Goal: Task Accomplishment & Management: Use online tool/utility

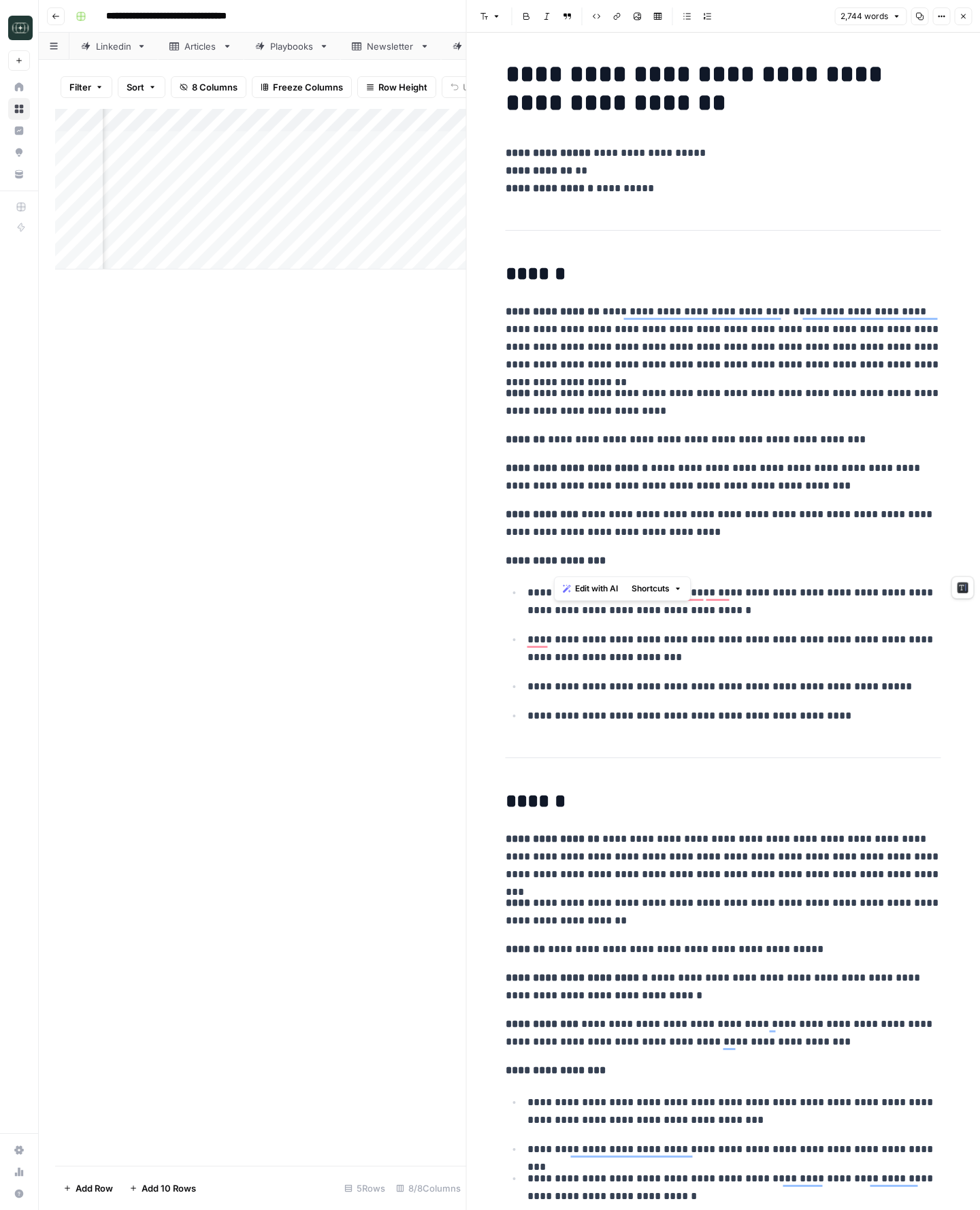
scroll to position [3122, 0]
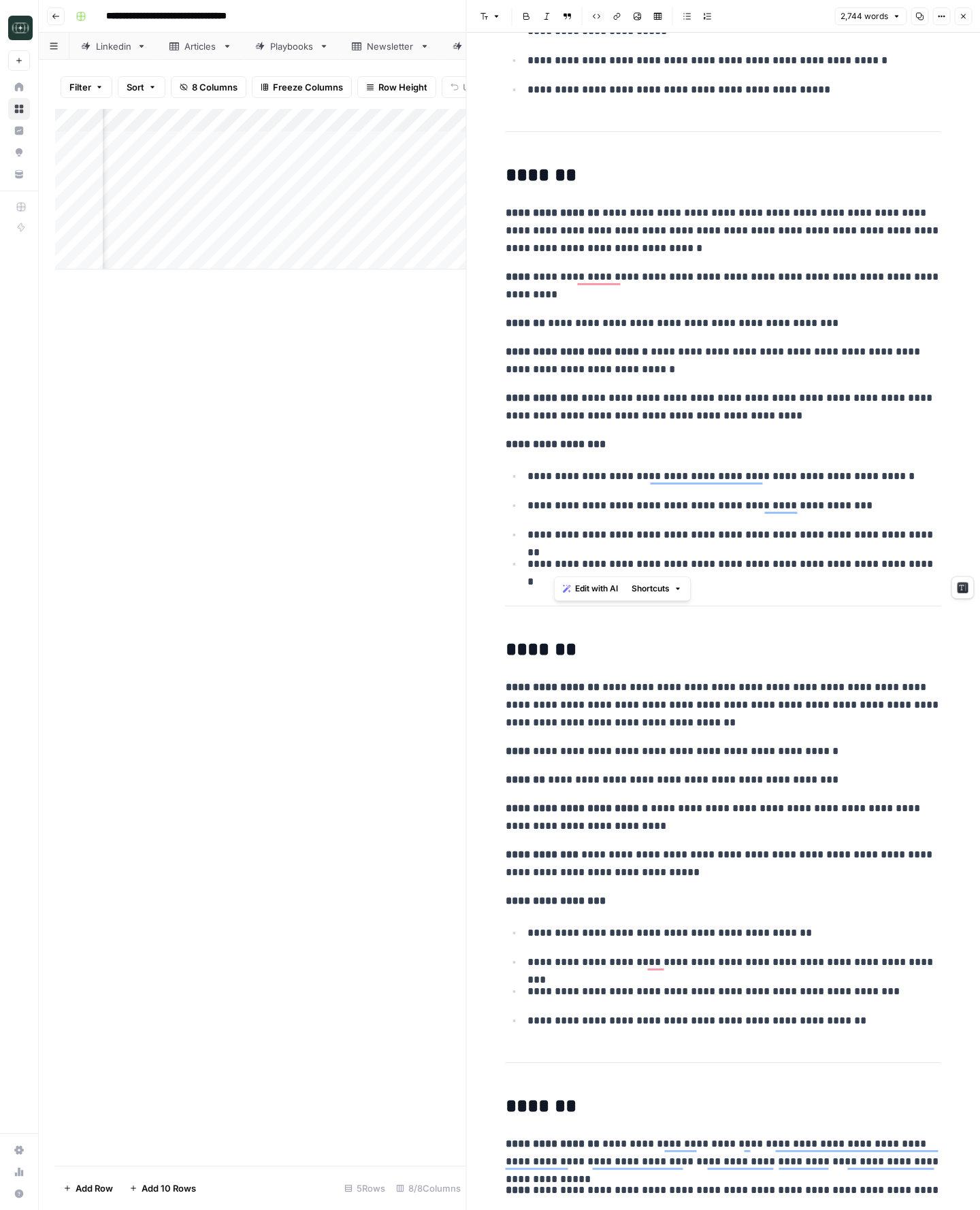
click at [637, 349] on strong "**********" at bounding box center [576, 351] width 142 height 10
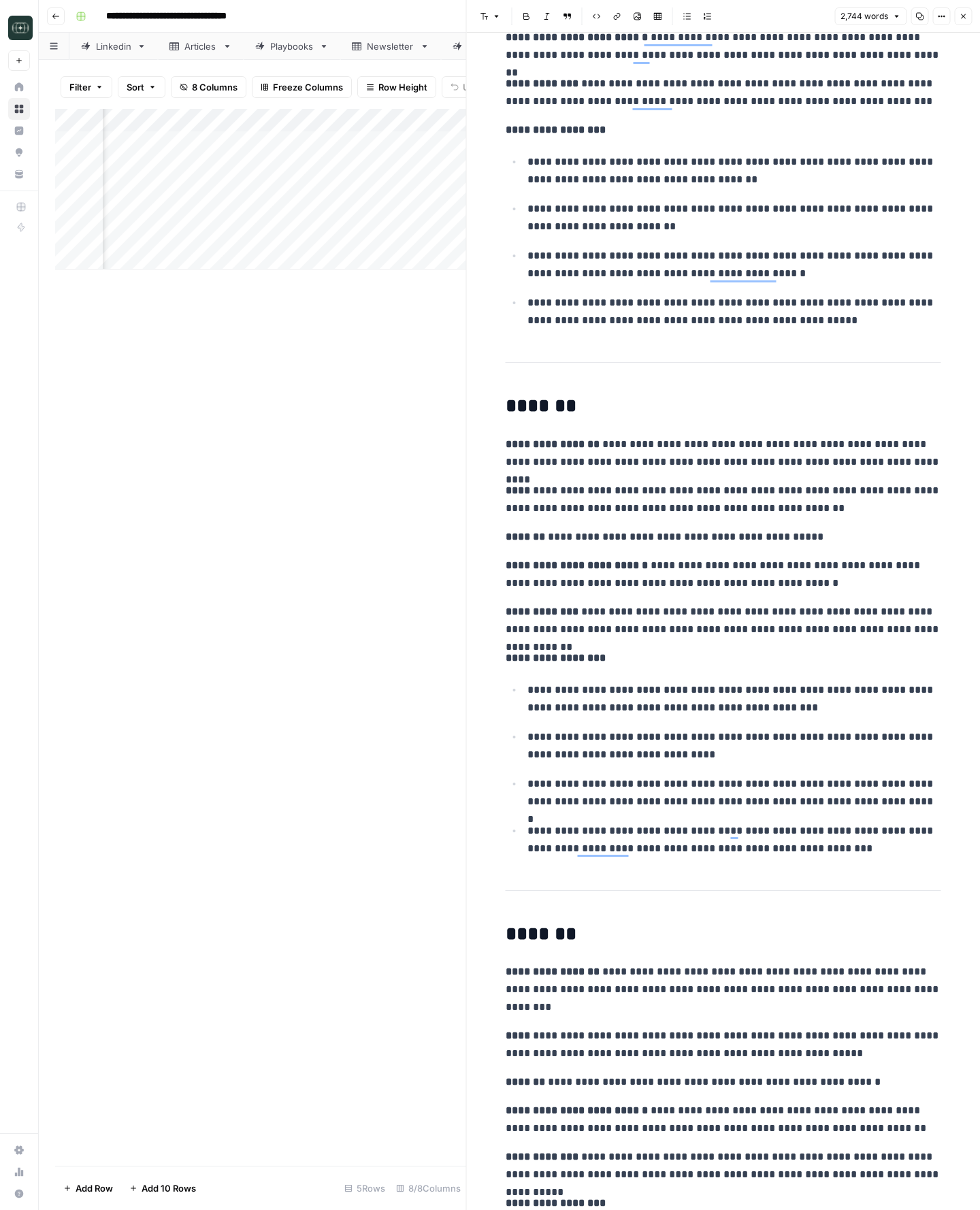
scroll to position [8911, 0]
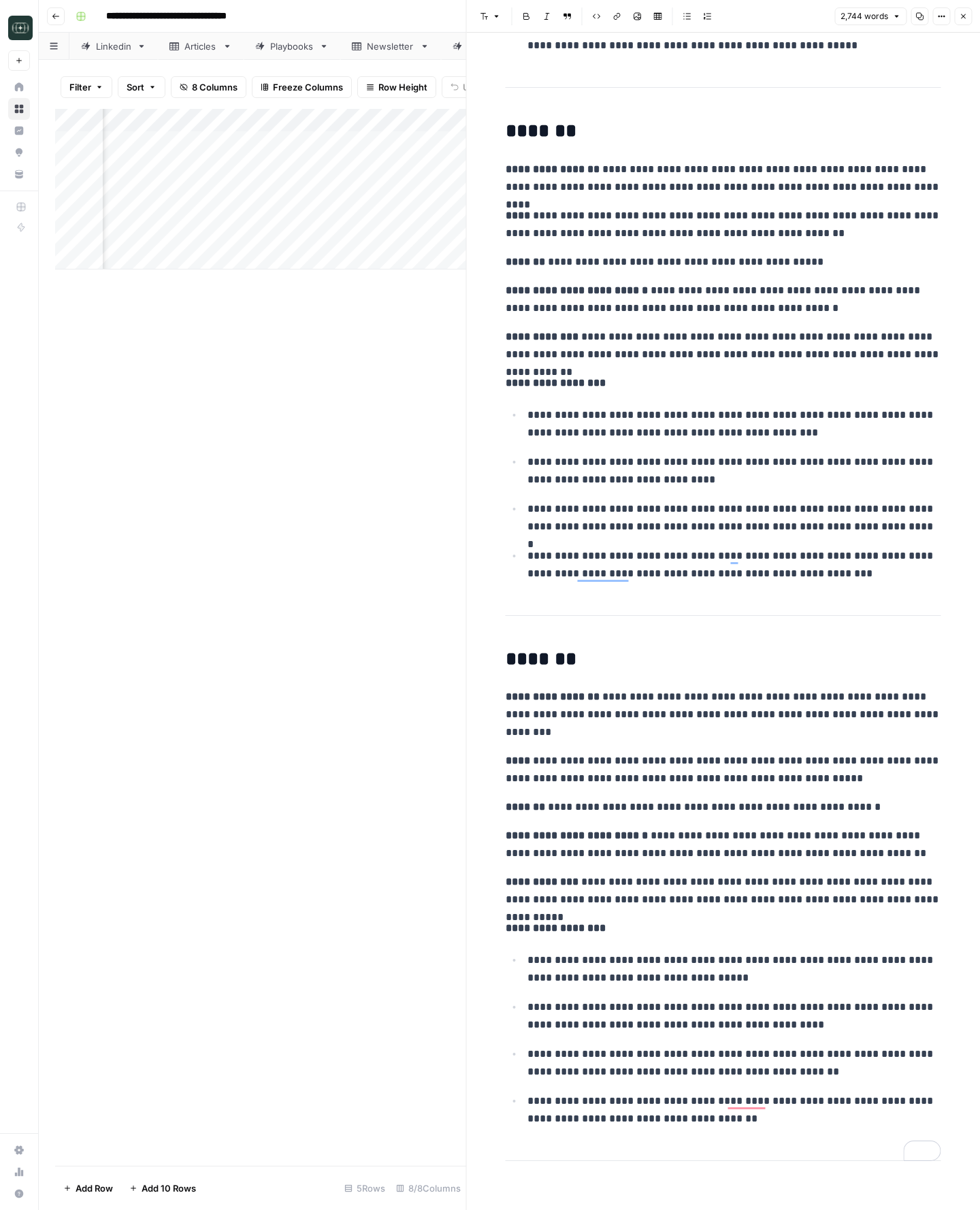
click at [916, 14] on icon "button" at bounding box center [919, 16] width 8 height 8
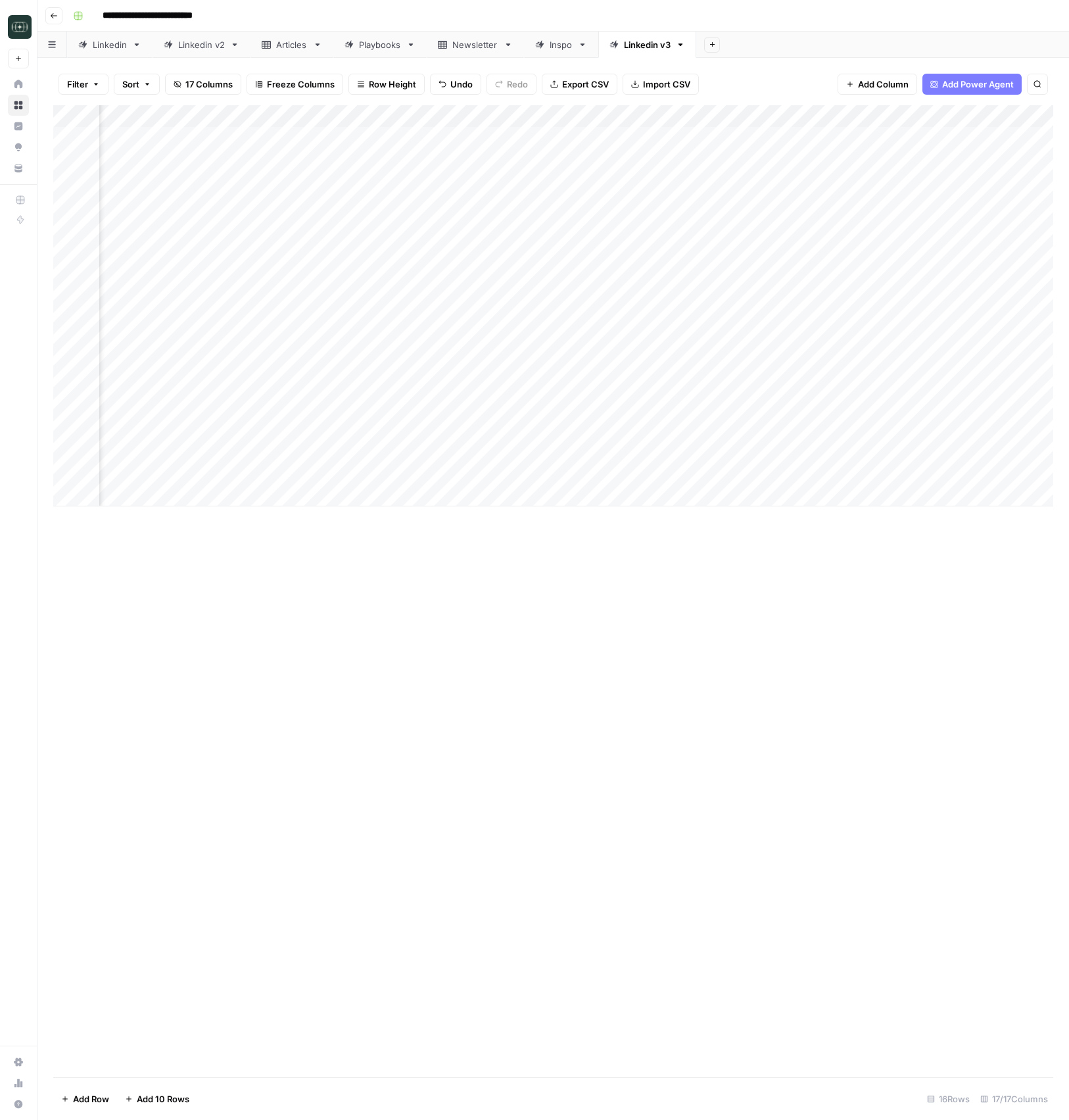
click at [680, 380] on div "Add Column" at bounding box center [553, 305] width 1000 height 401
click at [729, 385] on div "Add Column" at bounding box center [553, 305] width 1000 height 401
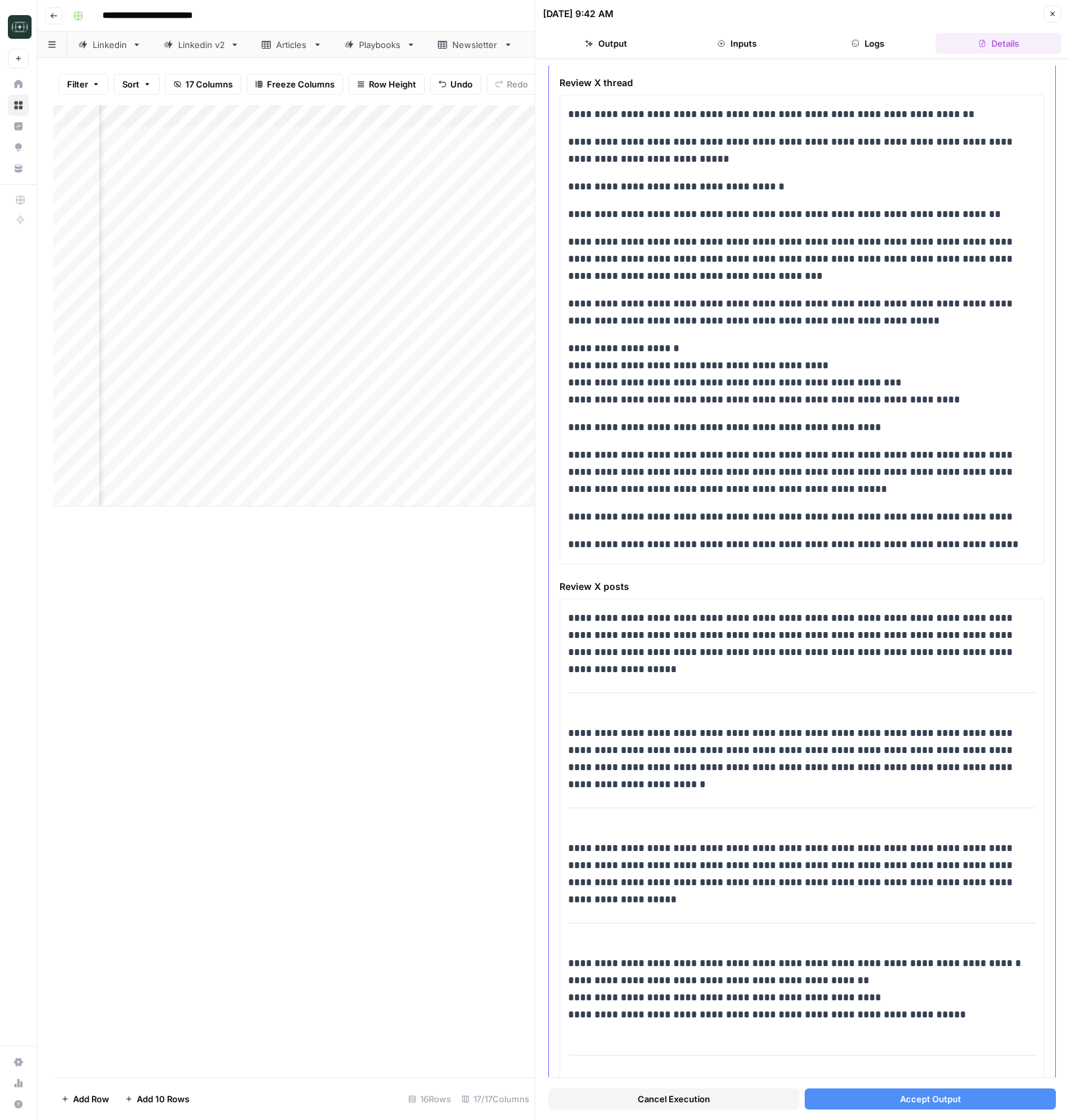
scroll to position [163, 0]
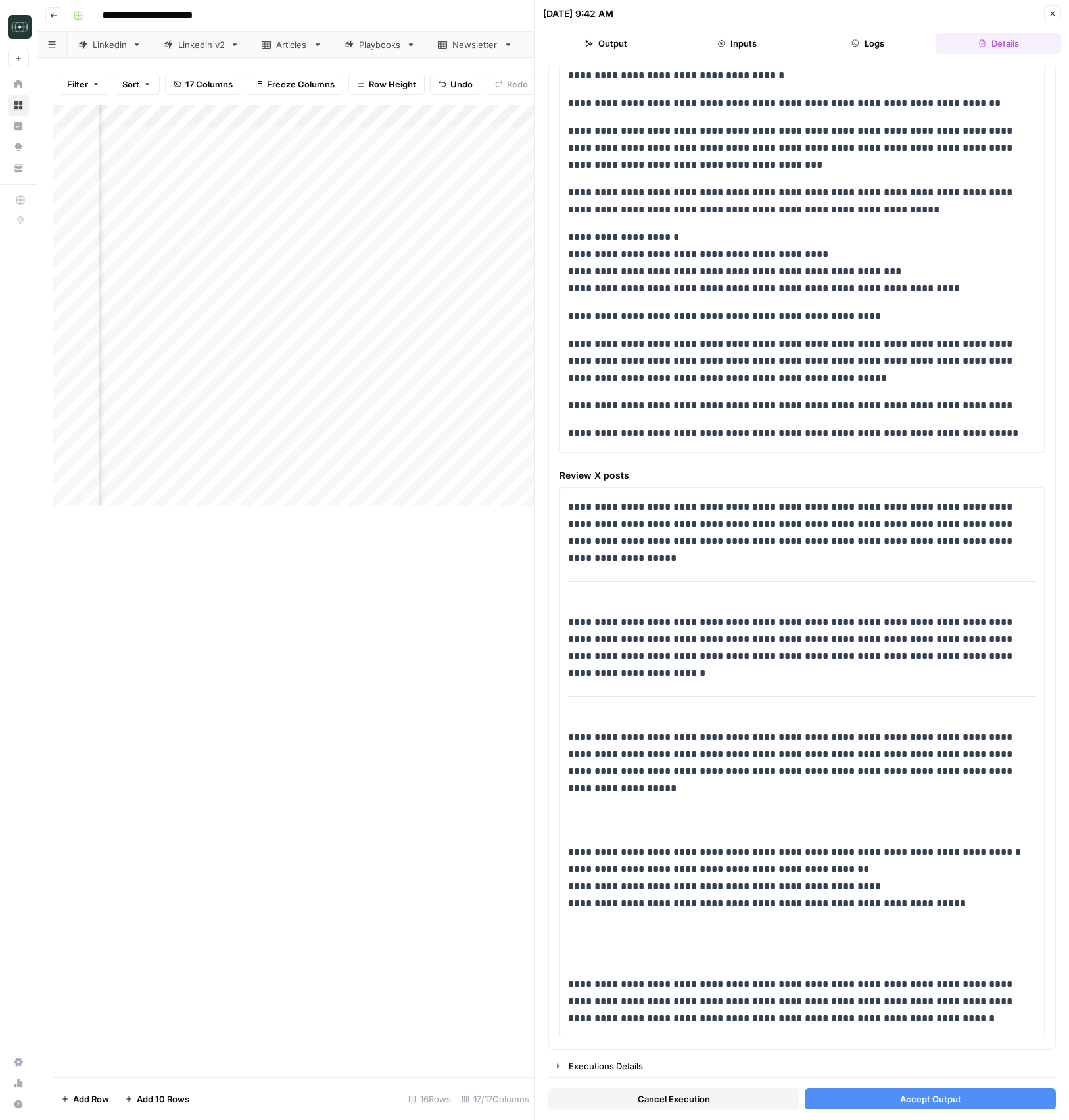
click at [961, 1104] on button "Accept Output" at bounding box center [930, 1099] width 251 height 21
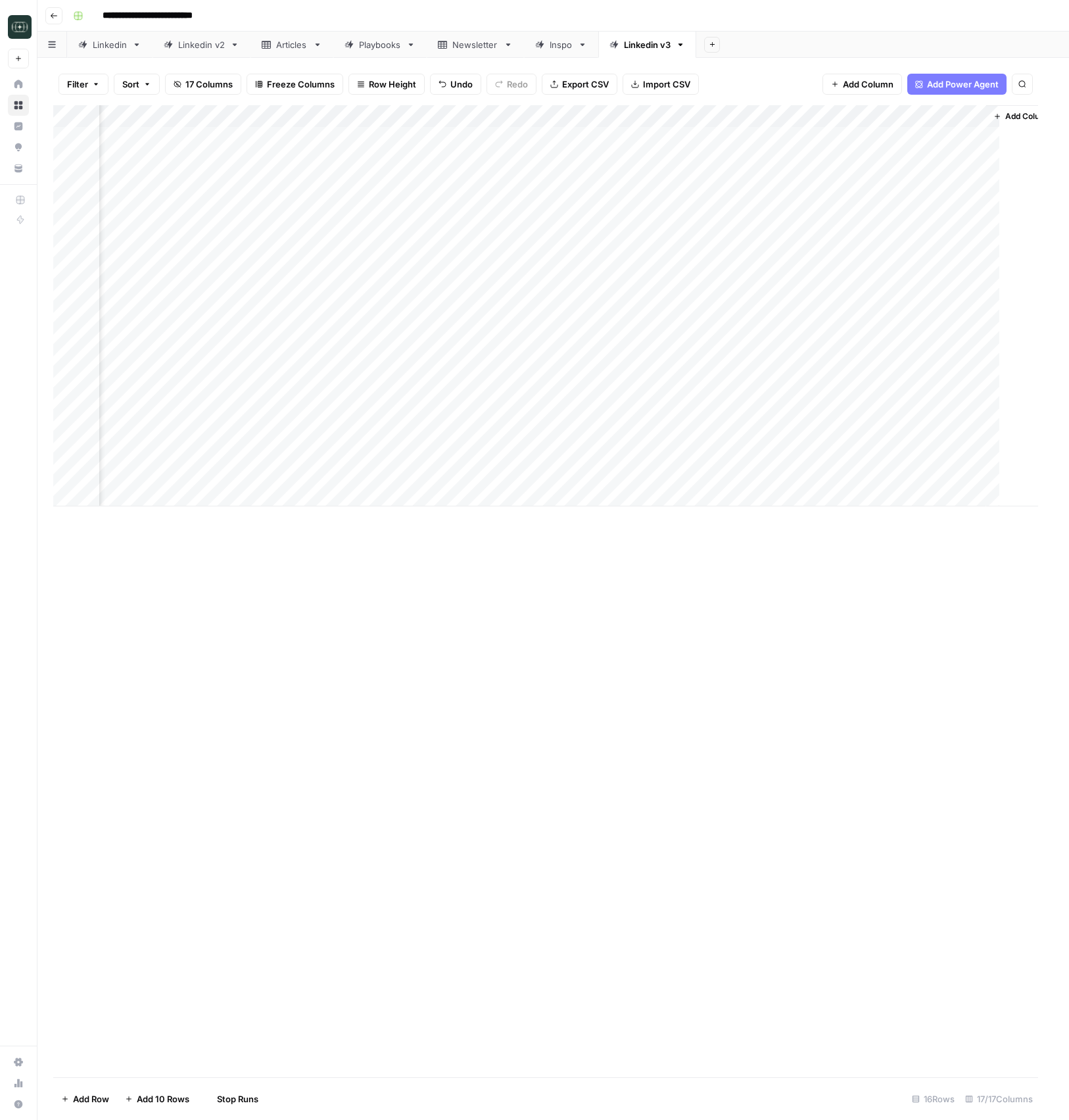
scroll to position [0, 1451]
click at [386, 764] on div "Add Column" at bounding box center [553, 473] width 1000 height 736
click at [379, 766] on div "Add Column" at bounding box center [553, 473] width 1000 height 736
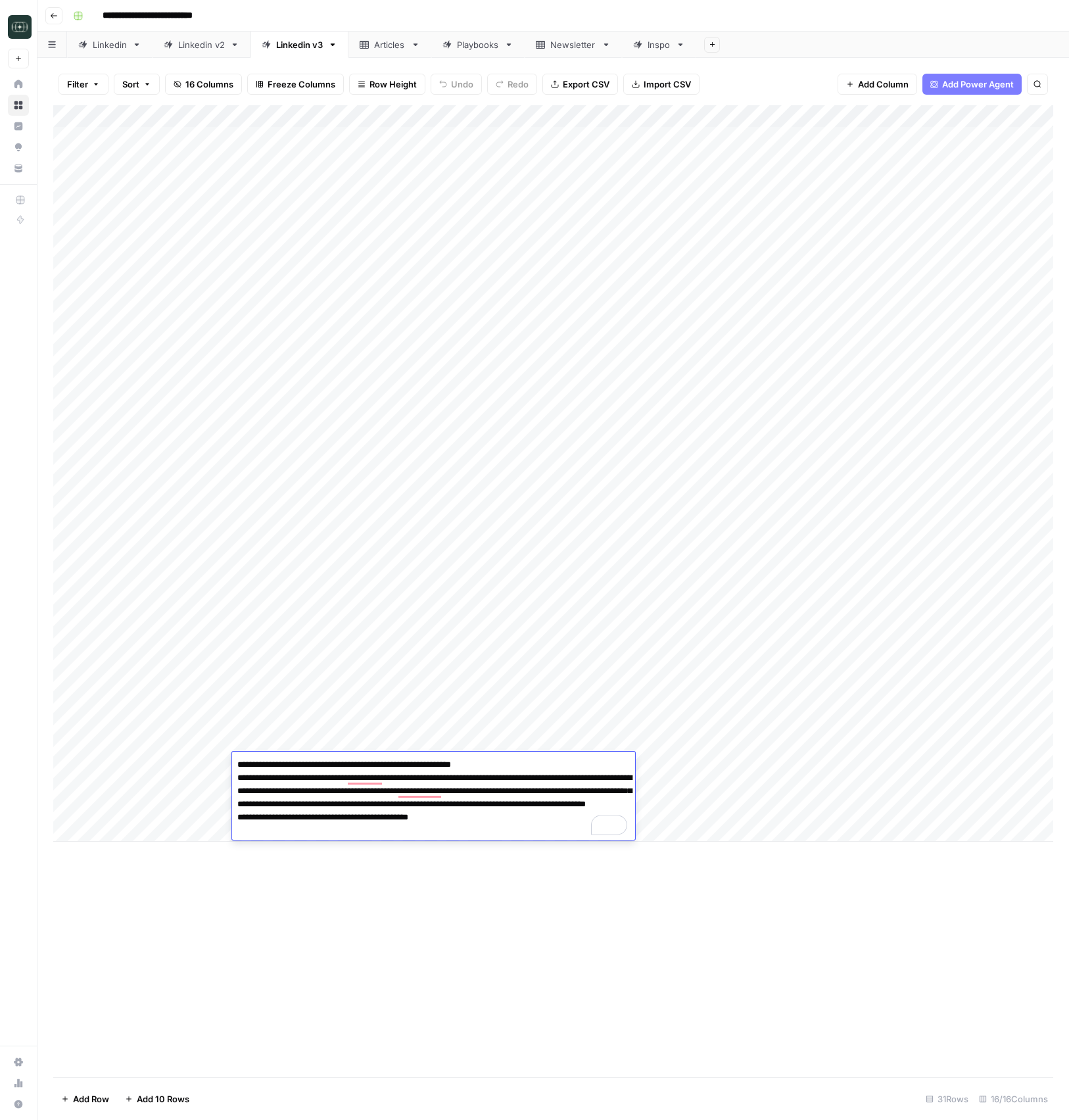
click at [515, 987] on div "Add Column" at bounding box center [553, 591] width 1000 height 971
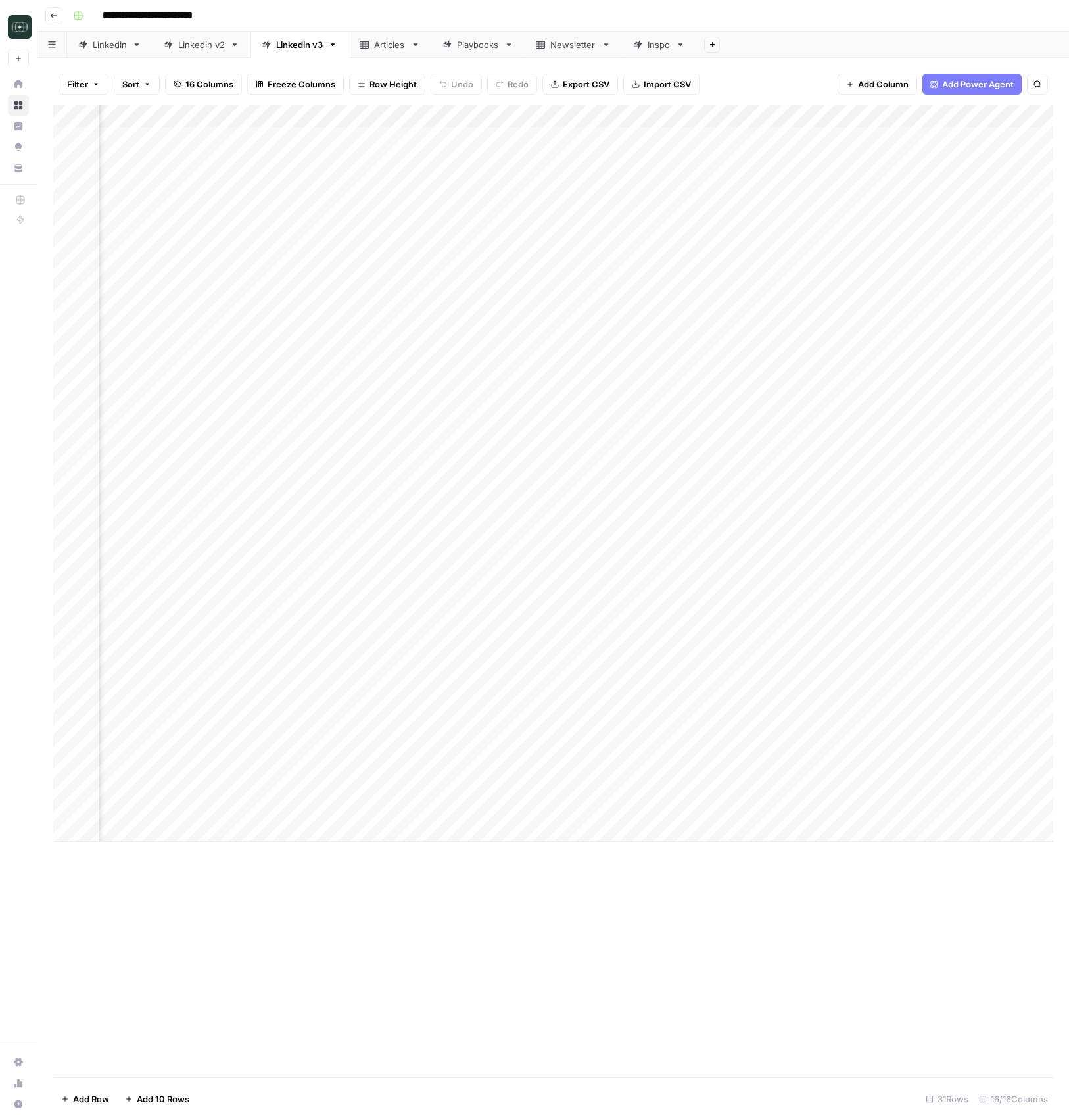
scroll to position [0, 348]
click at [797, 761] on div "Add Column" at bounding box center [553, 473] width 1000 height 736
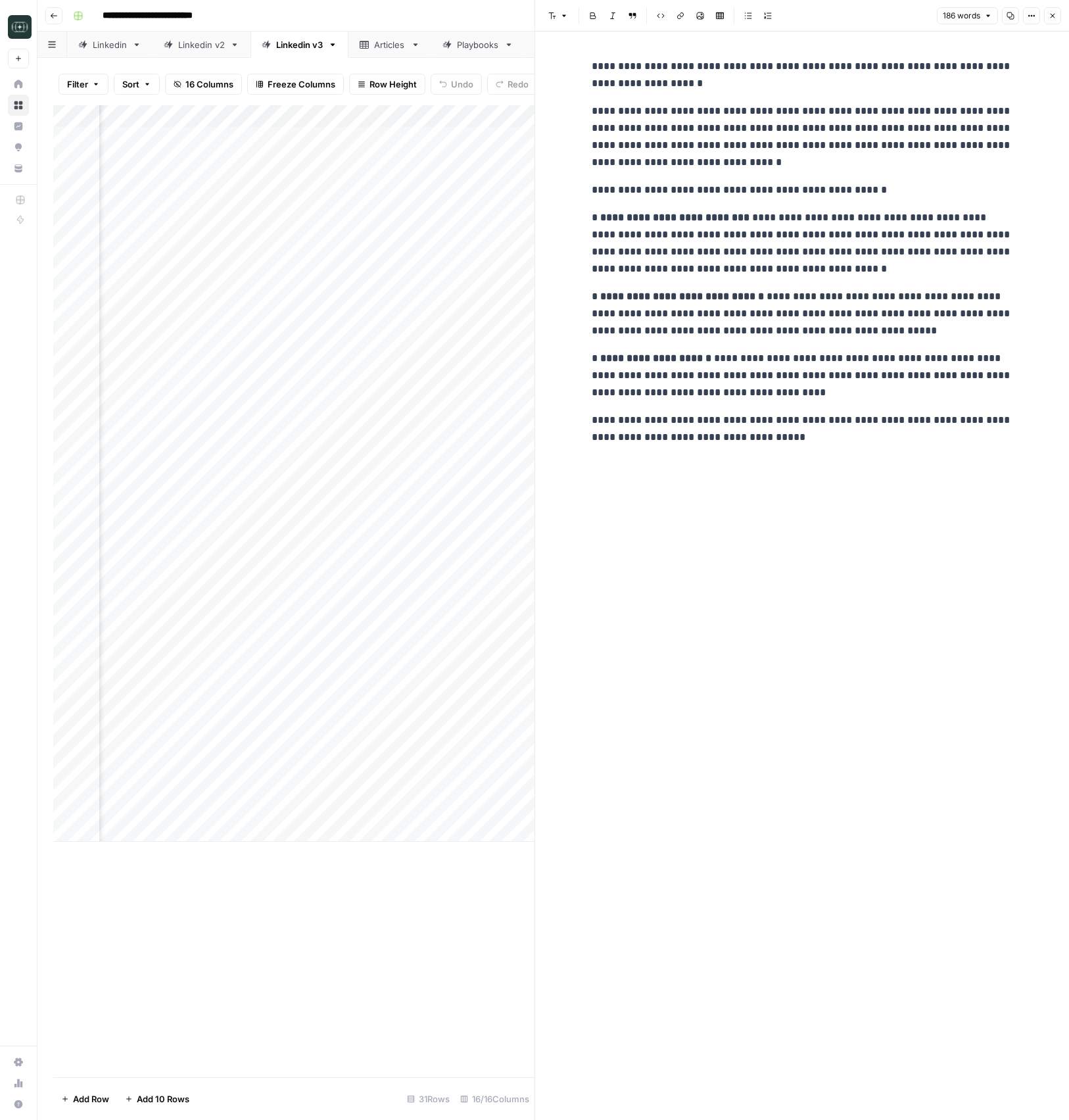
drag, startPoint x: 1054, startPoint y: 18, endPoint x: 812, endPoint y: 835, distance: 852.1
click at [1054, 18] on icon "button" at bounding box center [1053, 16] width 4 height 4
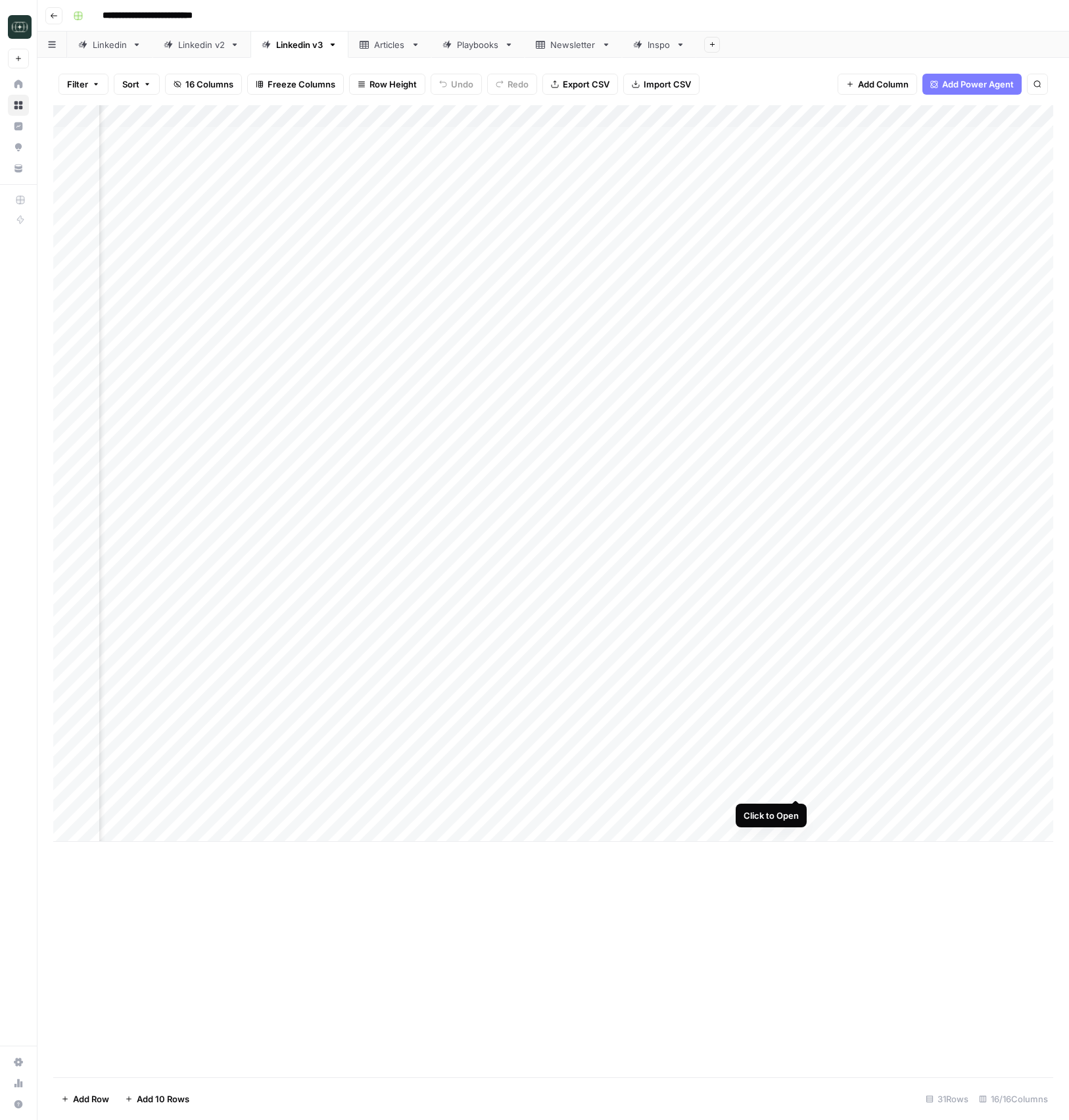
click at [797, 782] on div "Add Column" at bounding box center [553, 473] width 1000 height 736
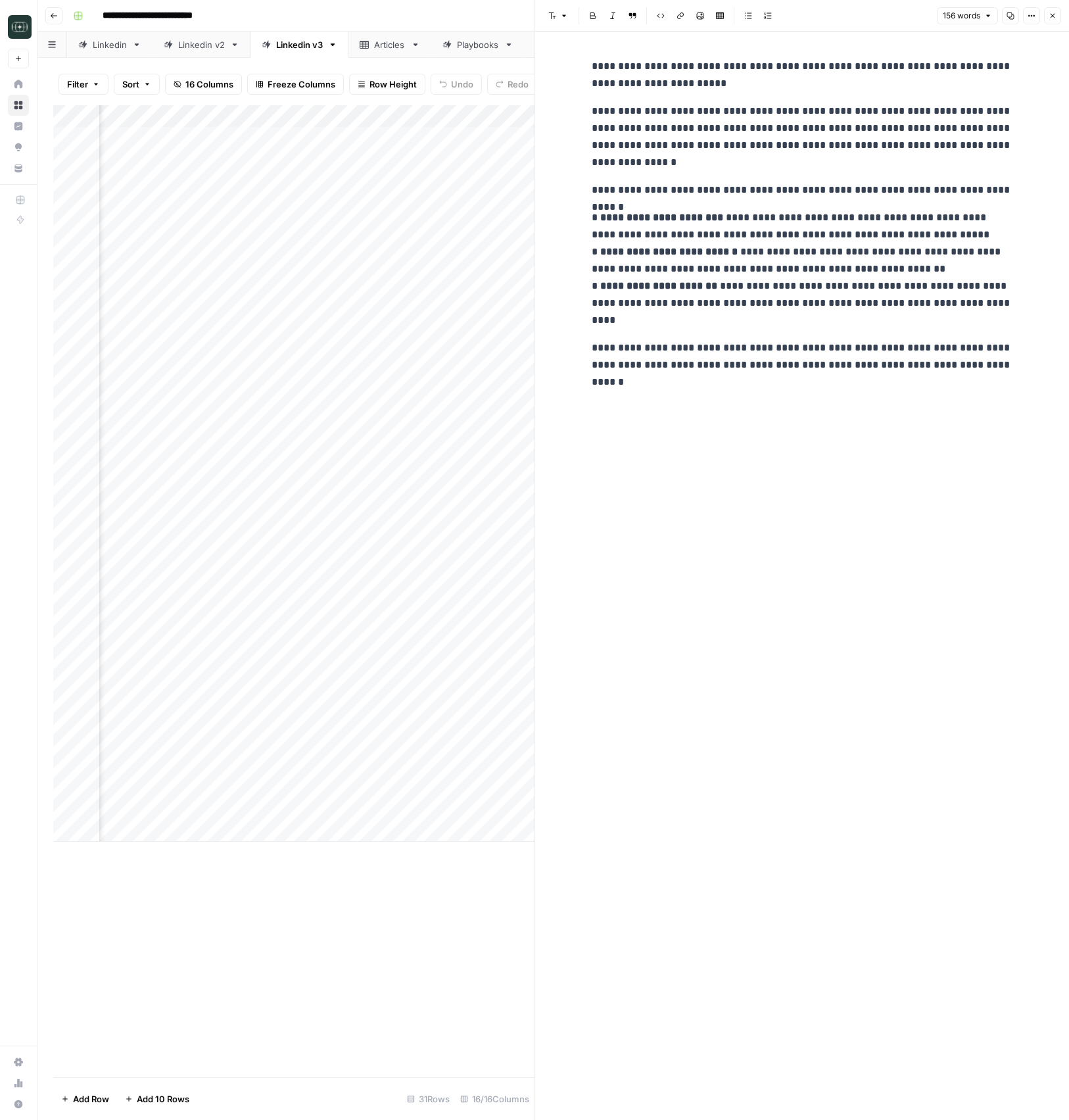
click at [1048, 15] on icon "button" at bounding box center [1052, 15] width 8 height 8
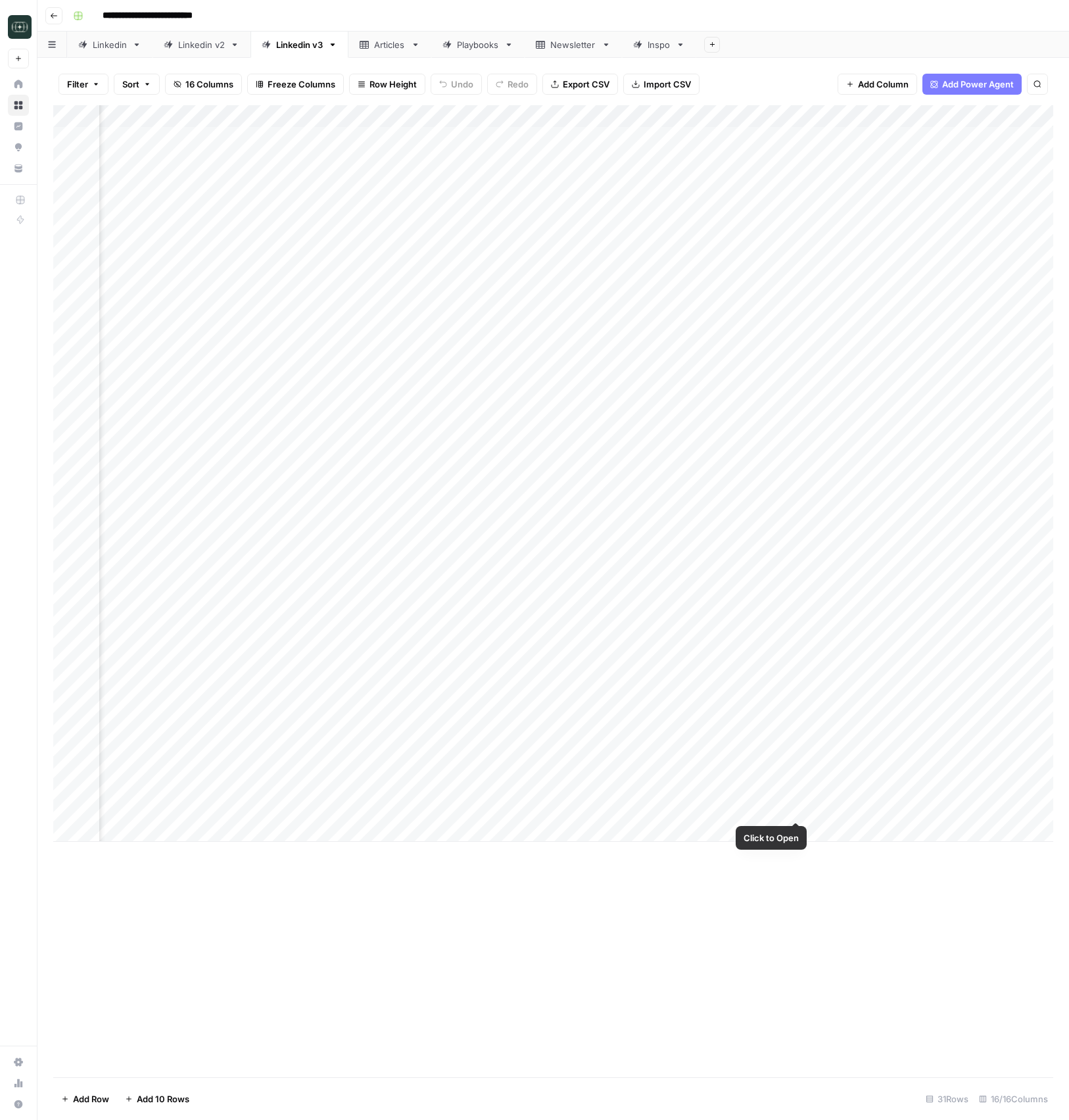
click at [803, 812] on div "Add Column" at bounding box center [553, 473] width 1000 height 736
click at [799, 807] on div "Add Column" at bounding box center [553, 473] width 1000 height 736
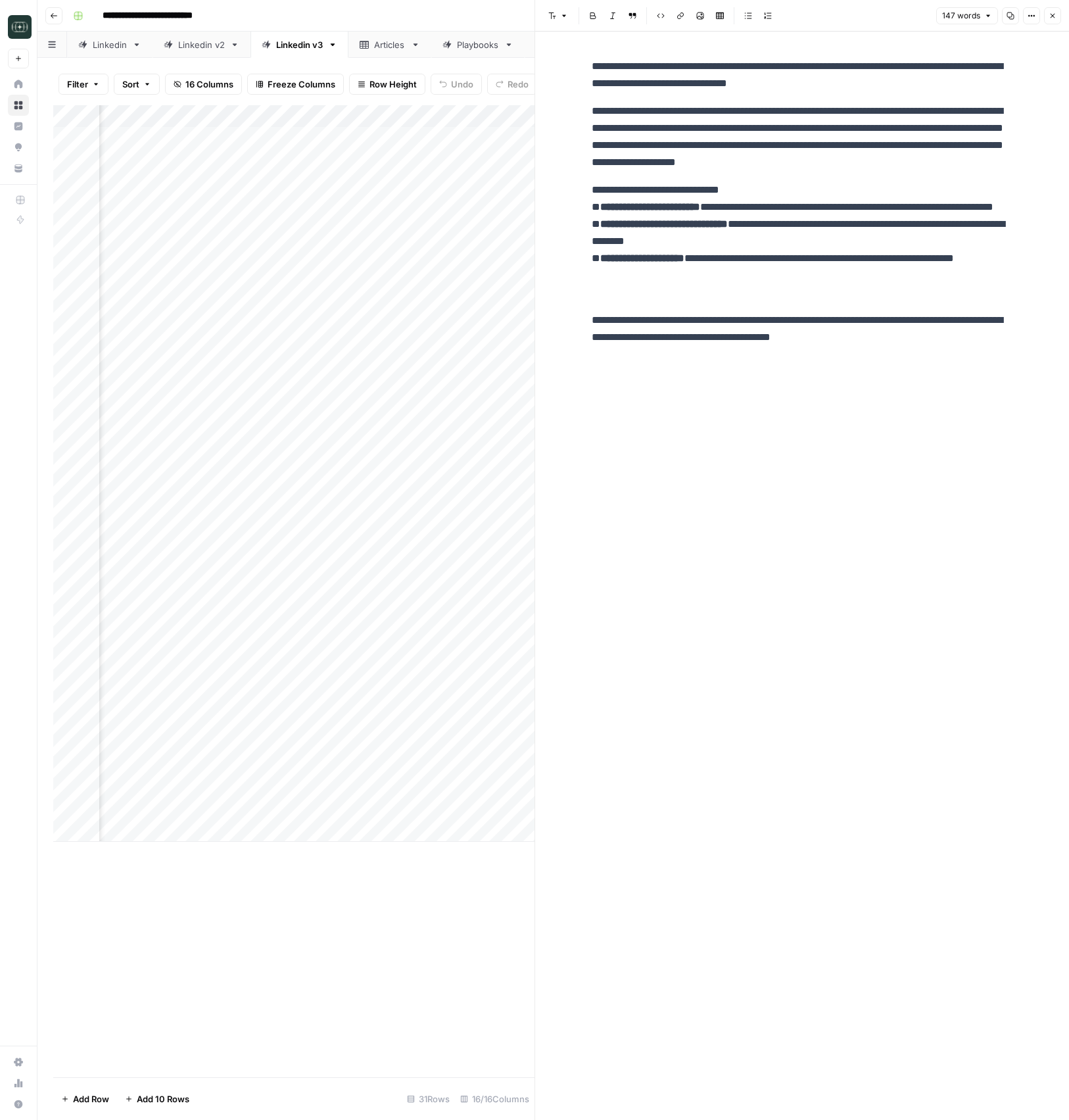
click at [1046, 17] on button "Close" at bounding box center [1052, 15] width 17 height 17
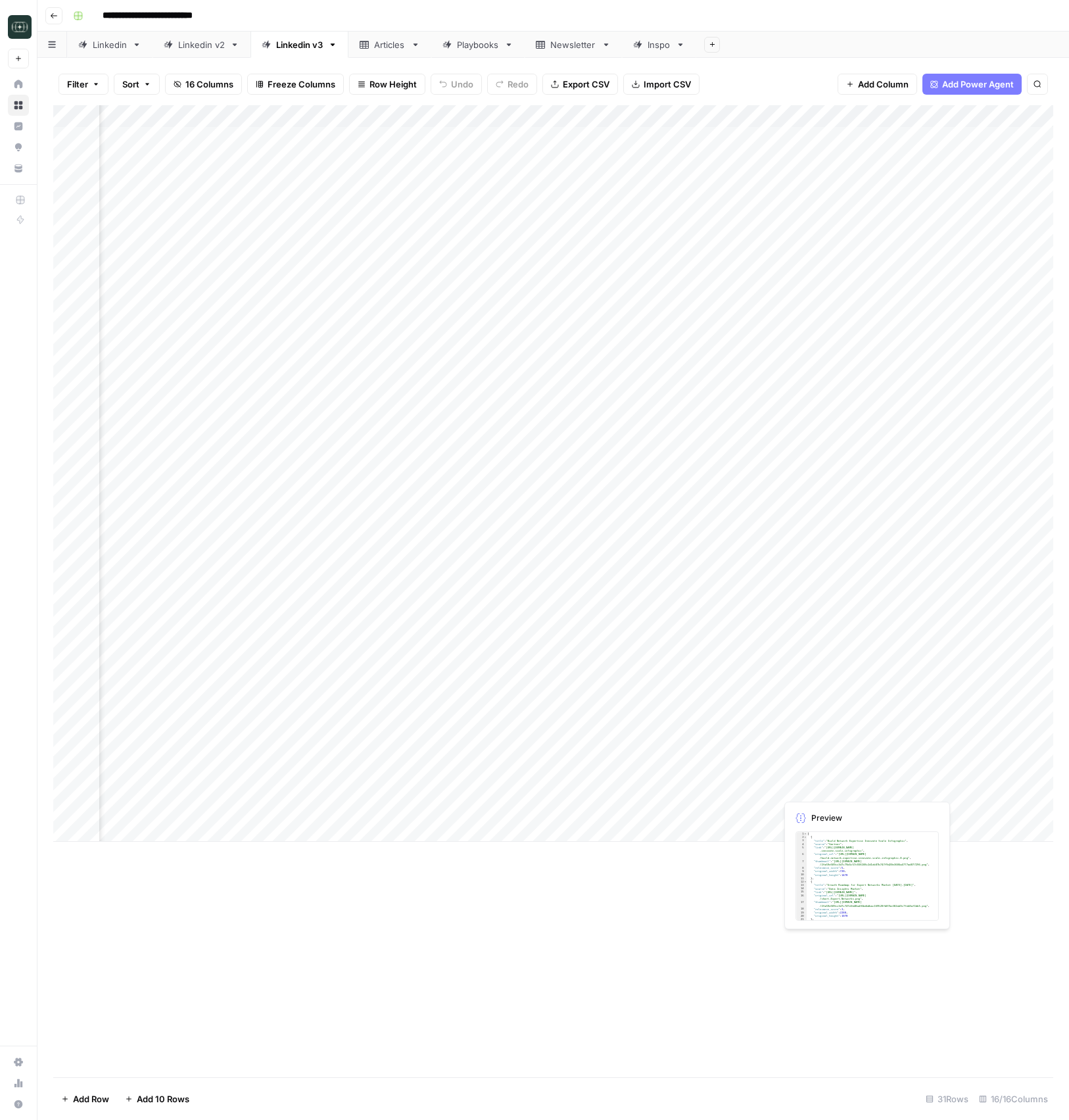
scroll to position [0, 563]
click at [443, 810] on div "Add Column" at bounding box center [553, 473] width 1000 height 736
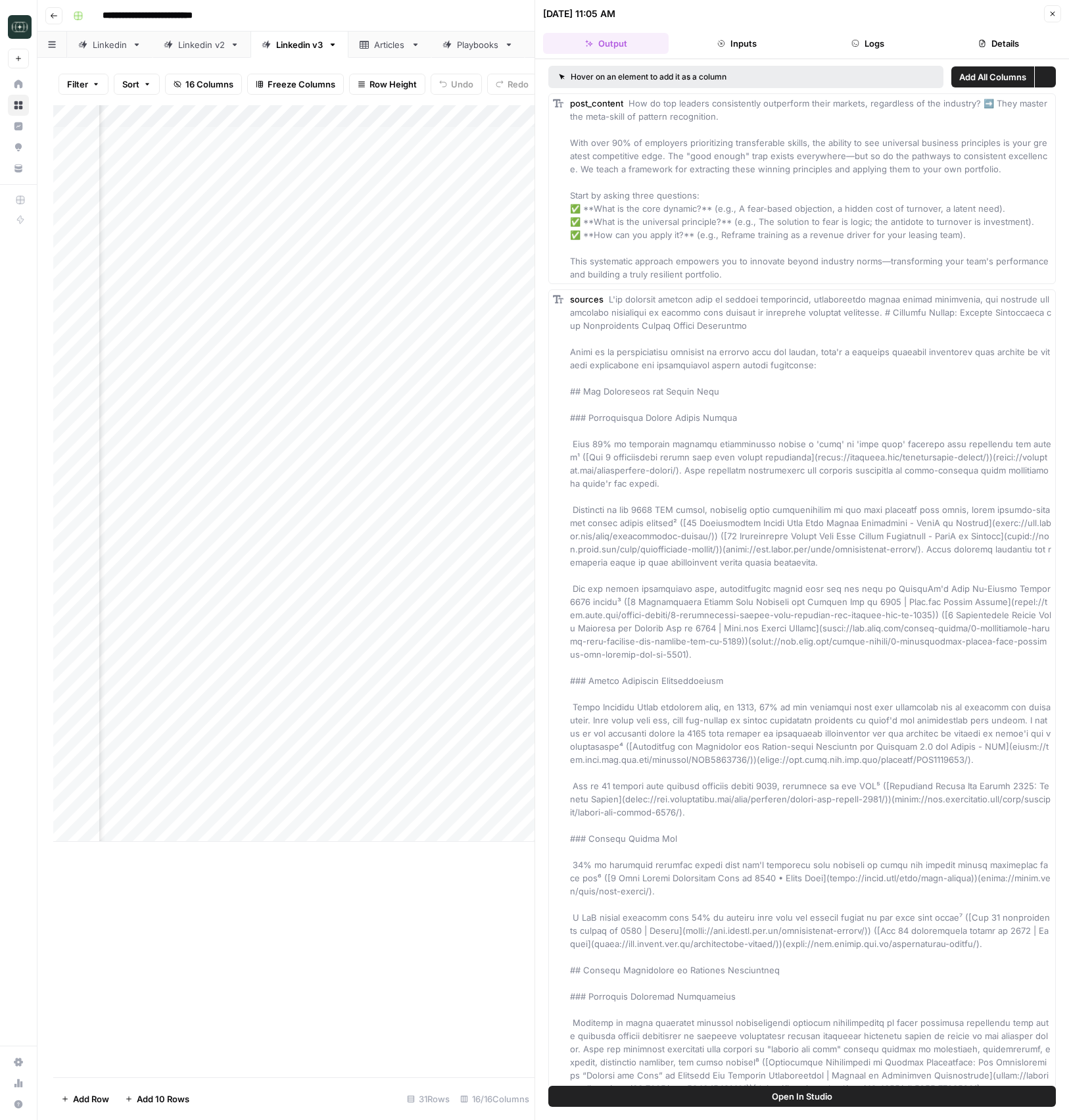
click at [855, 56] on header "09/22/25 at 11:05 AM Close Output Inputs Logs Details" at bounding box center [802, 29] width 534 height 59
click at [859, 42] on button "Logs" at bounding box center [867, 43] width 126 height 21
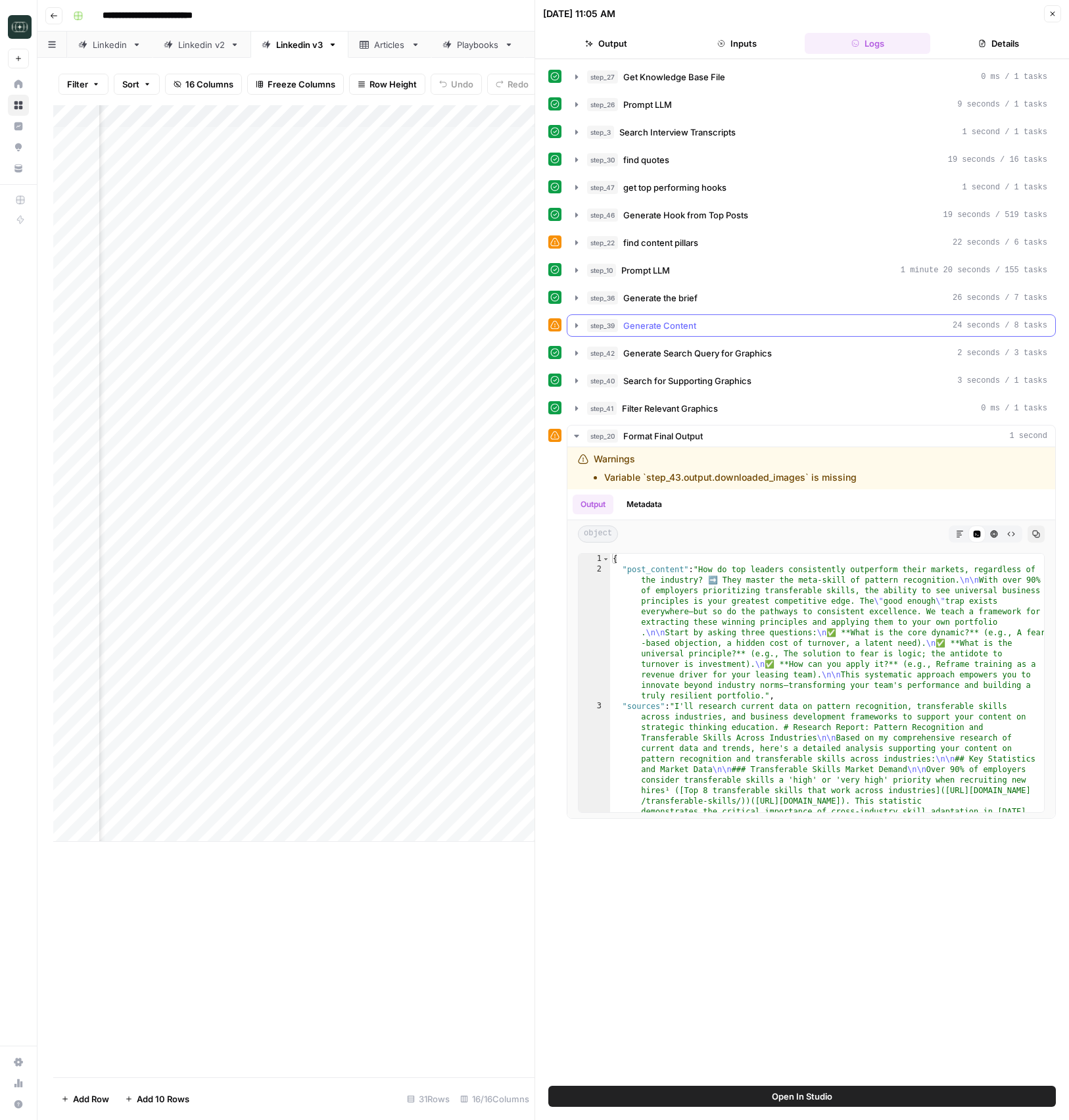
click at [715, 321] on div "step_39 Generate Content 24 seconds / 8 tasks" at bounding box center [817, 326] width 460 height 13
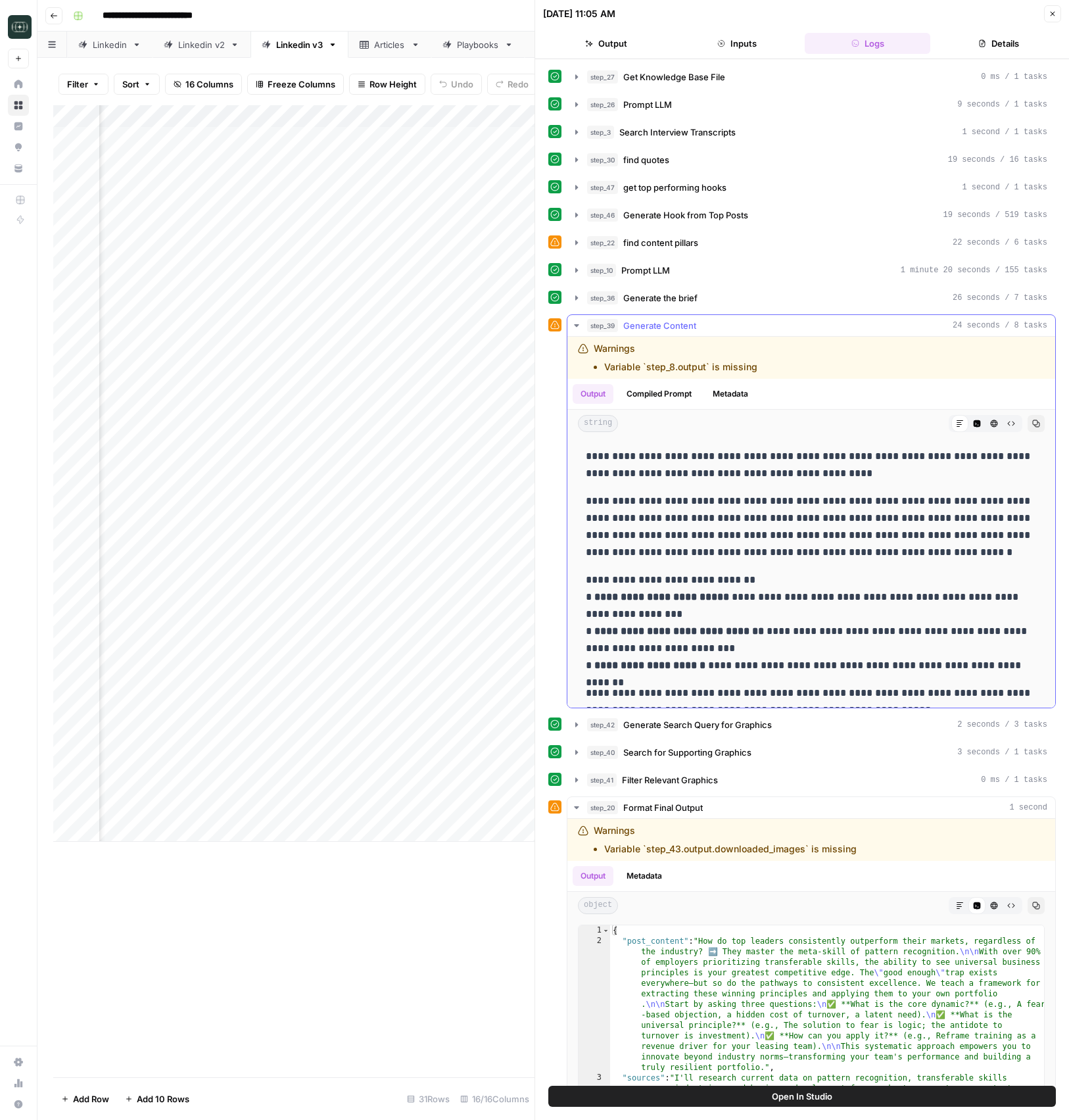
click at [714, 321] on div "step_39 Generate Content 24 seconds / 8 tasks" at bounding box center [817, 326] width 460 height 13
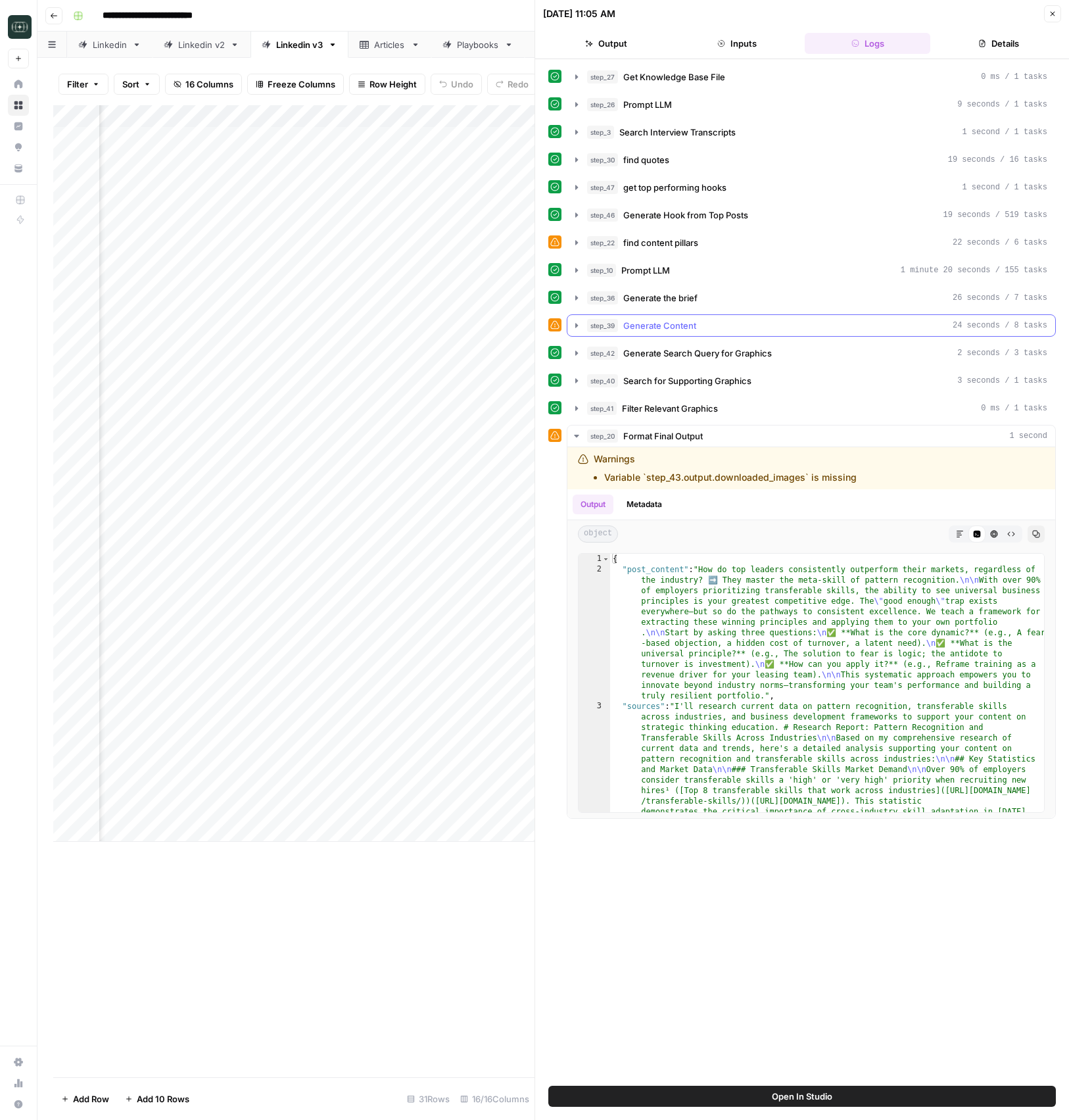
click at [714, 321] on div "step_39 Generate Content 24 seconds / 8 tasks" at bounding box center [817, 326] width 460 height 13
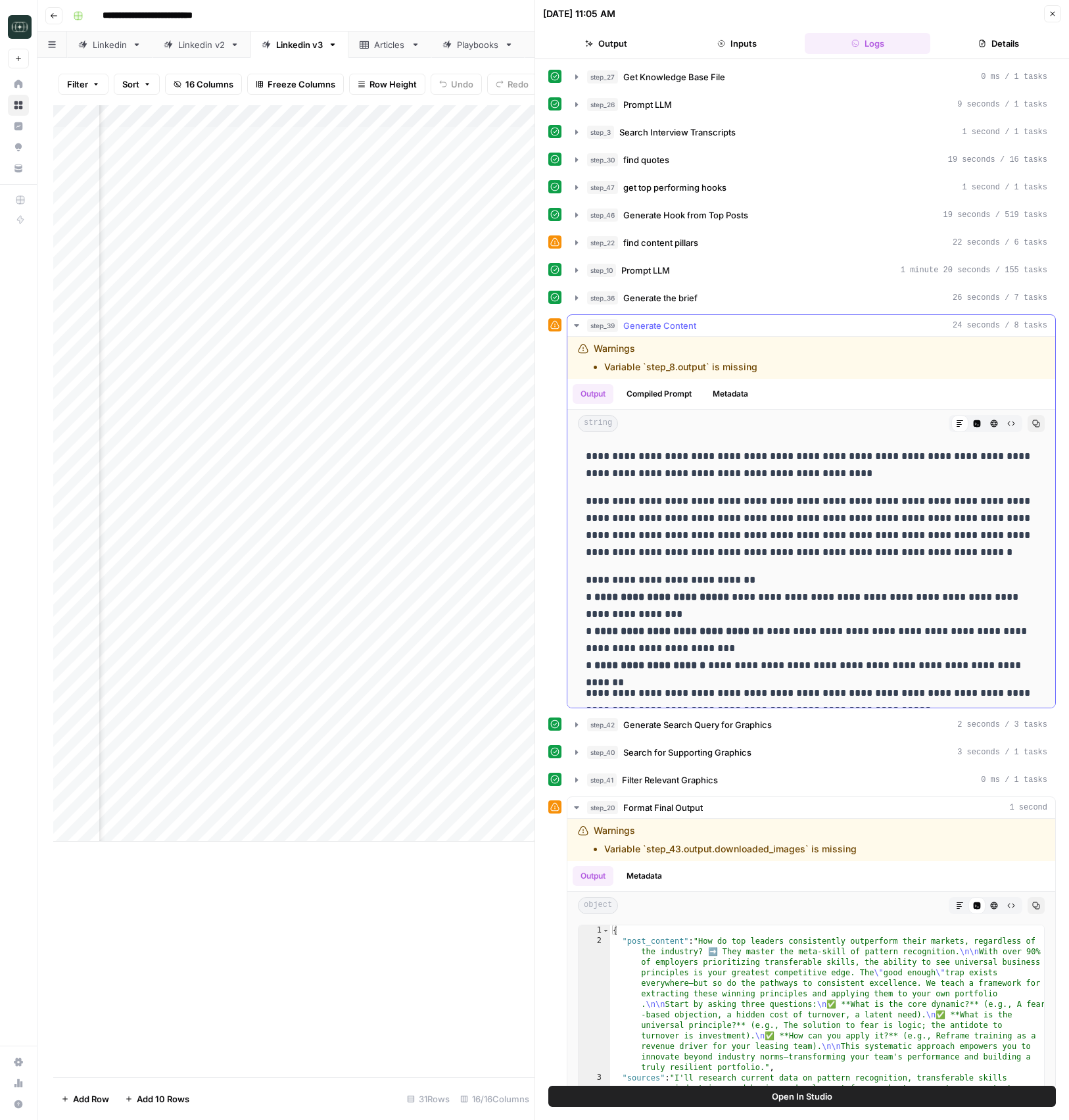
click at [714, 321] on div "step_39 Generate Content 24 seconds / 8 tasks" at bounding box center [817, 326] width 460 height 13
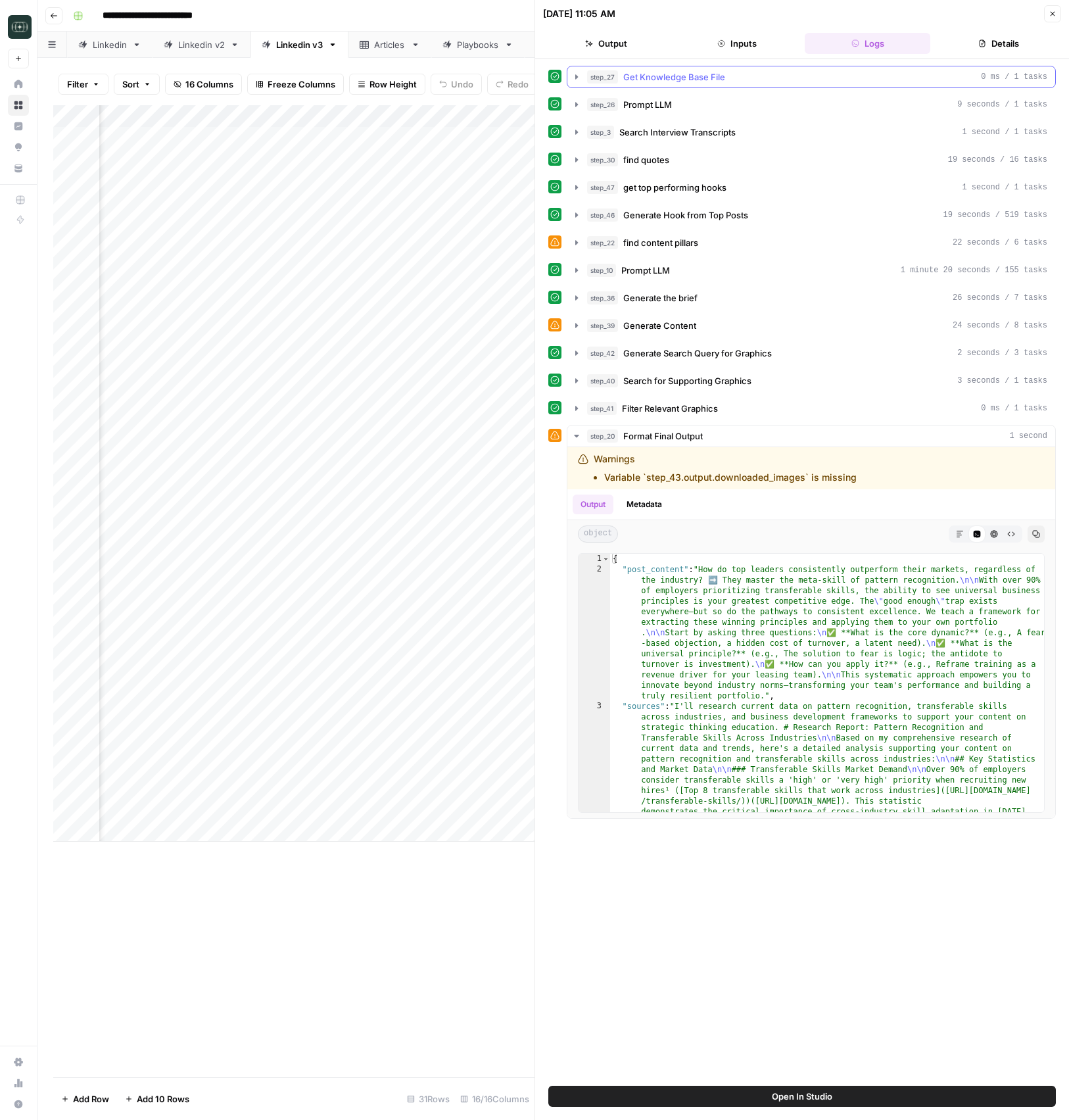
click at [667, 78] on span "Get Knowledge Base File" at bounding box center [674, 77] width 102 height 13
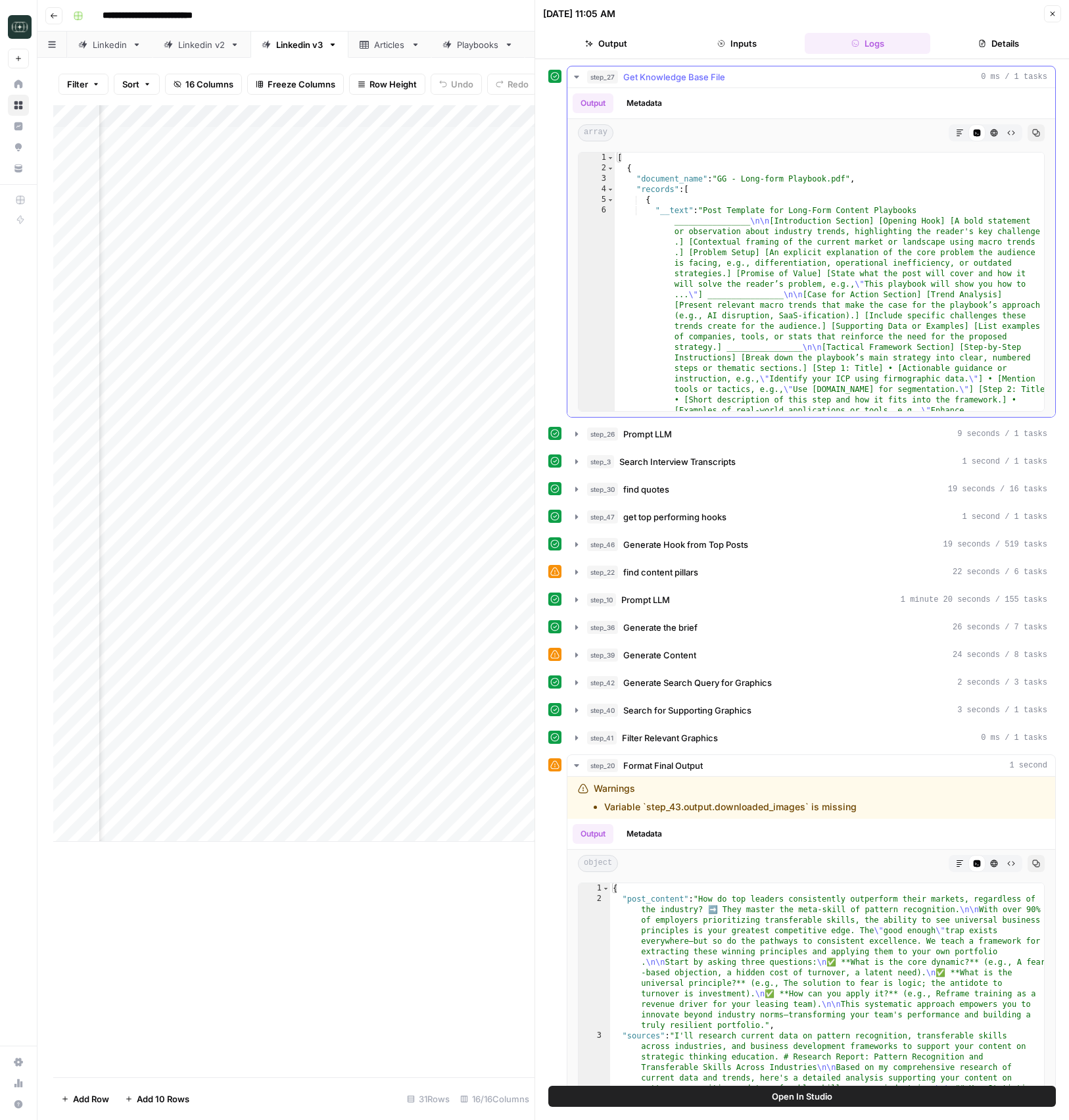
click at [671, 77] on span "Get Knowledge Base File" at bounding box center [674, 77] width 102 height 13
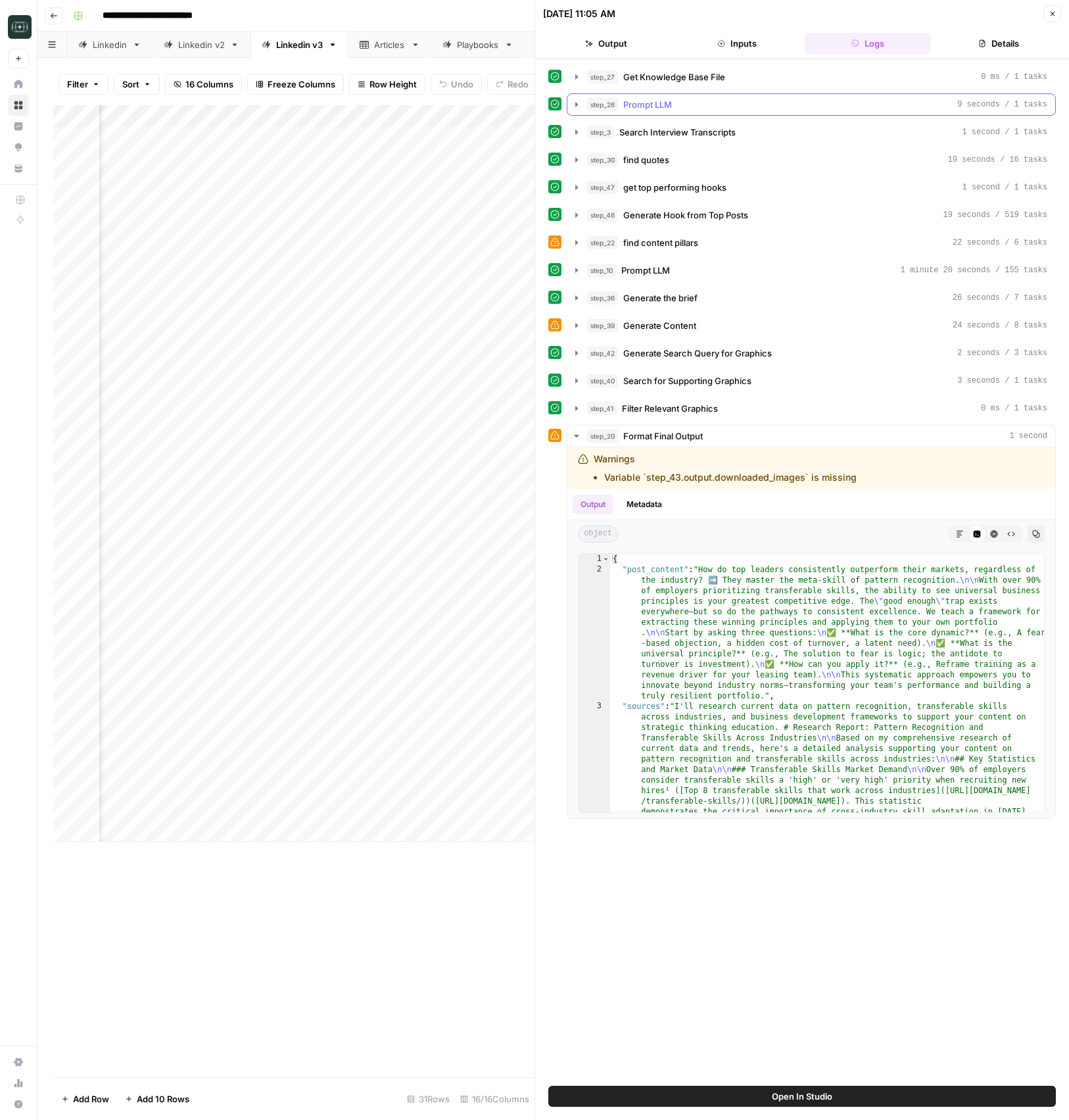
click at [657, 102] on span "Prompt LLM" at bounding box center [648, 104] width 49 height 13
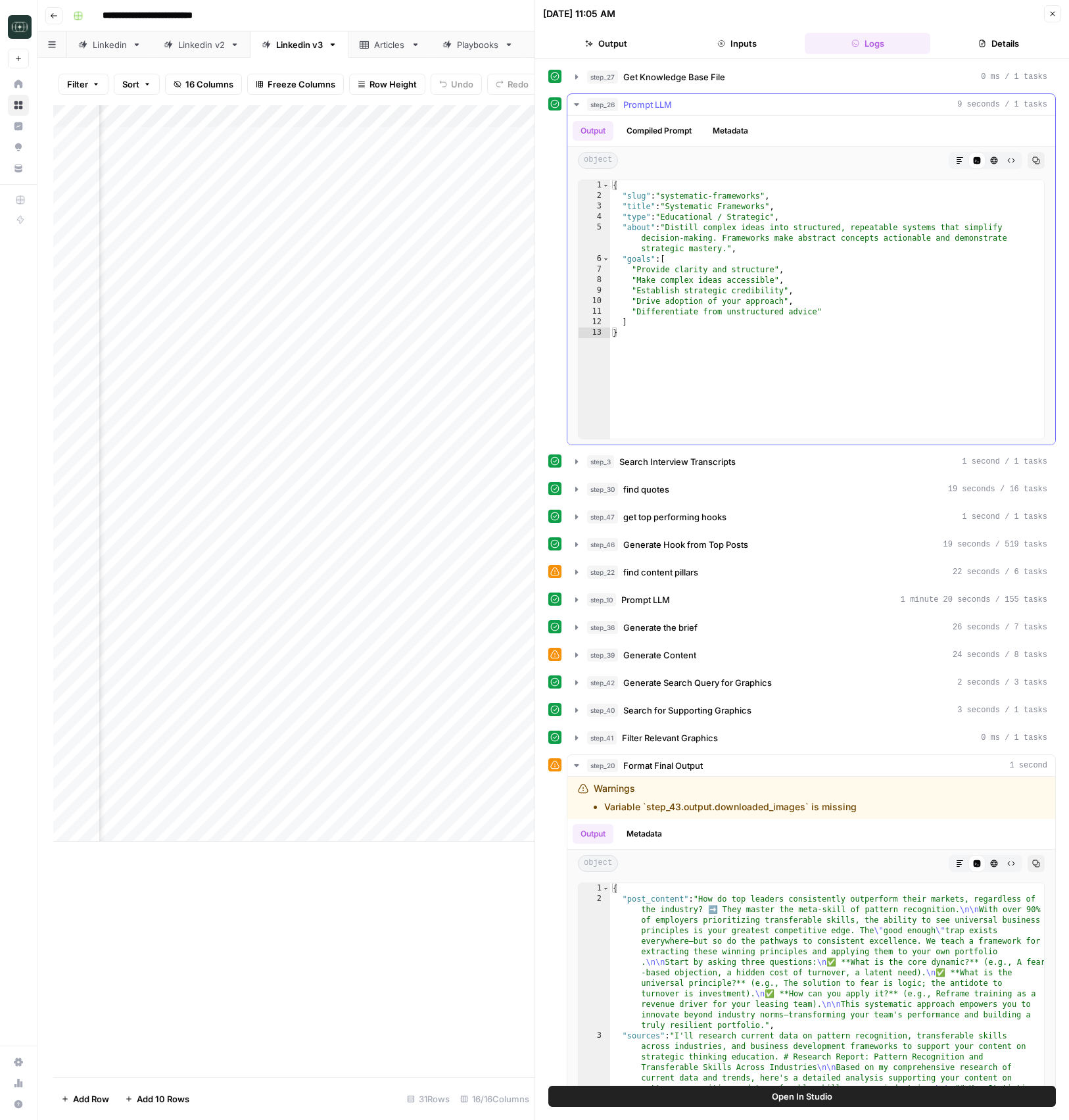
click at [657, 102] on span "Prompt LLM" at bounding box center [648, 104] width 49 height 13
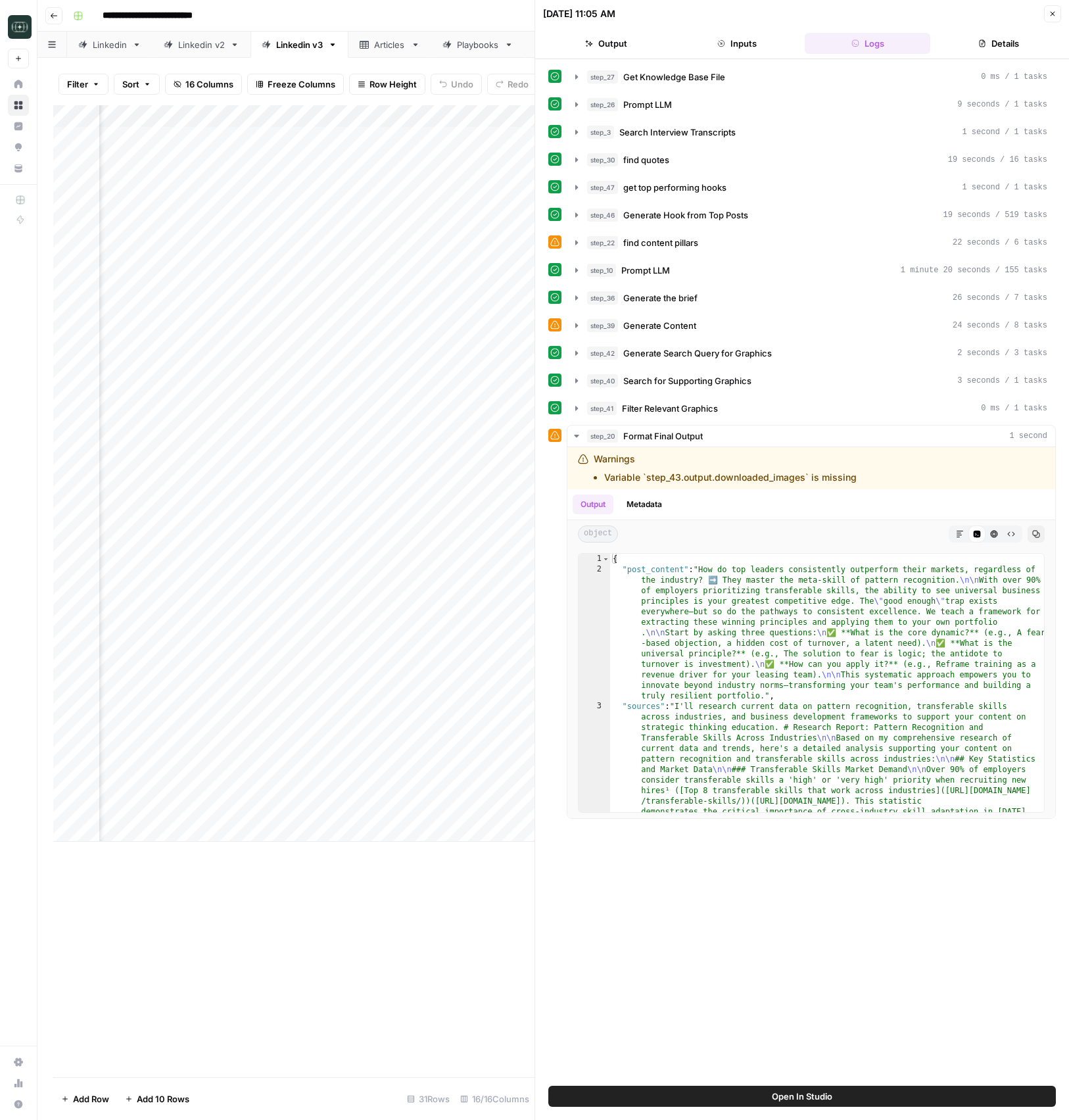
click at [445, 783] on div "Add Column" at bounding box center [293, 473] width 481 height 736
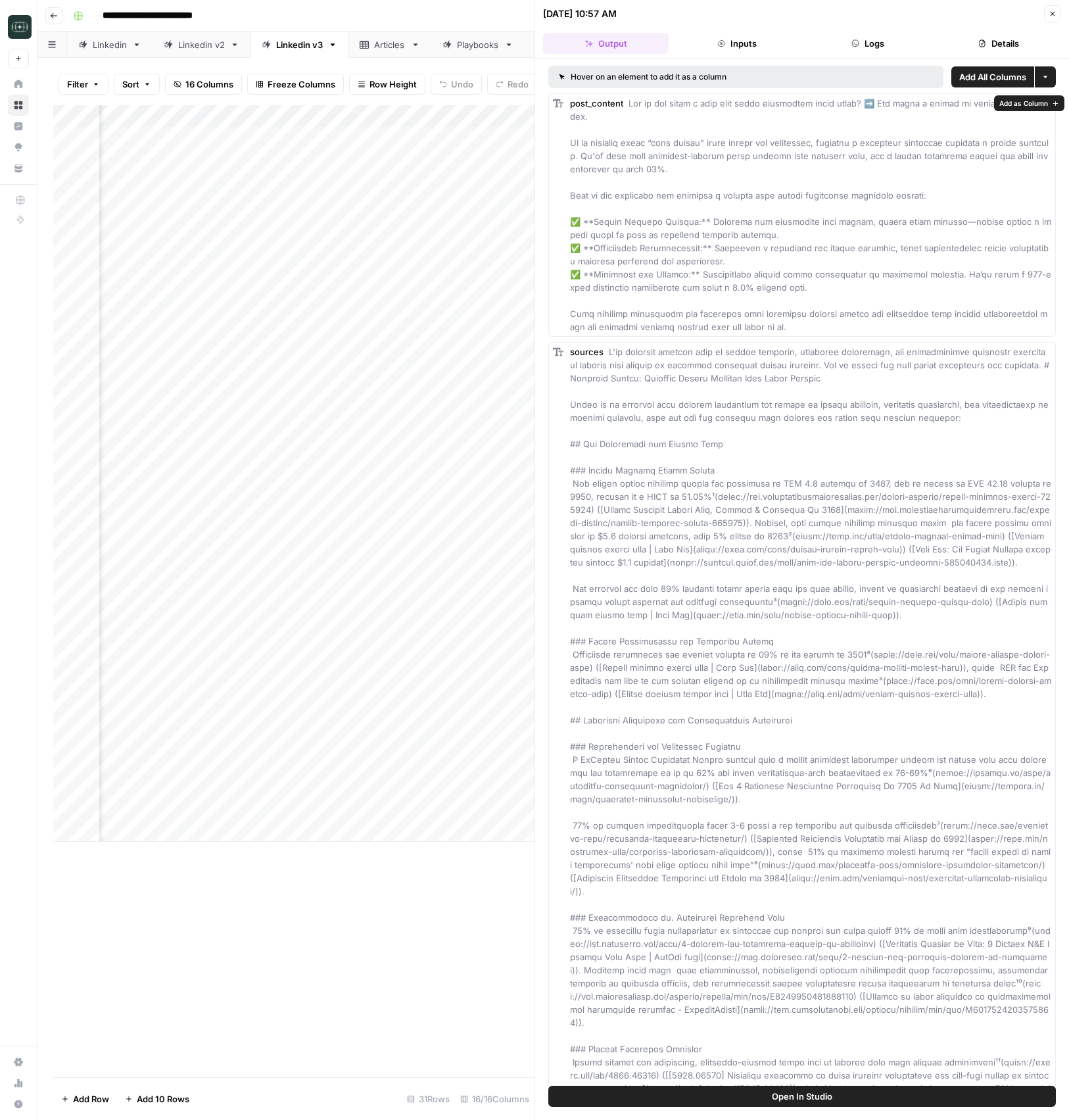
click at [847, 44] on button "Logs" at bounding box center [867, 43] width 126 height 21
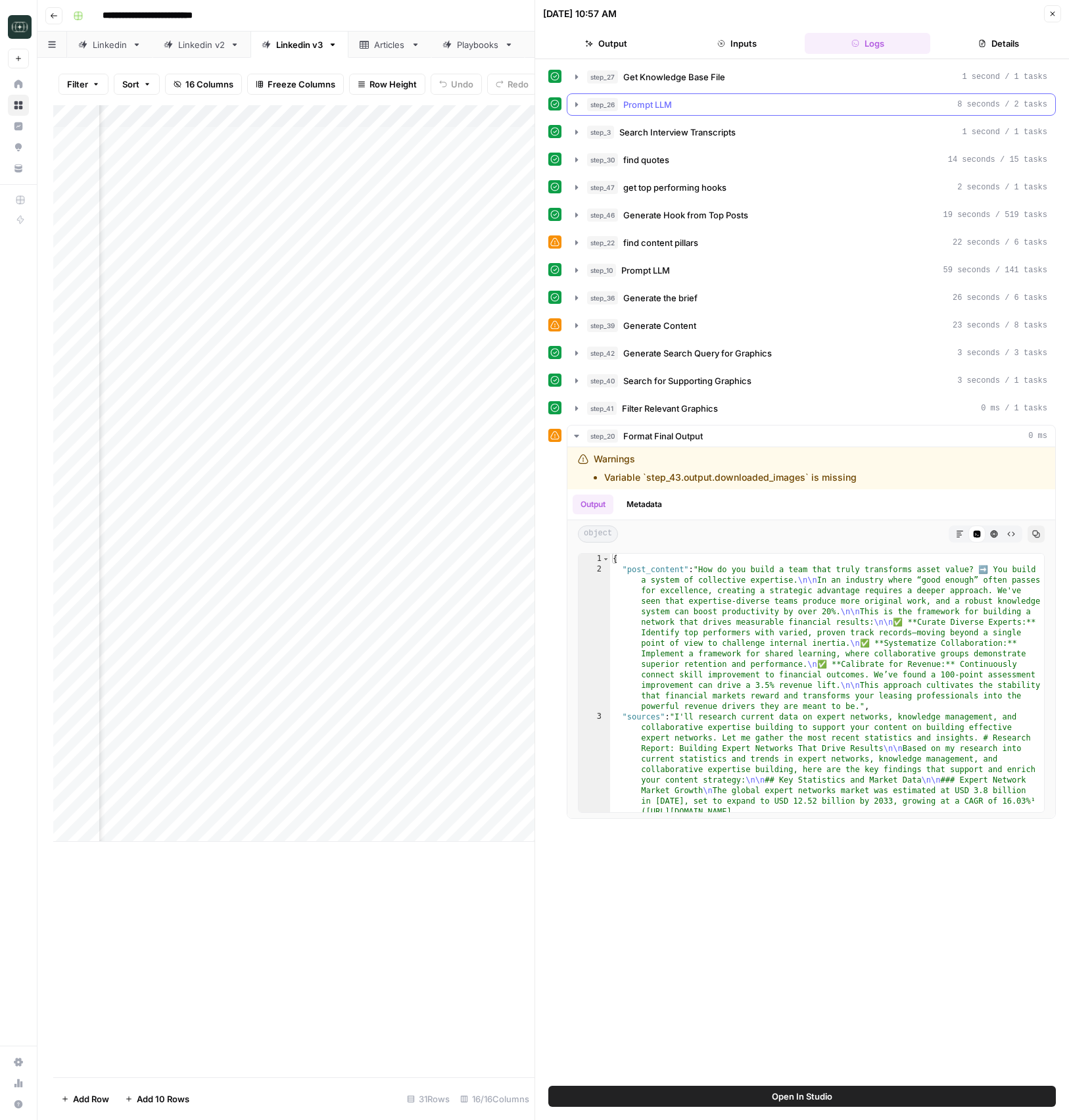
click at [665, 95] on button "step_26 Prompt LLM 8 seconds / 2 tasks" at bounding box center [811, 104] width 487 height 21
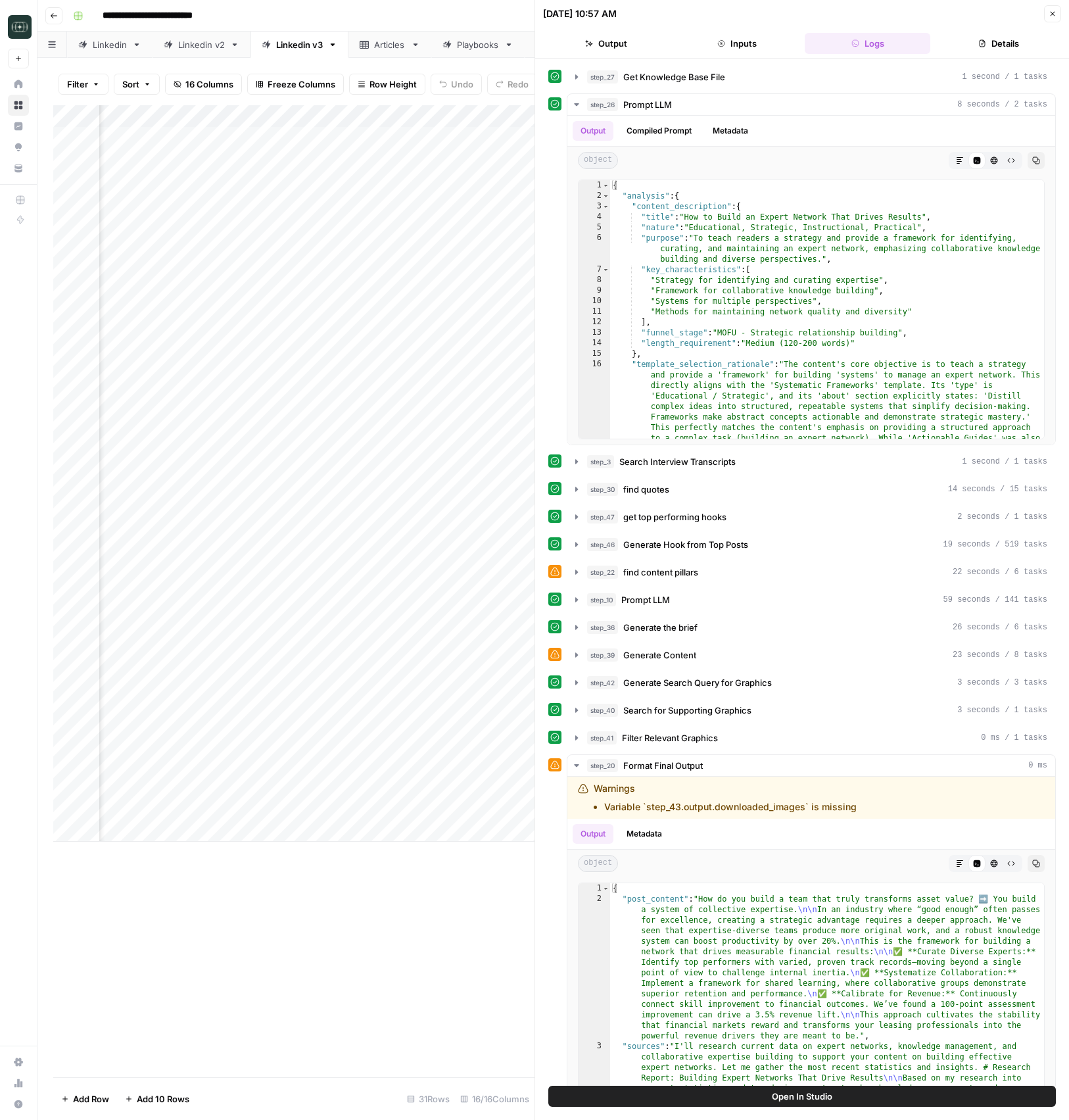
click at [1056, 15] on icon "button" at bounding box center [1052, 13] width 8 height 8
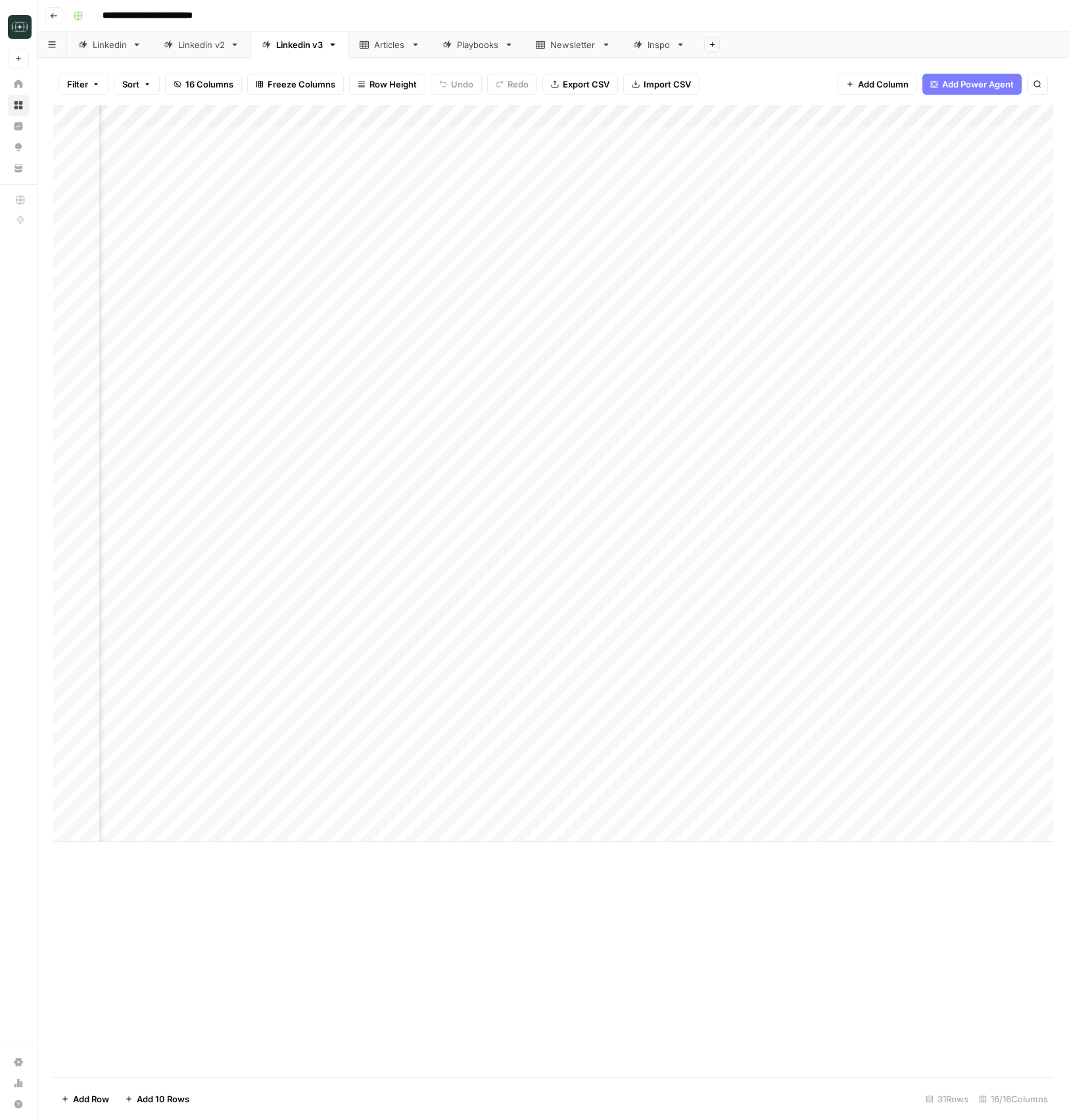
click at [874, 783] on div "Add Column" at bounding box center [553, 473] width 1000 height 736
click at [533, 782] on div "Add Column" at bounding box center [553, 473] width 1000 height 736
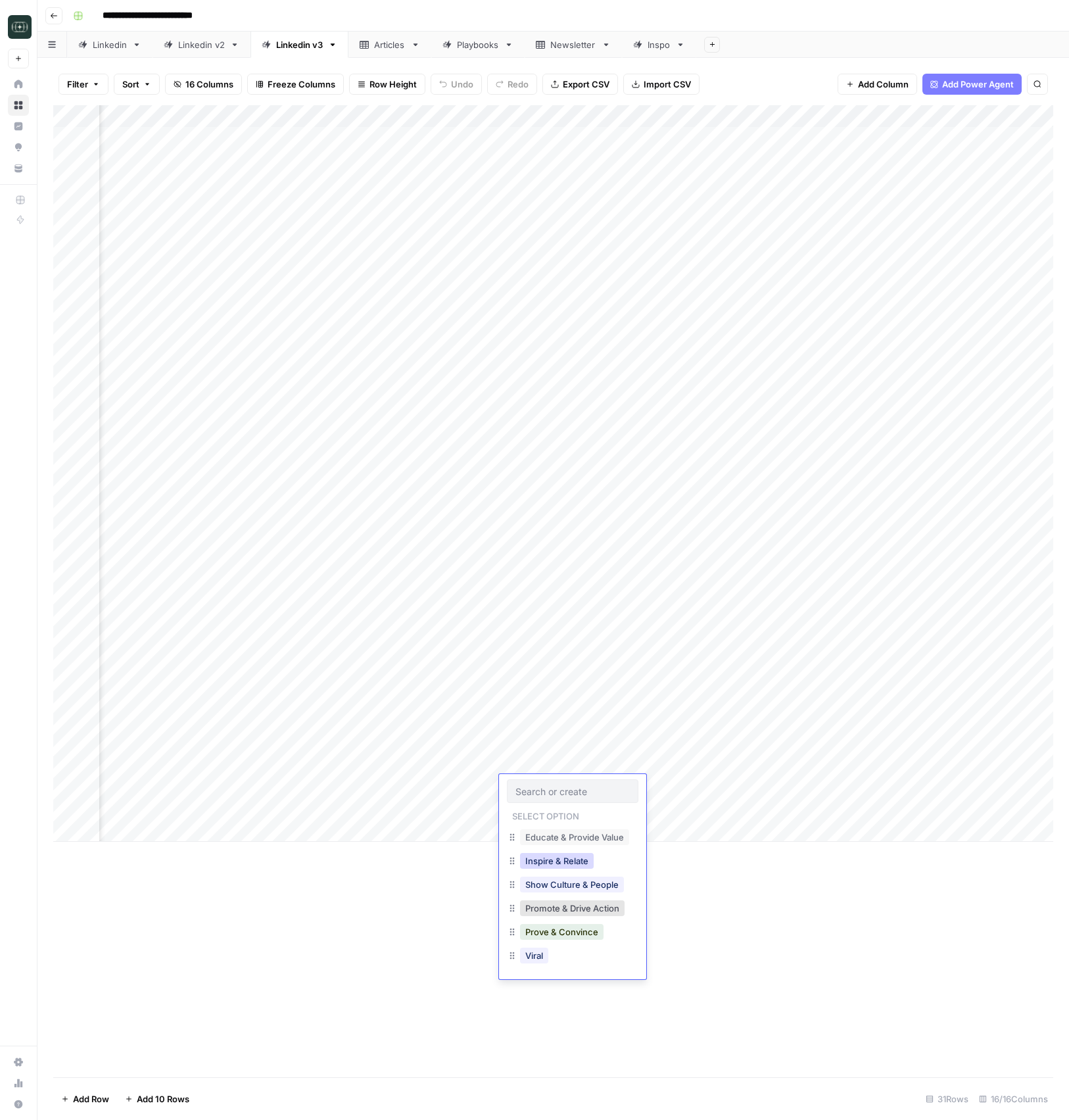
drag, startPoint x: 579, startPoint y: 862, endPoint x: 590, endPoint y: 853, distance: 14.2
click at [579, 862] on button "Inspire & Relate" at bounding box center [557, 860] width 74 height 15
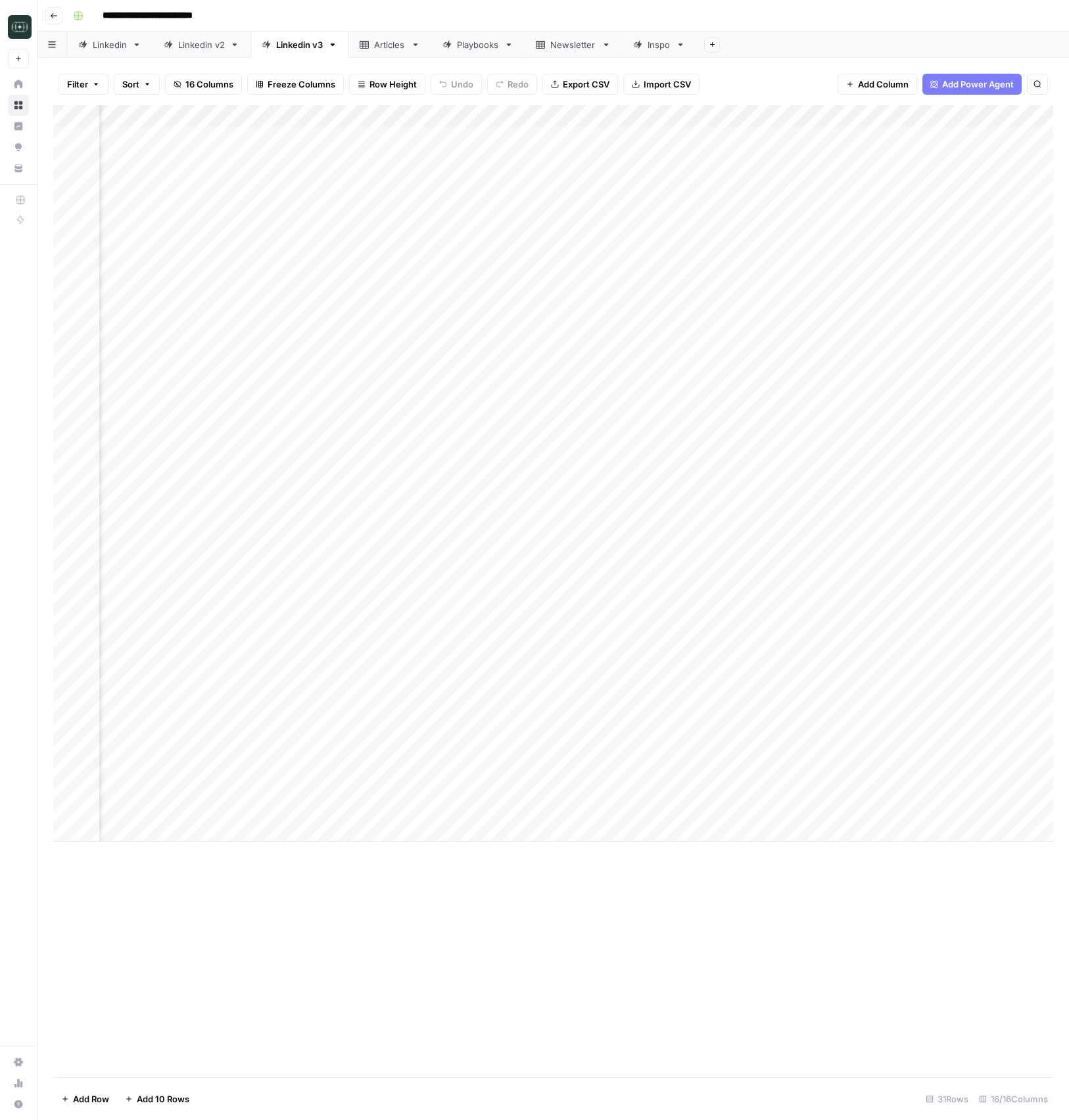
click at [894, 785] on div "Add Column" at bounding box center [553, 473] width 1000 height 736
click at [59, 21] on button "Go back" at bounding box center [54, 15] width 17 height 17
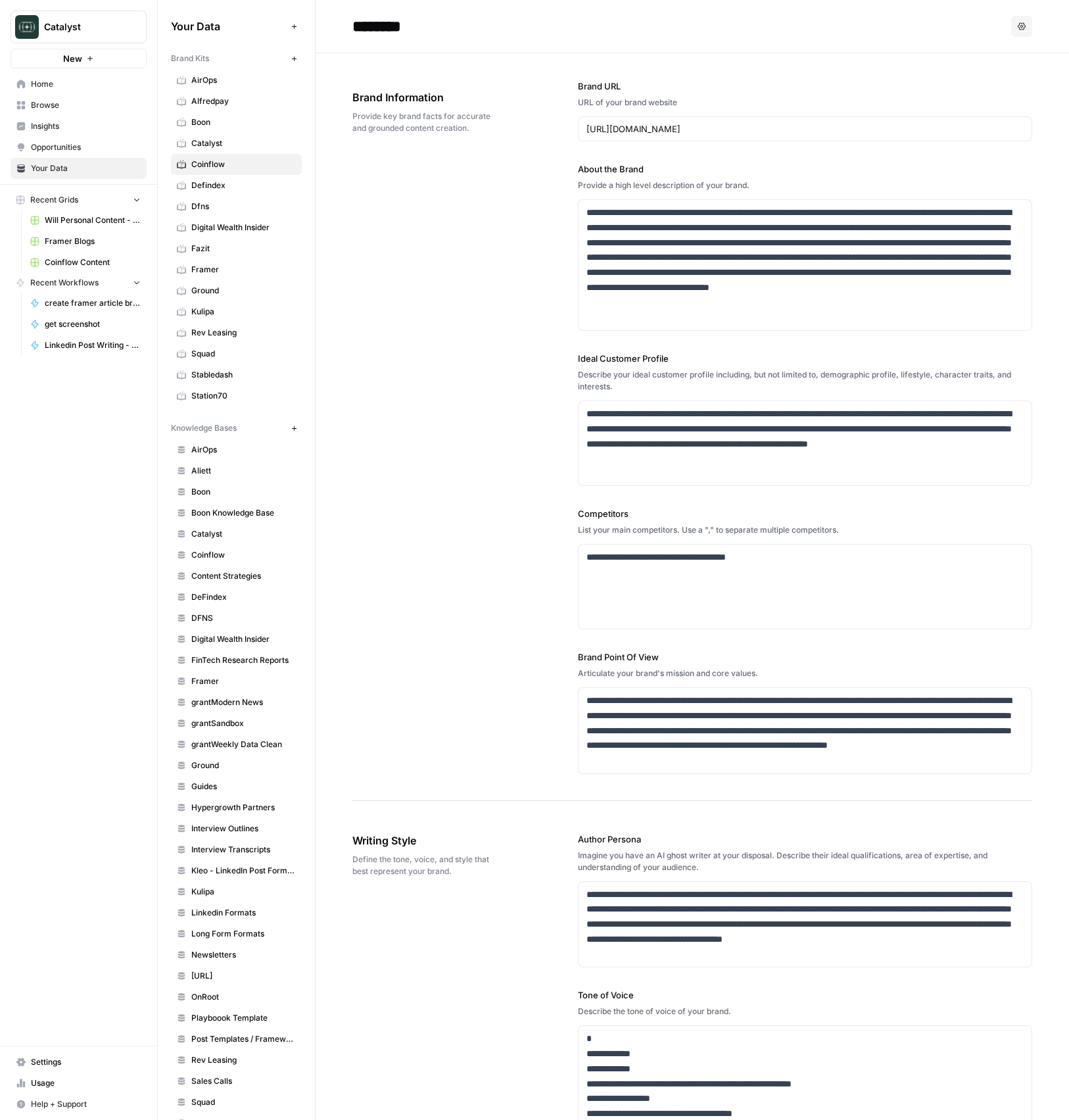
click at [71, 107] on span "Browse" at bounding box center [85, 105] width 110 height 12
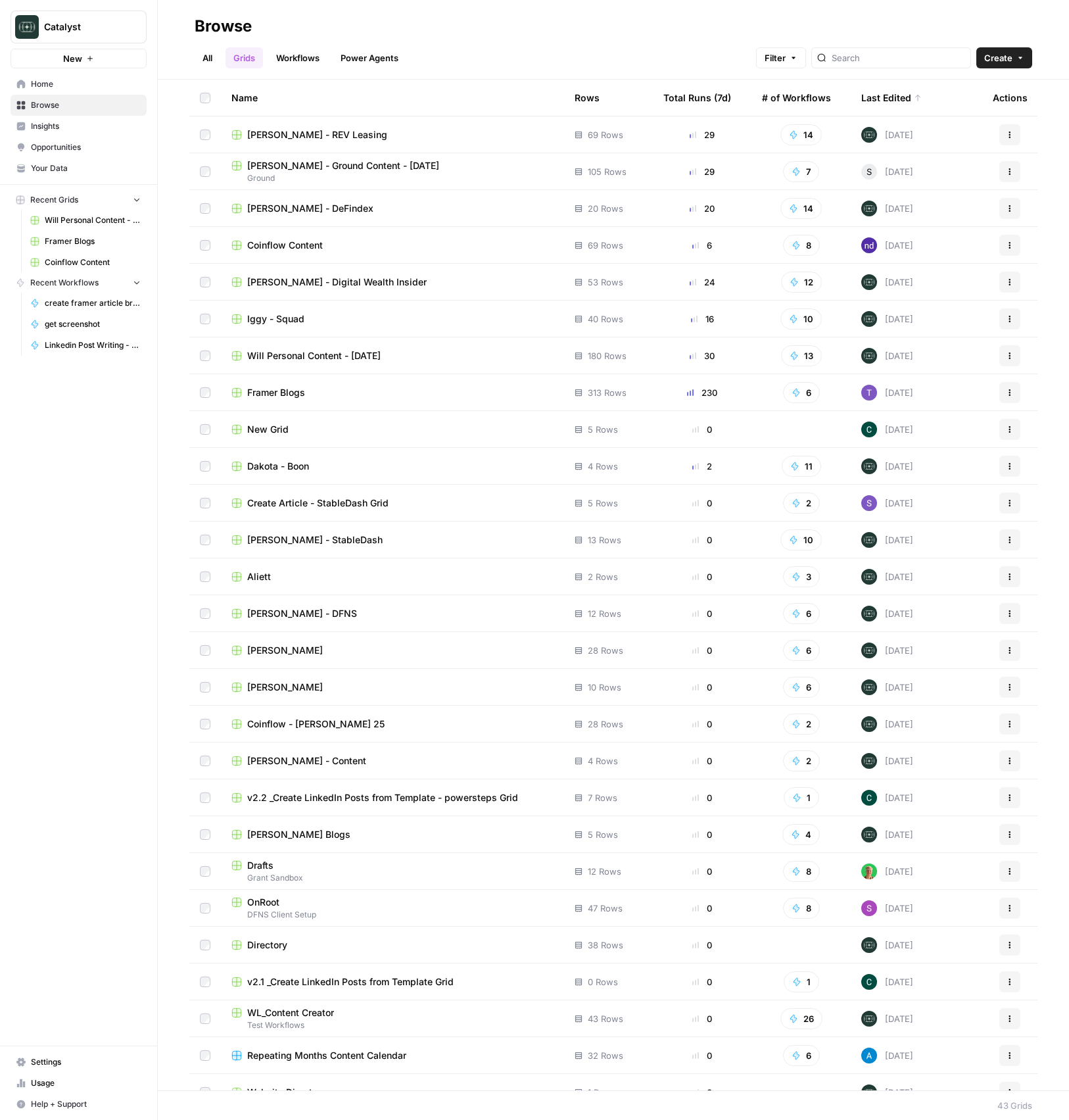
click at [282, 468] on span "Dakota - Boon" at bounding box center [278, 466] width 62 height 13
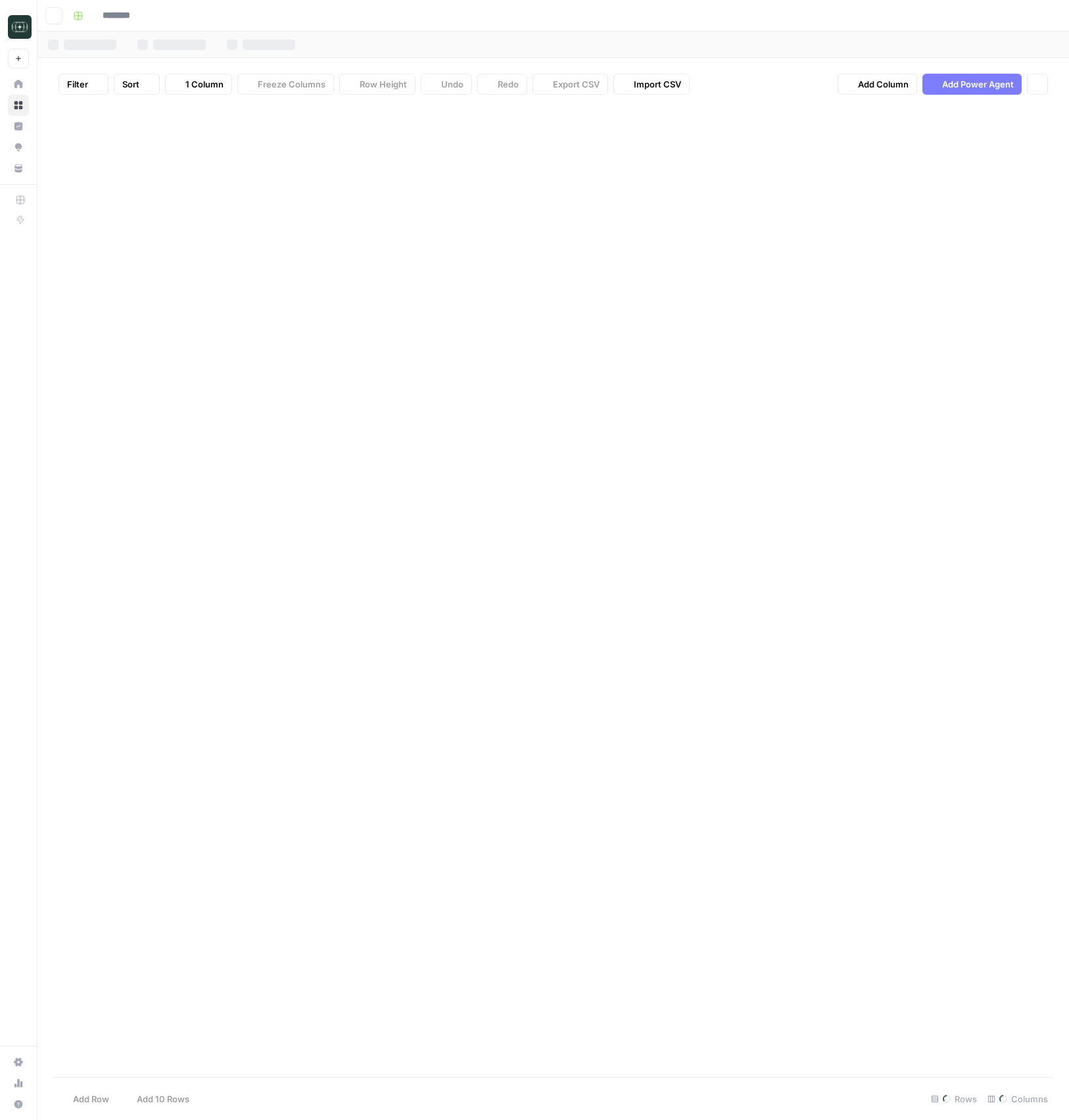
type input "**********"
click at [635, 47] on div "Linkedin 3" at bounding box center [639, 45] width 41 height 13
click at [304, 187] on div "Add Column" at bounding box center [553, 171] width 1000 height 133
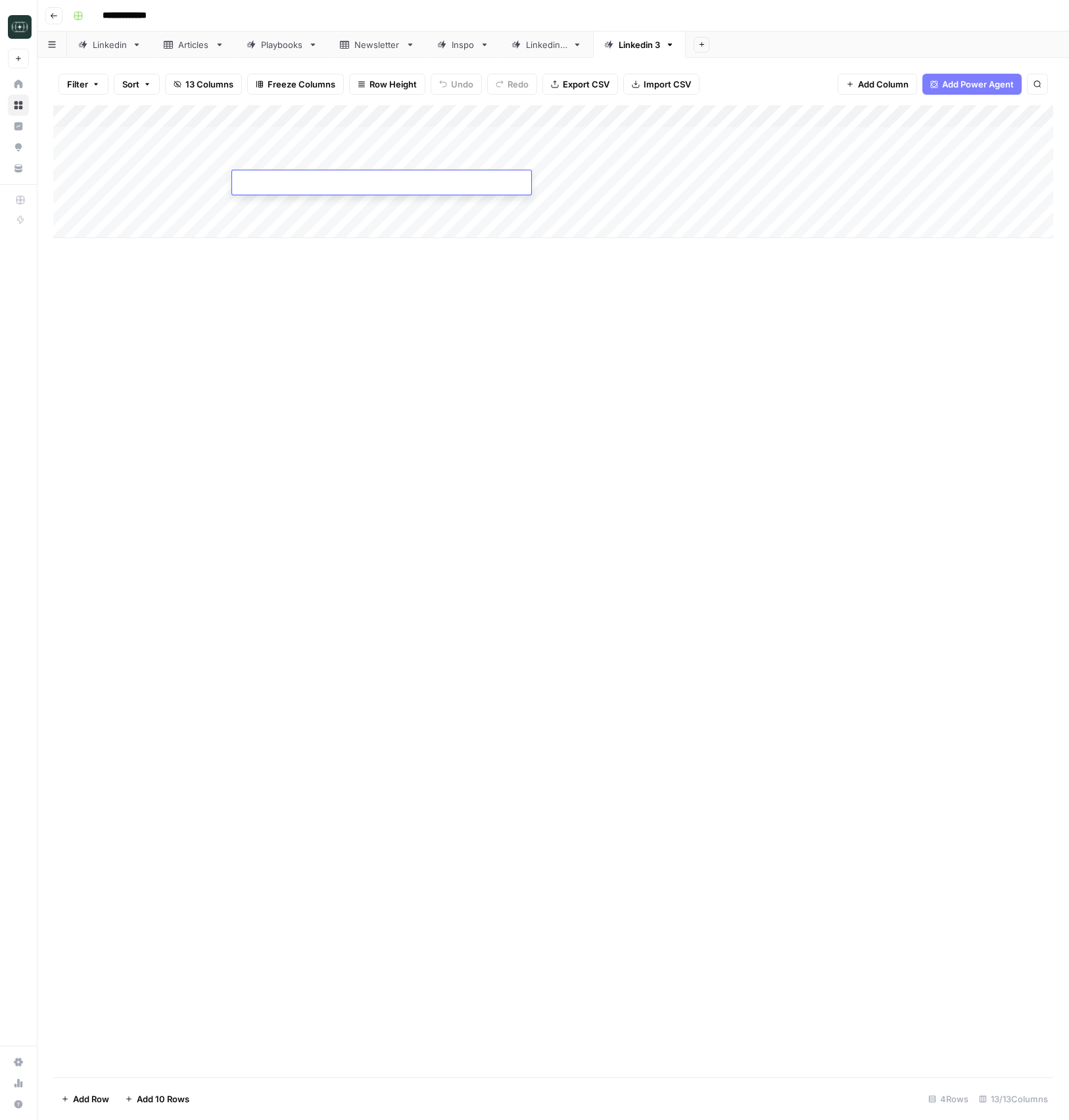
type textarea "**********"
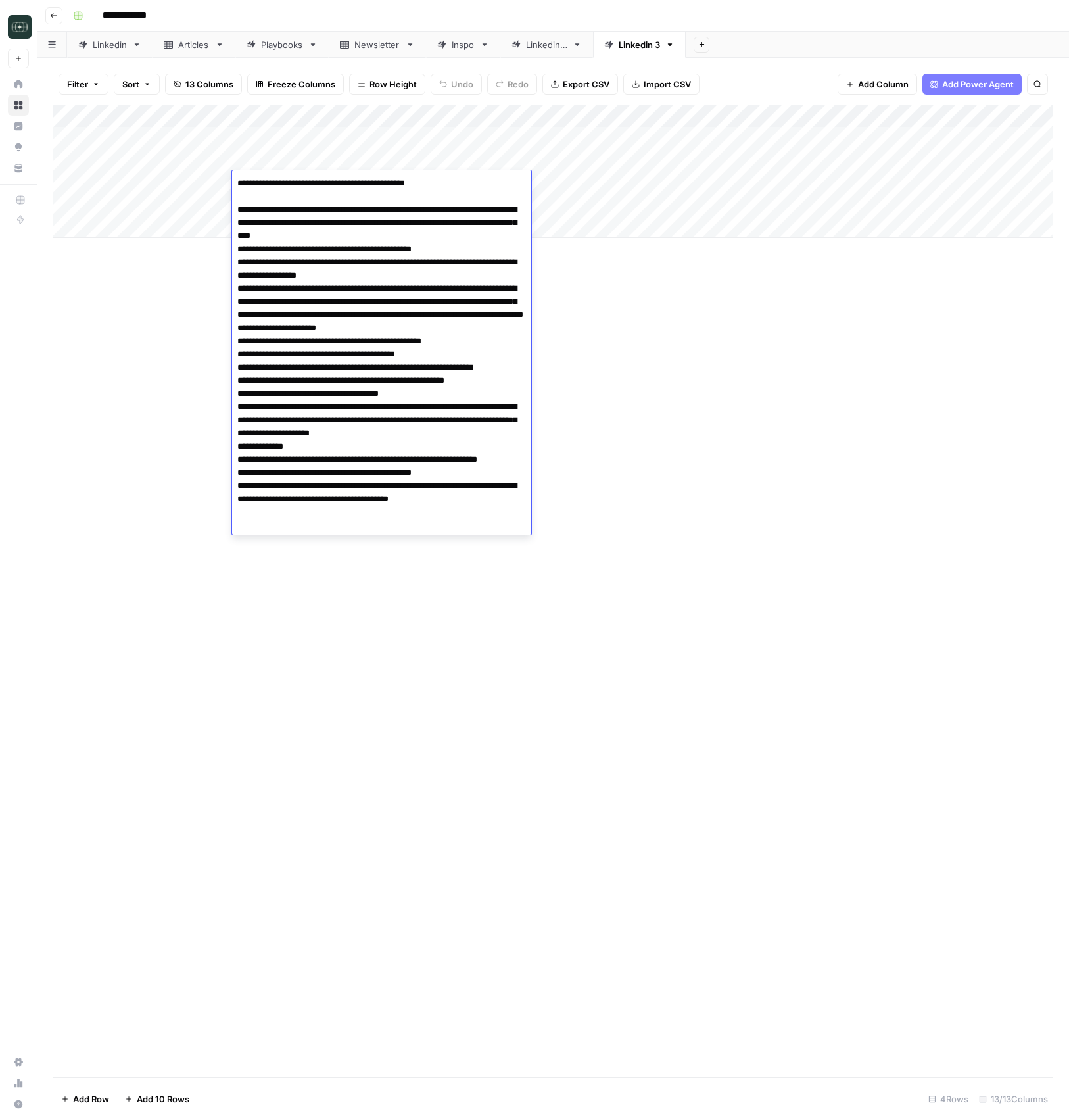
click at [626, 268] on div "Add Column" at bounding box center [553, 591] width 1000 height 971
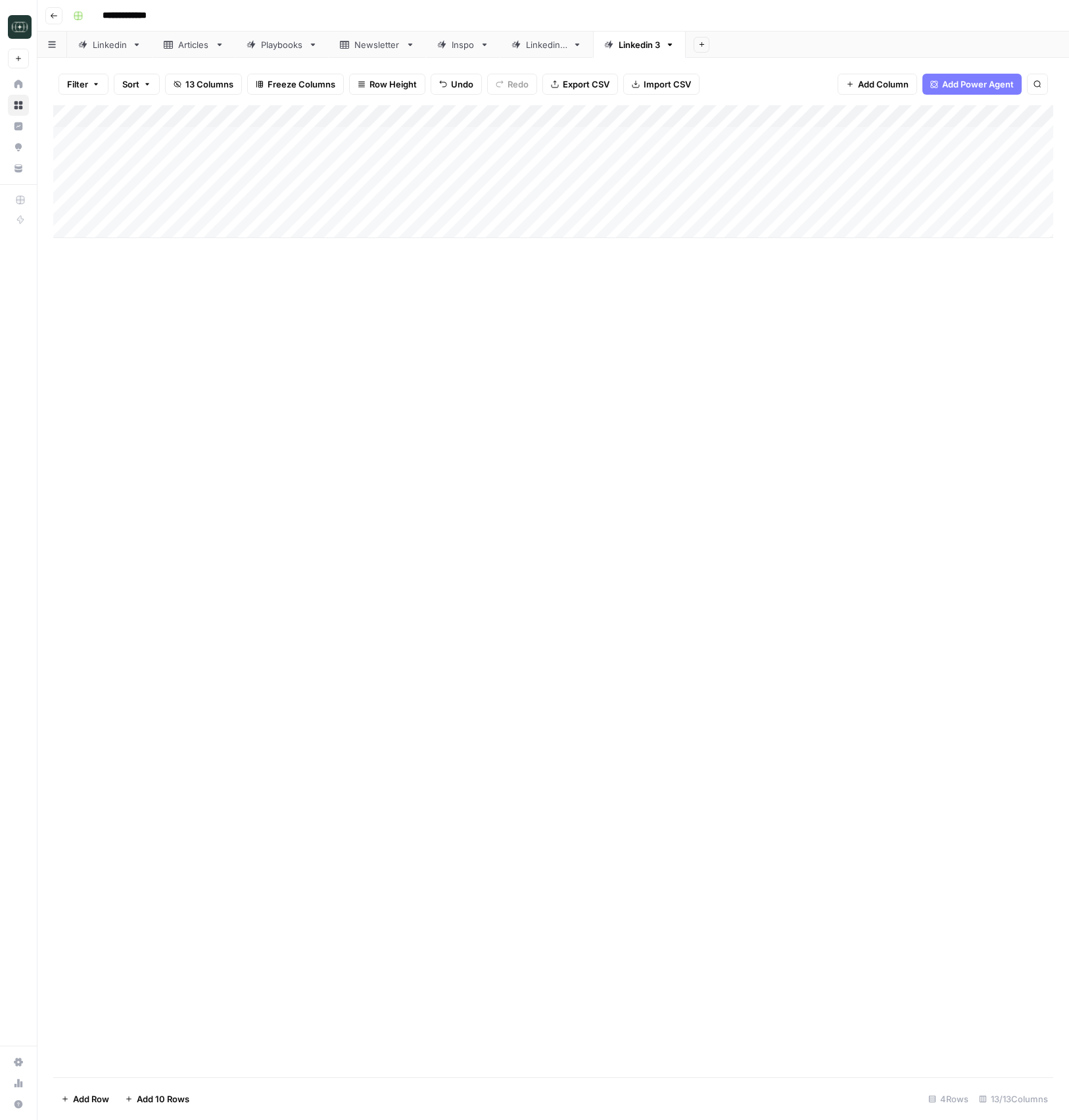
click at [654, 179] on div "Add Column" at bounding box center [553, 171] width 1000 height 133
click at [684, 260] on button "Medium ( 120-200 words)" at bounding box center [690, 257] width 115 height 15
click at [807, 185] on div "Add Column" at bounding box center [553, 171] width 1000 height 133
click at [904, 184] on div "Add Column" at bounding box center [553, 171] width 1000 height 133
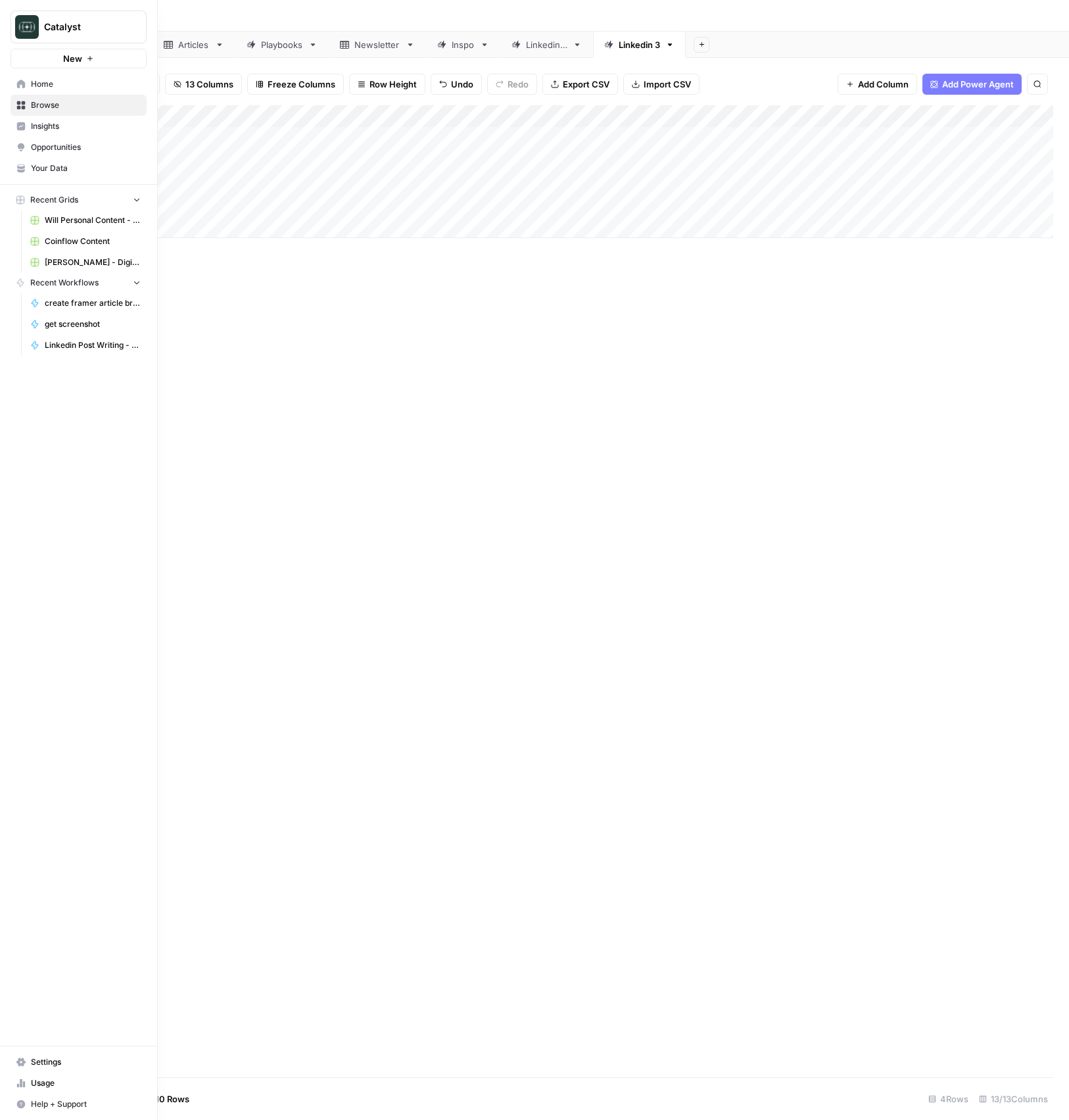
click at [48, 166] on span "Your Data" at bounding box center [85, 168] width 110 height 12
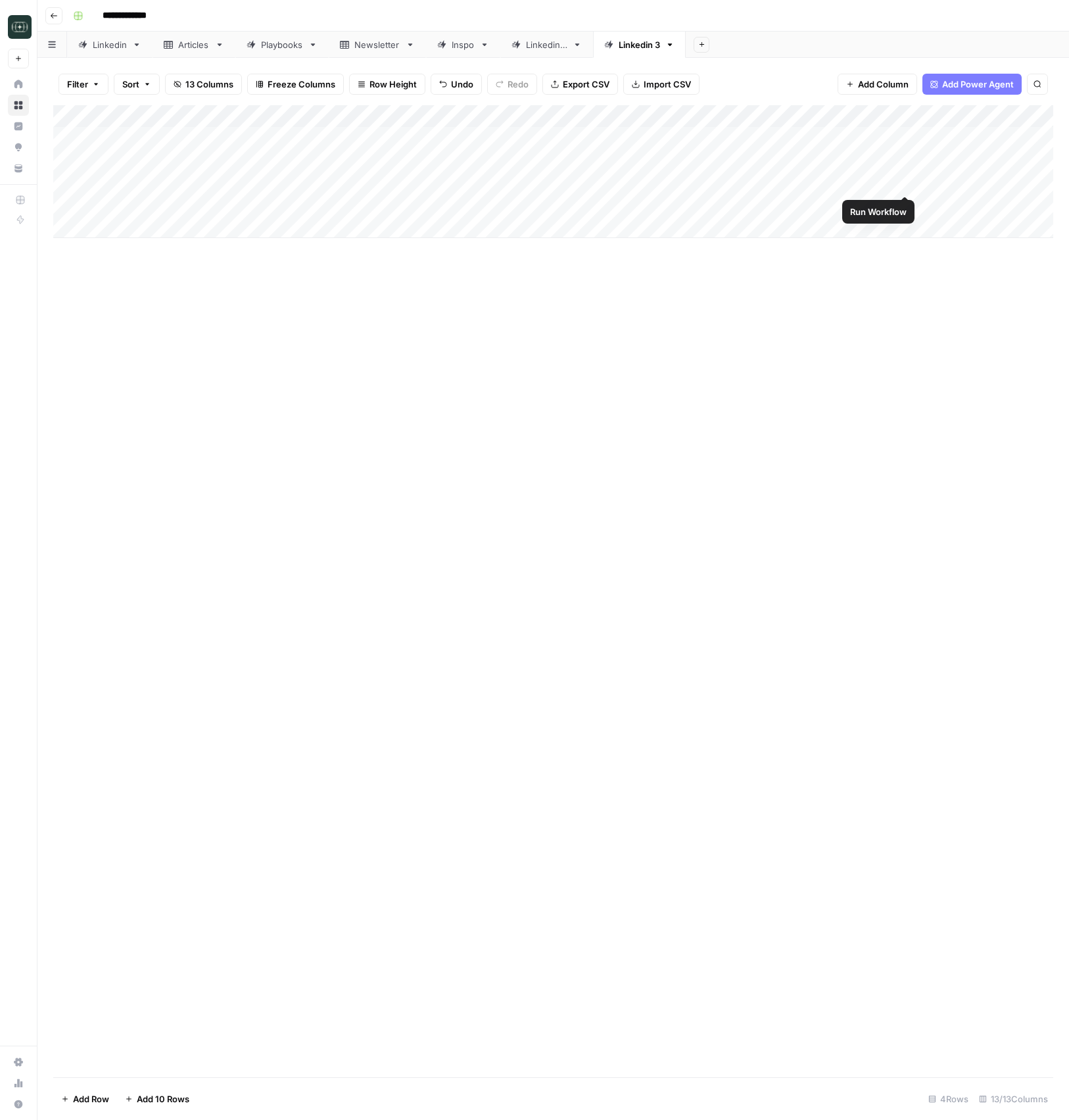
click at [905, 183] on div "Add Column" at bounding box center [553, 171] width 1000 height 133
click at [884, 182] on div "Add Column" at bounding box center [553, 171] width 1000 height 133
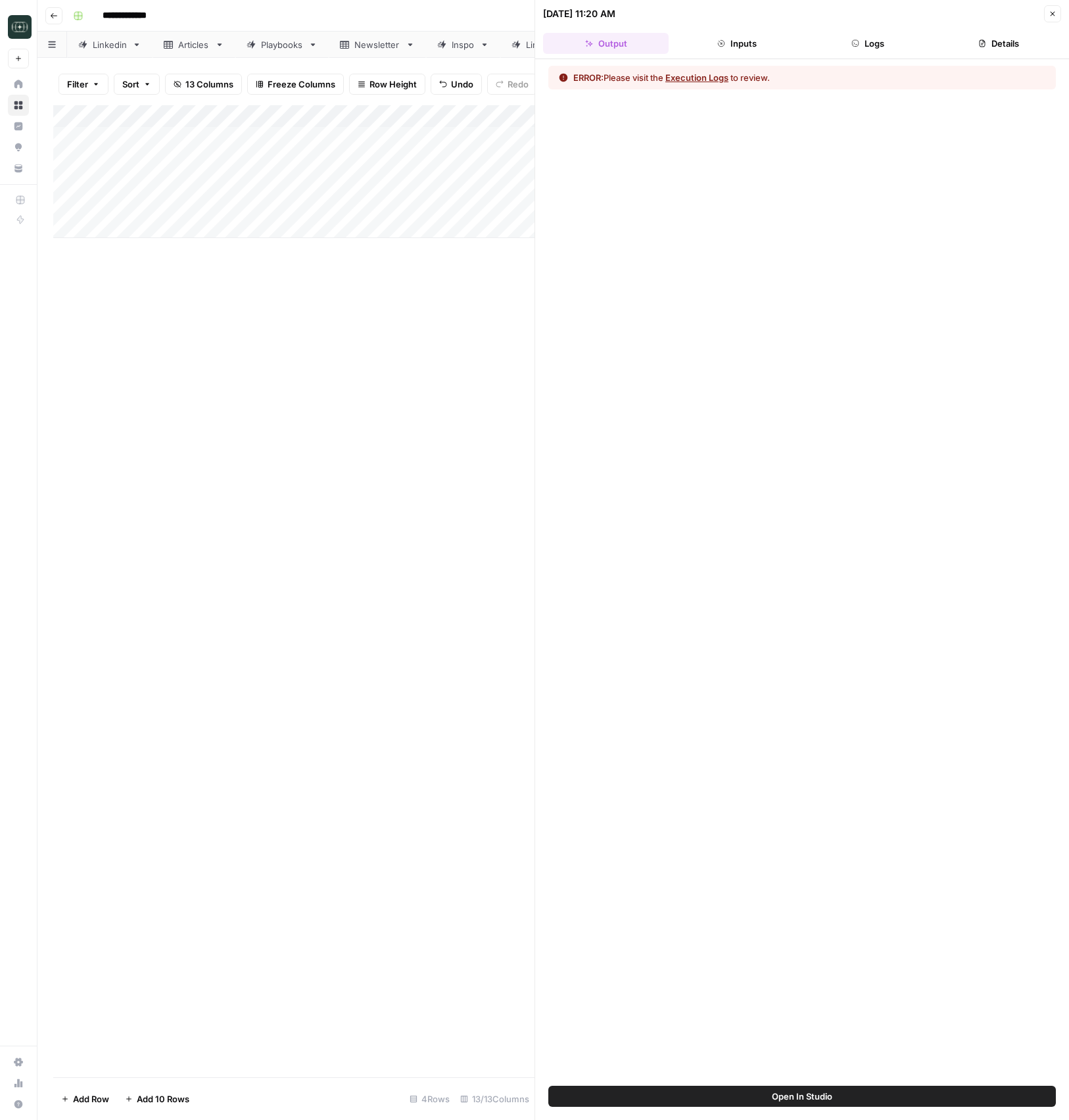
click at [870, 44] on button "Logs" at bounding box center [867, 43] width 126 height 21
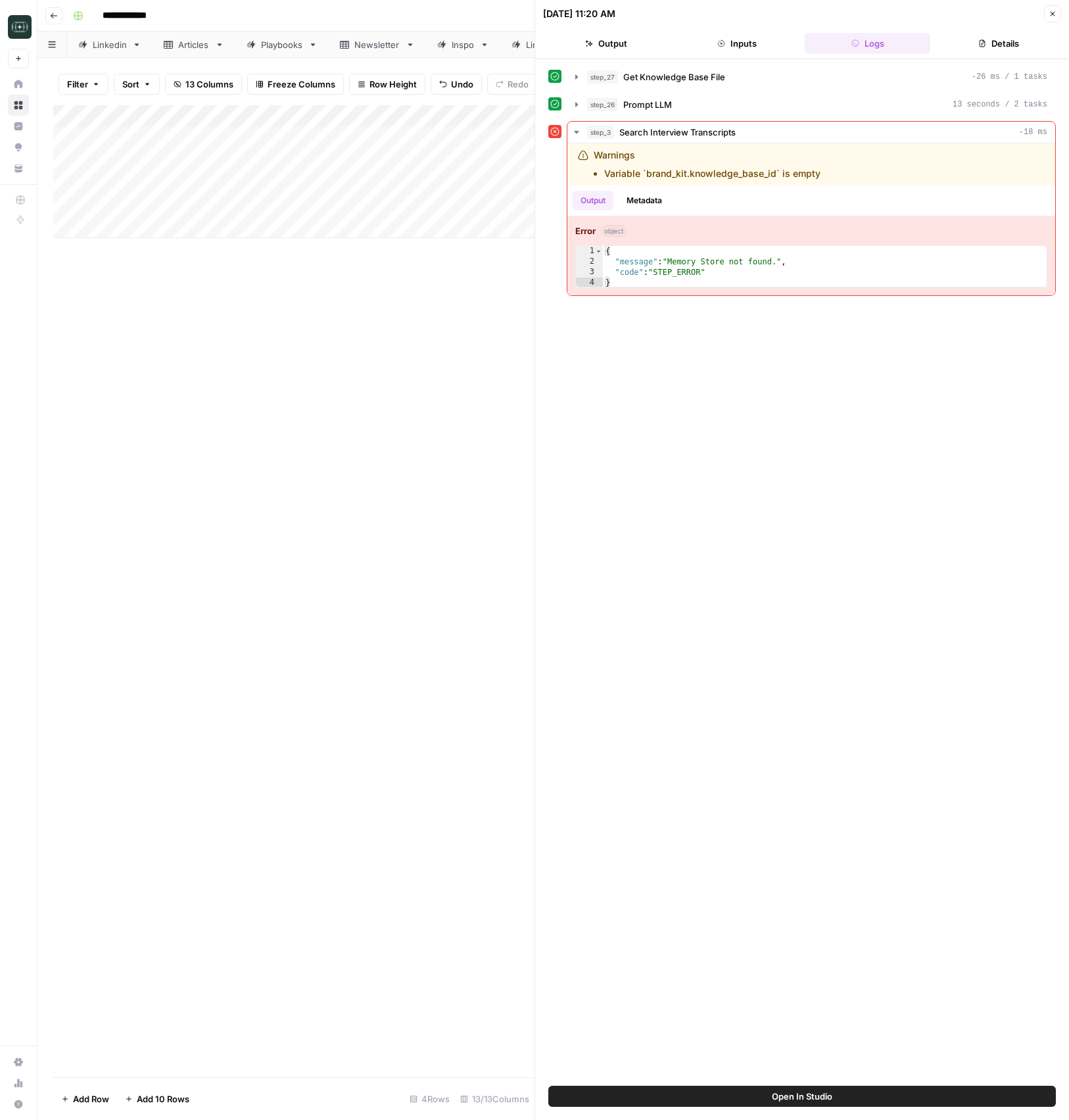
click at [1053, 10] on icon "button" at bounding box center [1052, 13] width 8 height 8
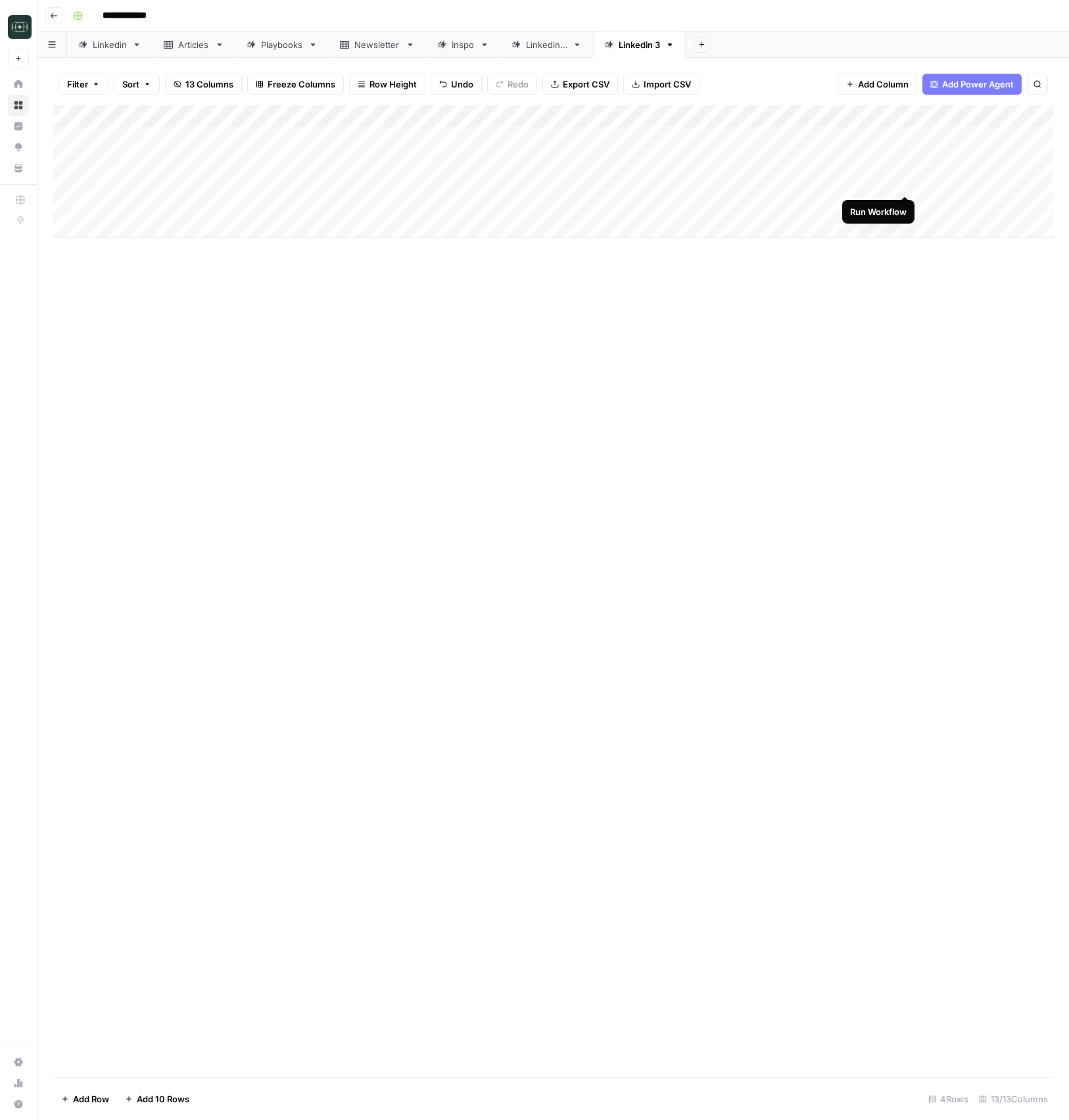
click at [904, 182] on div "Add Column" at bounding box center [553, 171] width 1000 height 133
click at [903, 181] on div "Add Column" at bounding box center [553, 171] width 1000 height 133
click at [908, 182] on div "Add Column" at bounding box center [553, 171] width 1000 height 133
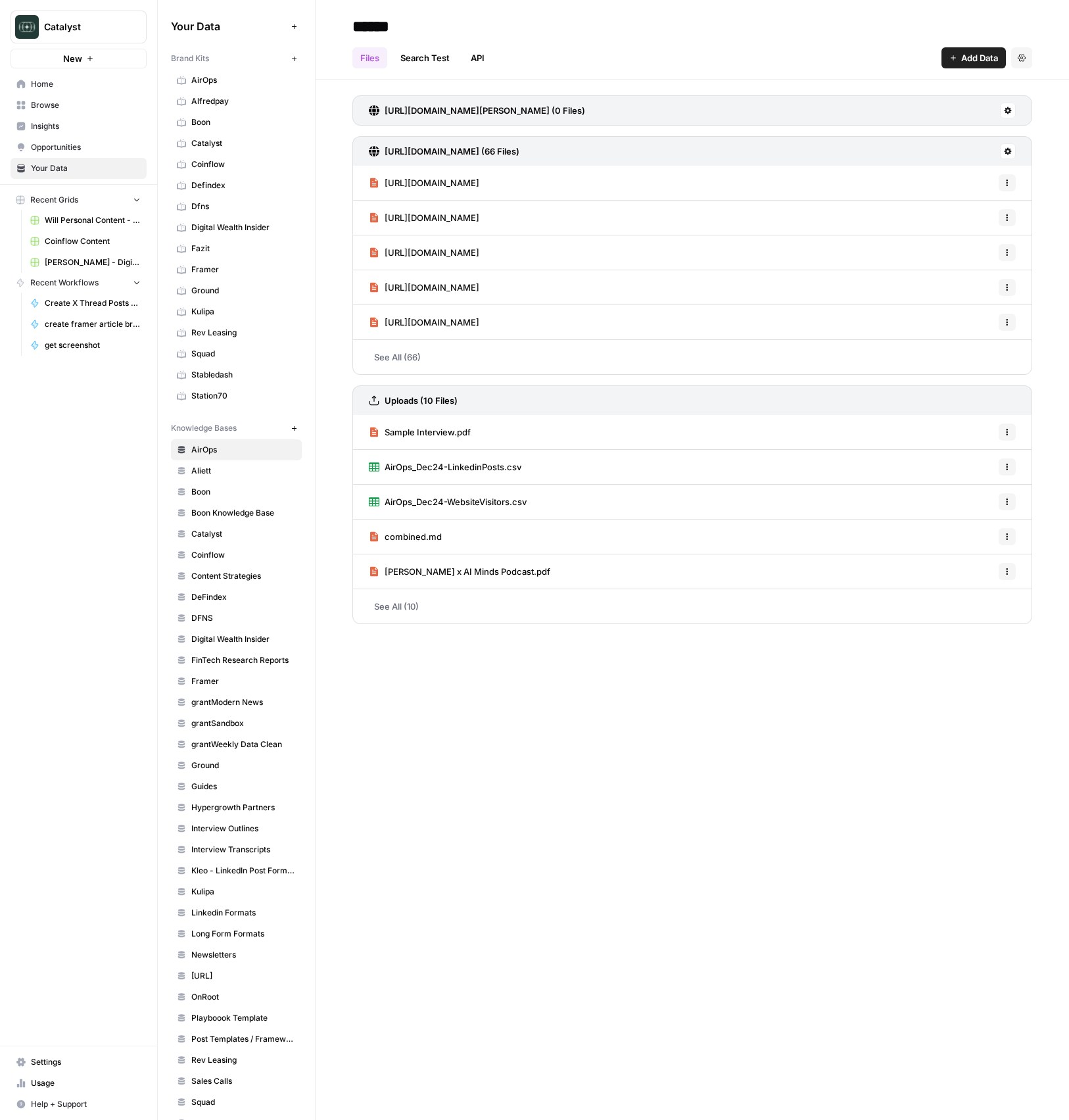
drag, startPoint x: 208, startPoint y: 490, endPoint x: 201, endPoint y: 491, distance: 7.1
click at [208, 490] on span "Boon" at bounding box center [243, 492] width 104 height 12
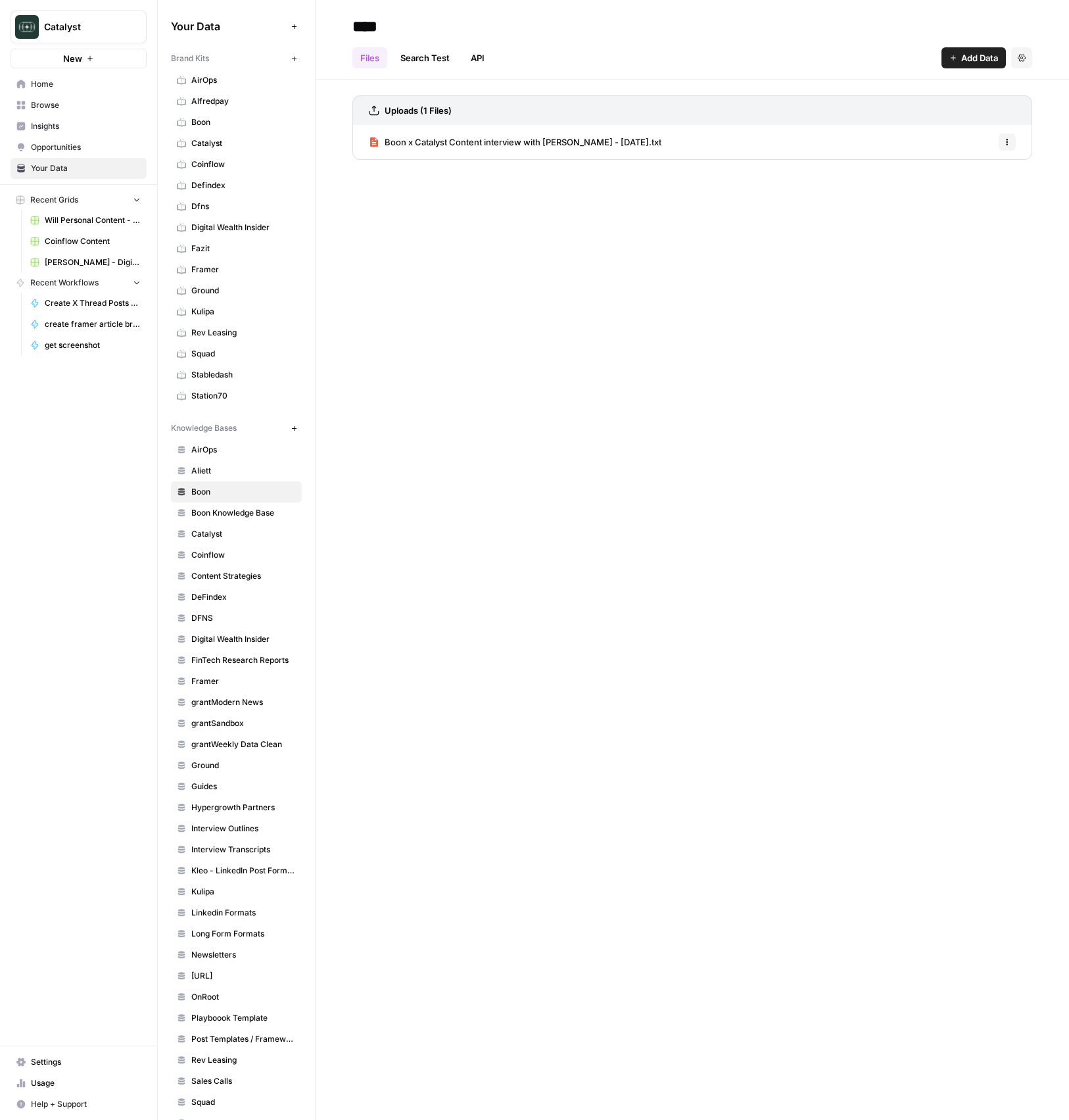
click at [220, 124] on span "Boon" at bounding box center [243, 122] width 104 height 12
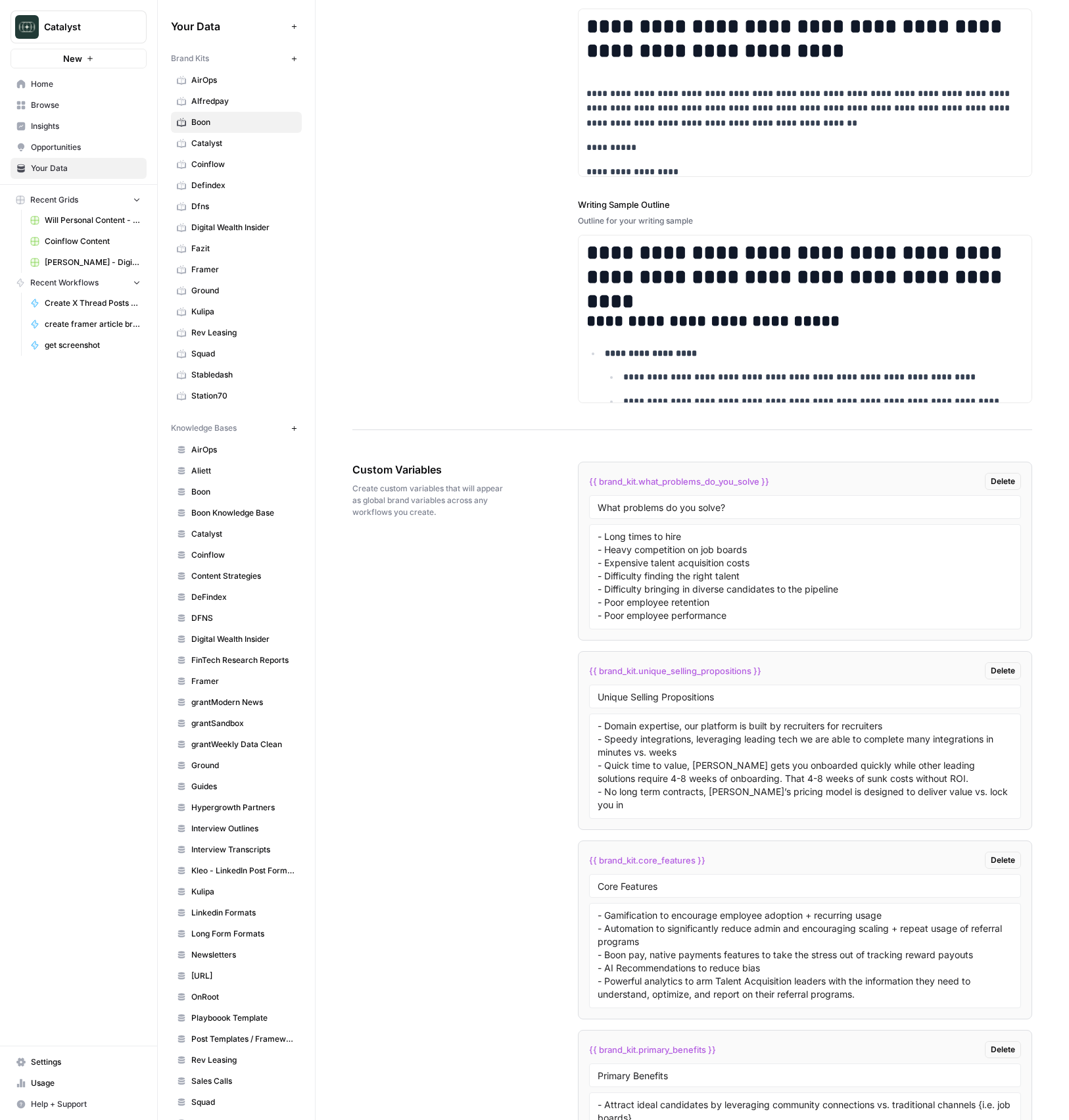
scroll to position [2626, 0]
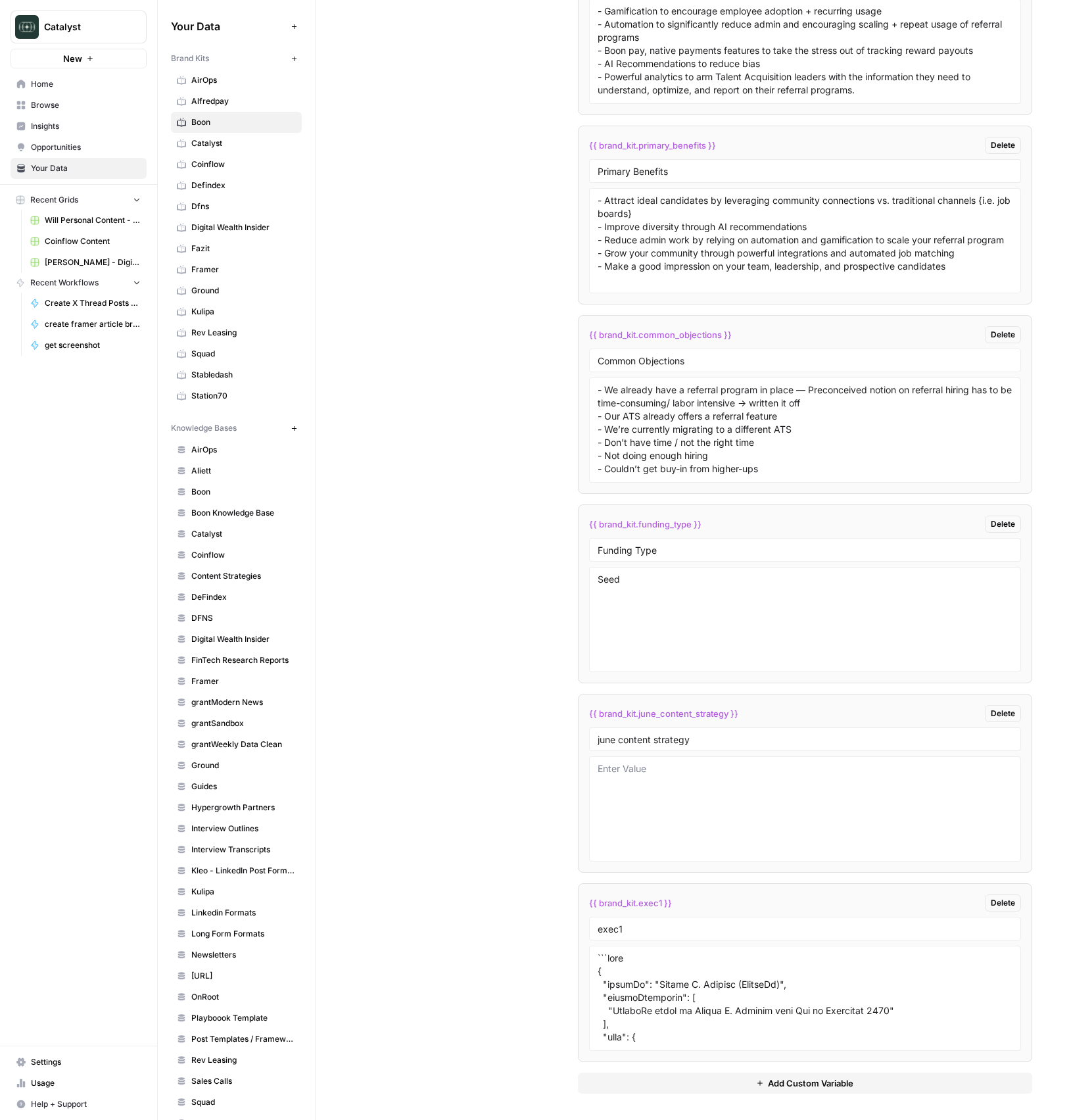
click at [659, 1084] on button "Add Custom Variable" at bounding box center [805, 1082] width 455 height 21
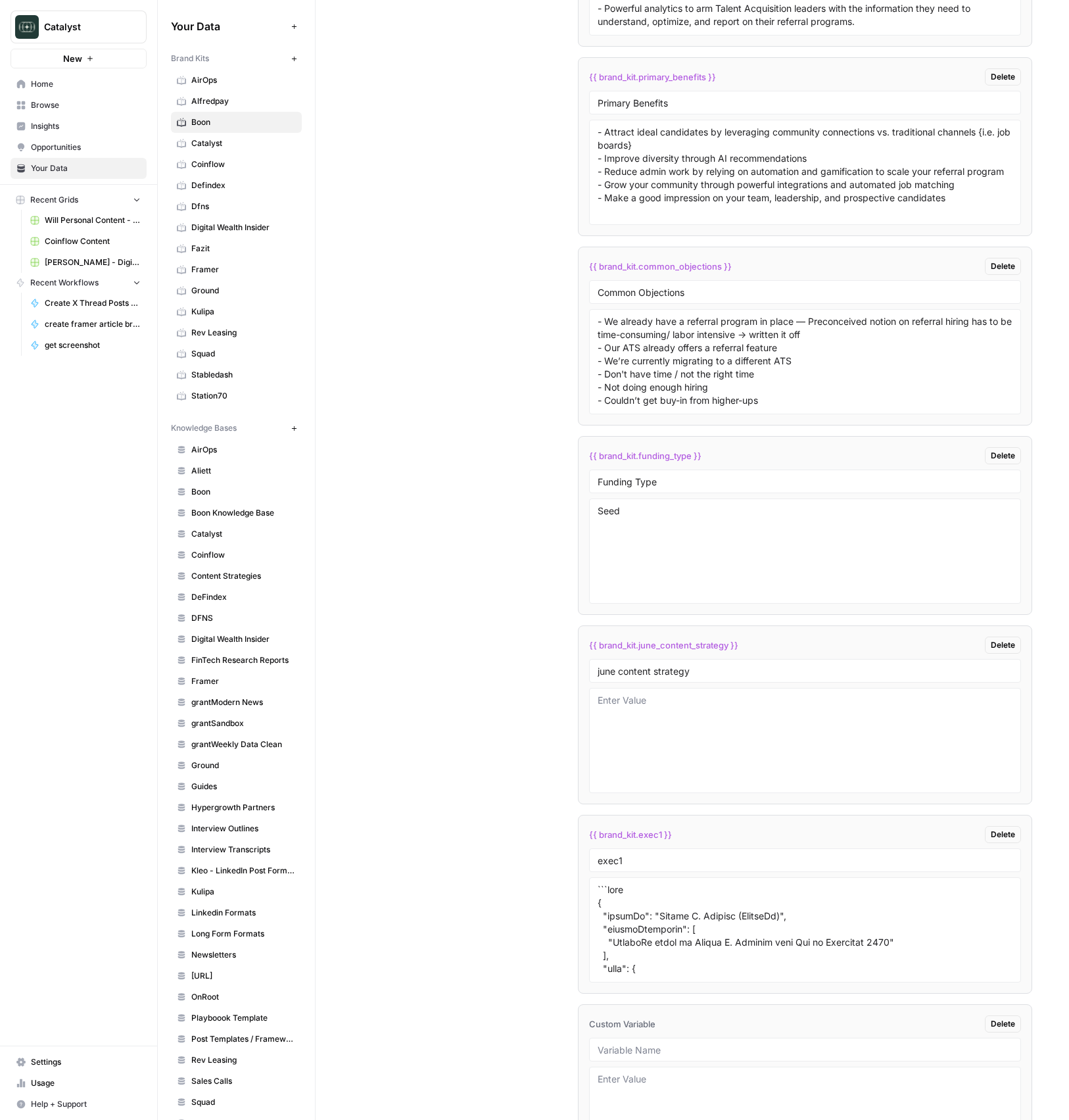
scroll to position [2816, 0]
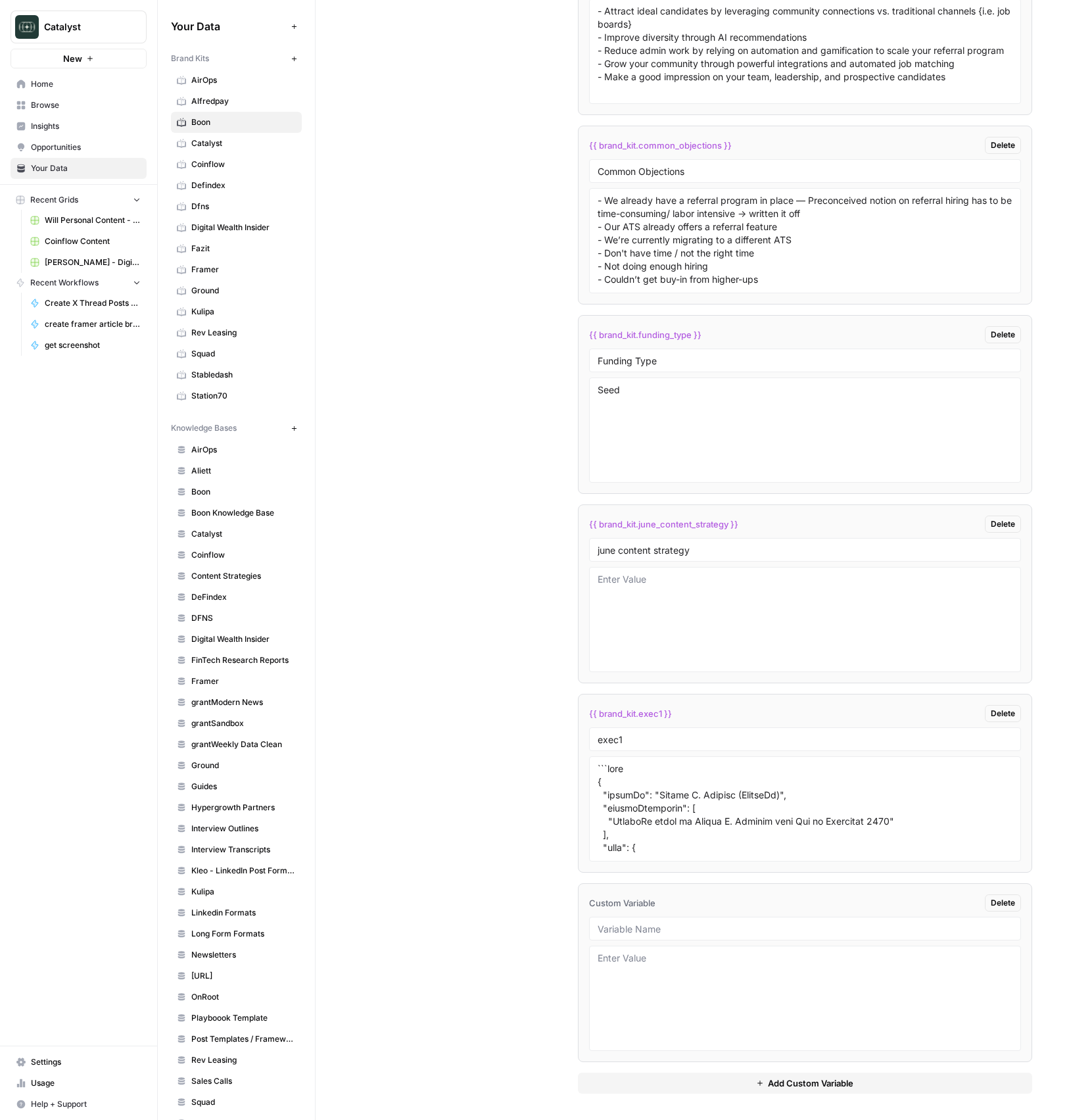
click at [630, 939] on div at bounding box center [805, 928] width 432 height 24
click at [642, 935] on div at bounding box center [805, 928] width 432 height 24
click at [657, 928] on input "text" at bounding box center [805, 928] width 415 height 12
type input "knowledge base id"
click at [682, 992] on textarea at bounding box center [805, 998] width 415 height 93
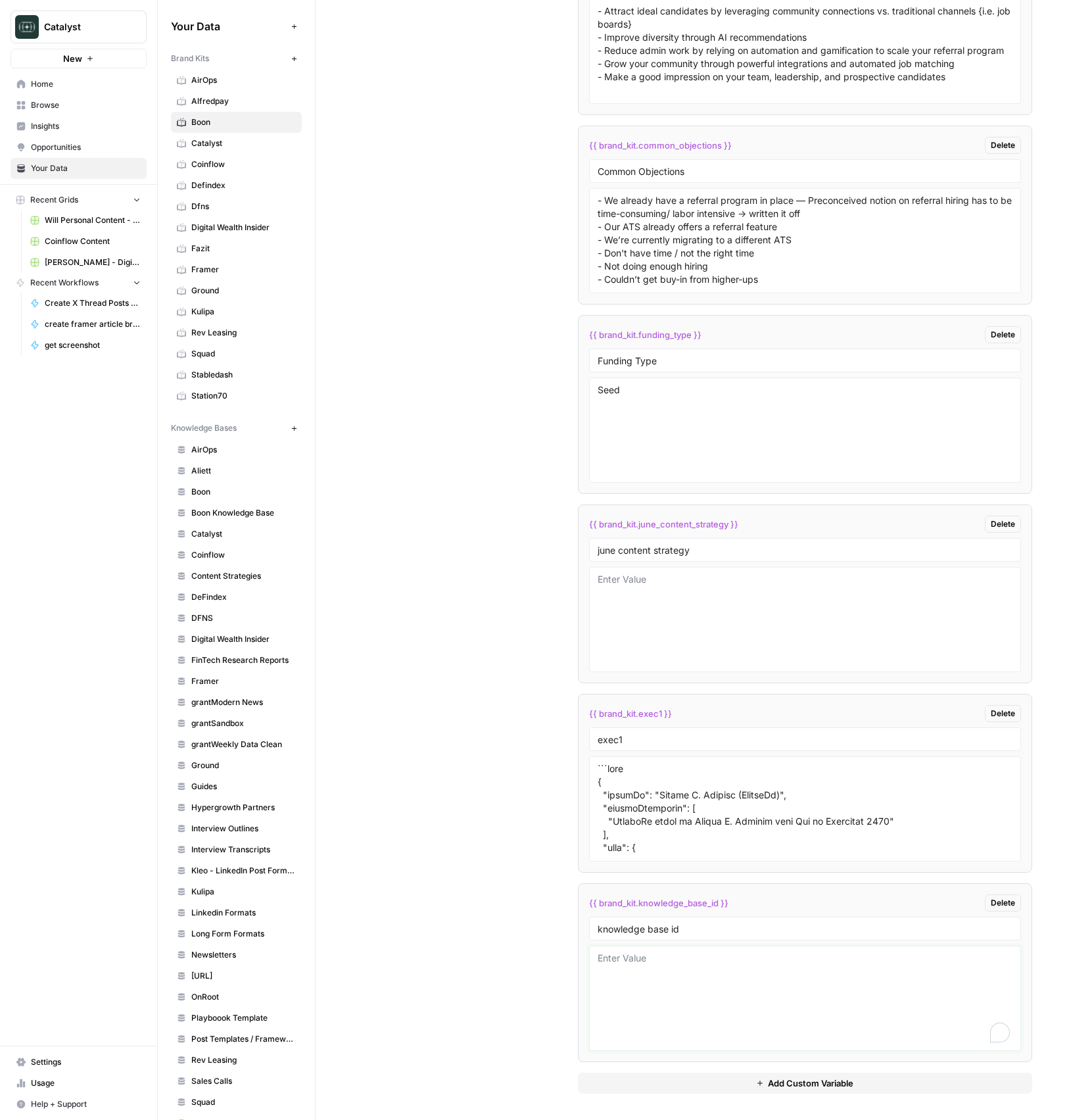
paste textarea "11487"
type textarea "11487"
click at [543, 985] on div "Custom Variables Create custom variables that will appear as global brand varia…" at bounding box center [692, 231] width 680 height 1778
click at [648, 816] on textarea at bounding box center [805, 808] width 415 height 93
click at [500, 913] on div "Custom Variables Create custom variables that will appear as global brand varia…" at bounding box center [692, 231] width 680 height 1778
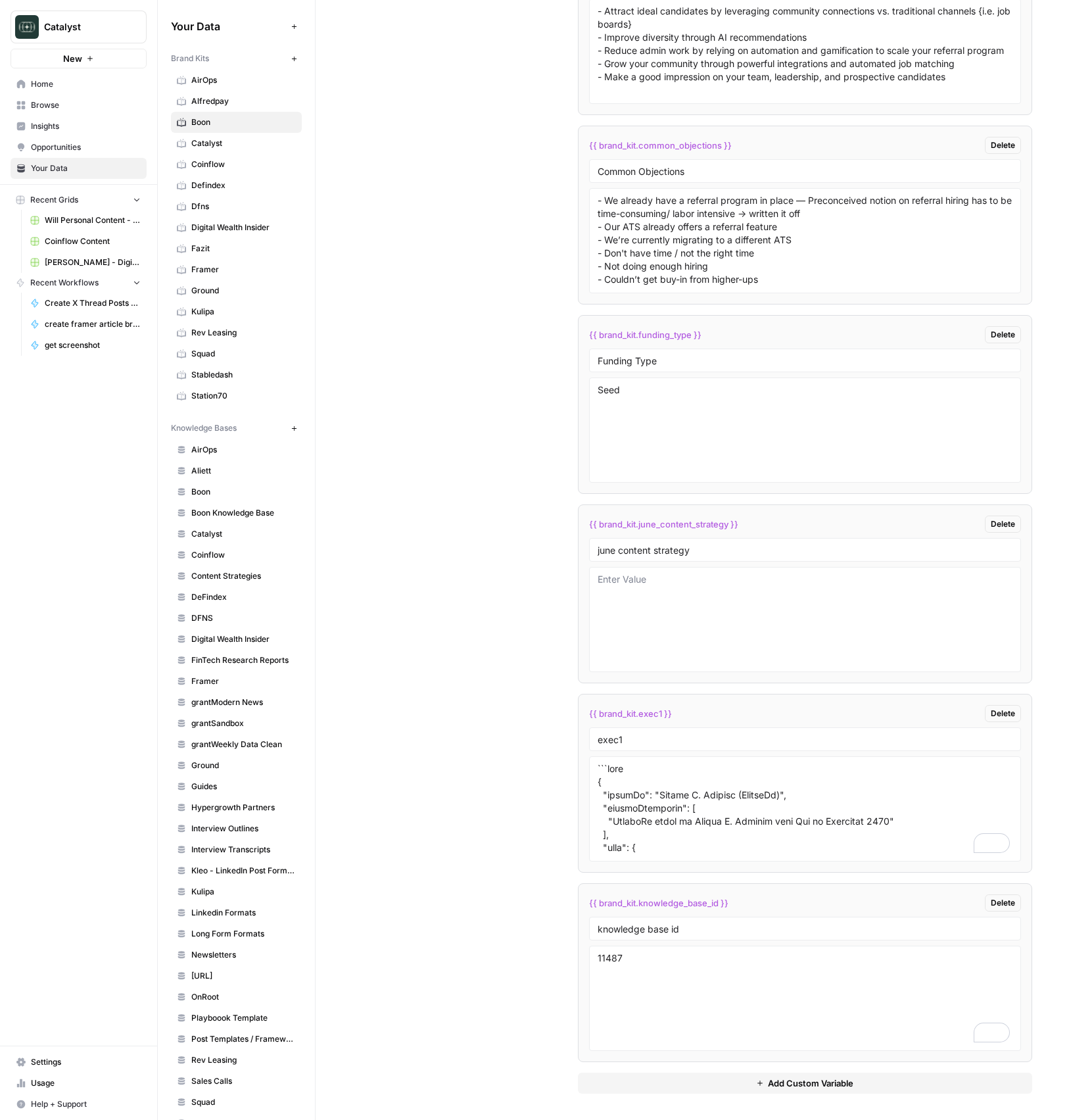
click at [427, 267] on div "Custom Variables Create custom variables that will appear as global brand varia…" at bounding box center [692, 231] width 680 height 1778
click at [701, 813] on textarea "To enrich screen reader interactions, please activate Accessibility in Grammarl…" at bounding box center [805, 808] width 415 height 93
click at [661, 952] on textarea "11487" at bounding box center [805, 998] width 415 height 93
click at [660, 955] on textarea "11487" at bounding box center [805, 998] width 415 height 93
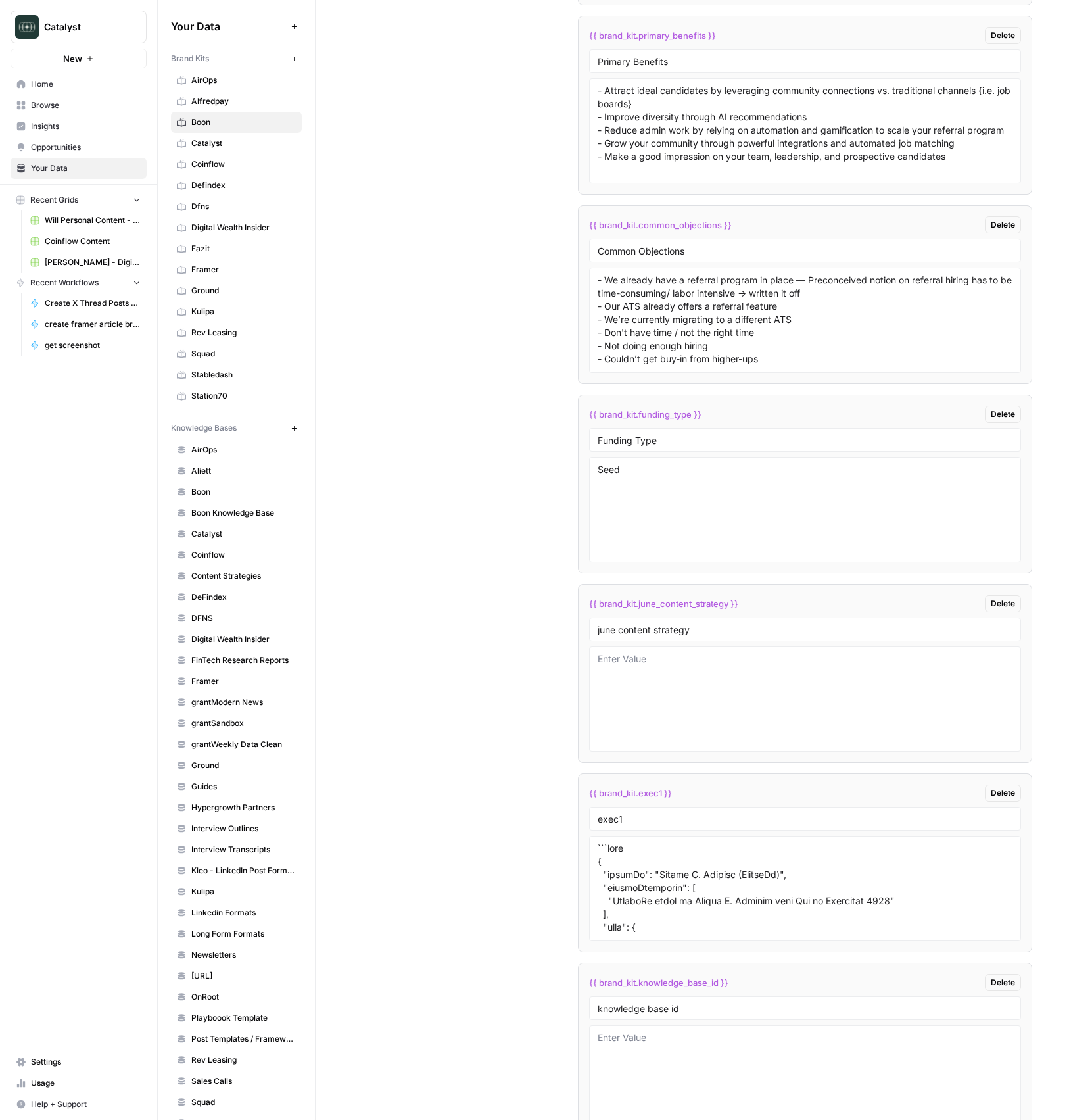
scroll to position [2816, 0]
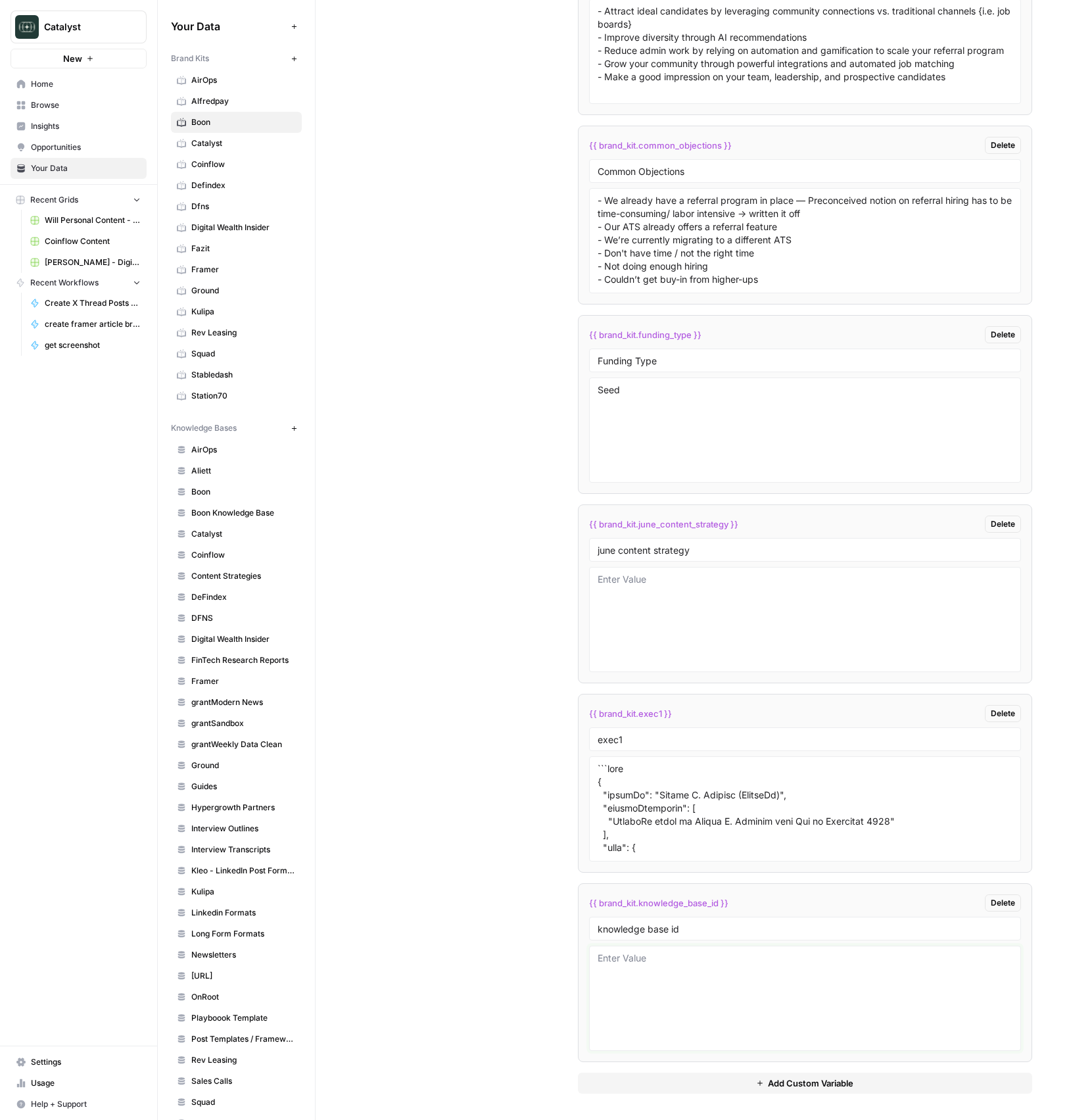
drag, startPoint x: 646, startPoint y: 969, endPoint x: 532, endPoint y: 962, distance: 114.2
click at [646, 969] on textarea at bounding box center [805, 998] width 415 height 93
paste textarea "11487"
type textarea "11487"
click at [526, 961] on div "Custom Variables Create custom variables that will appear as global brand varia…" at bounding box center [692, 231] width 680 height 1778
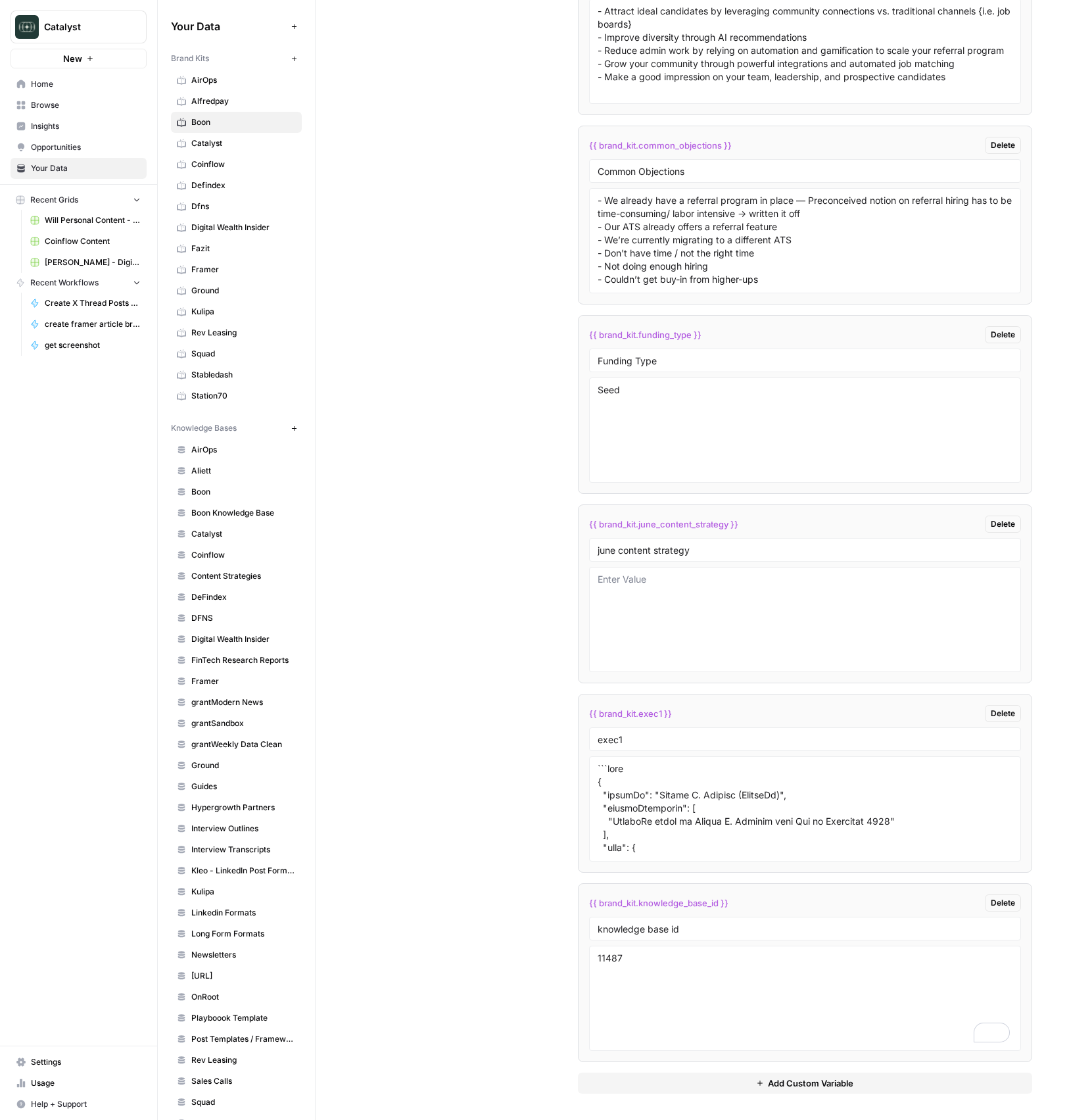
click at [679, 872] on ul "{{ brand_kit.what_problems_do_you_solve }} Delete What problems do you solve? -…" at bounding box center [805, 215] width 455 height 1694
click at [669, 826] on textarea at bounding box center [805, 808] width 415 height 93
click at [748, 1085] on button "Add Custom Variable" at bounding box center [805, 1082] width 455 height 21
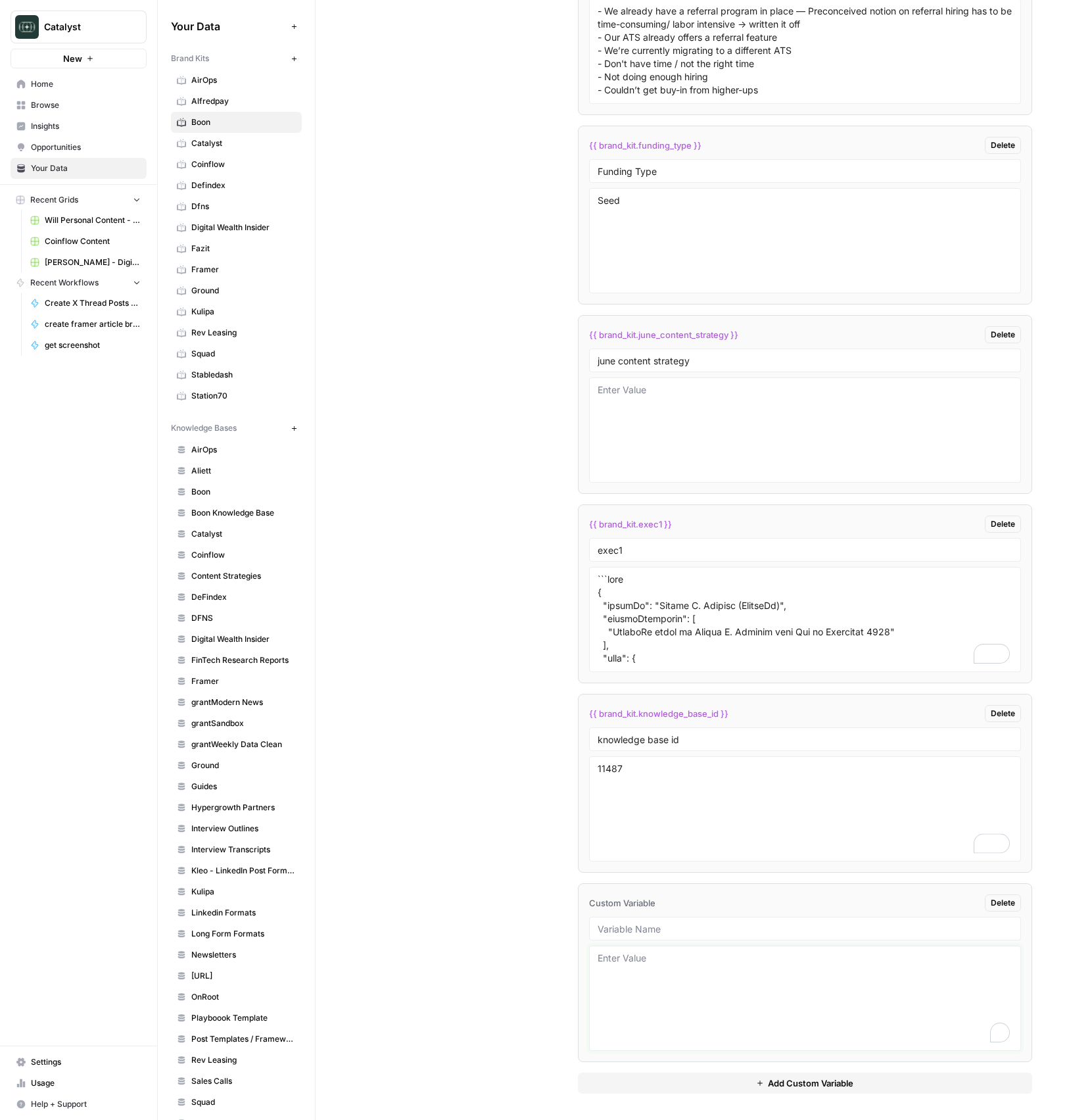
click at [713, 1038] on textarea "To enrich screen reader interactions, please activate Accessibility in Grammarl…" at bounding box center [805, 998] width 415 height 93
type textarea "ad"
click at [771, 817] on textarea "11487" at bounding box center [805, 808] width 415 height 93
click at [771, 816] on textarea "11487" at bounding box center [805, 808] width 415 height 93
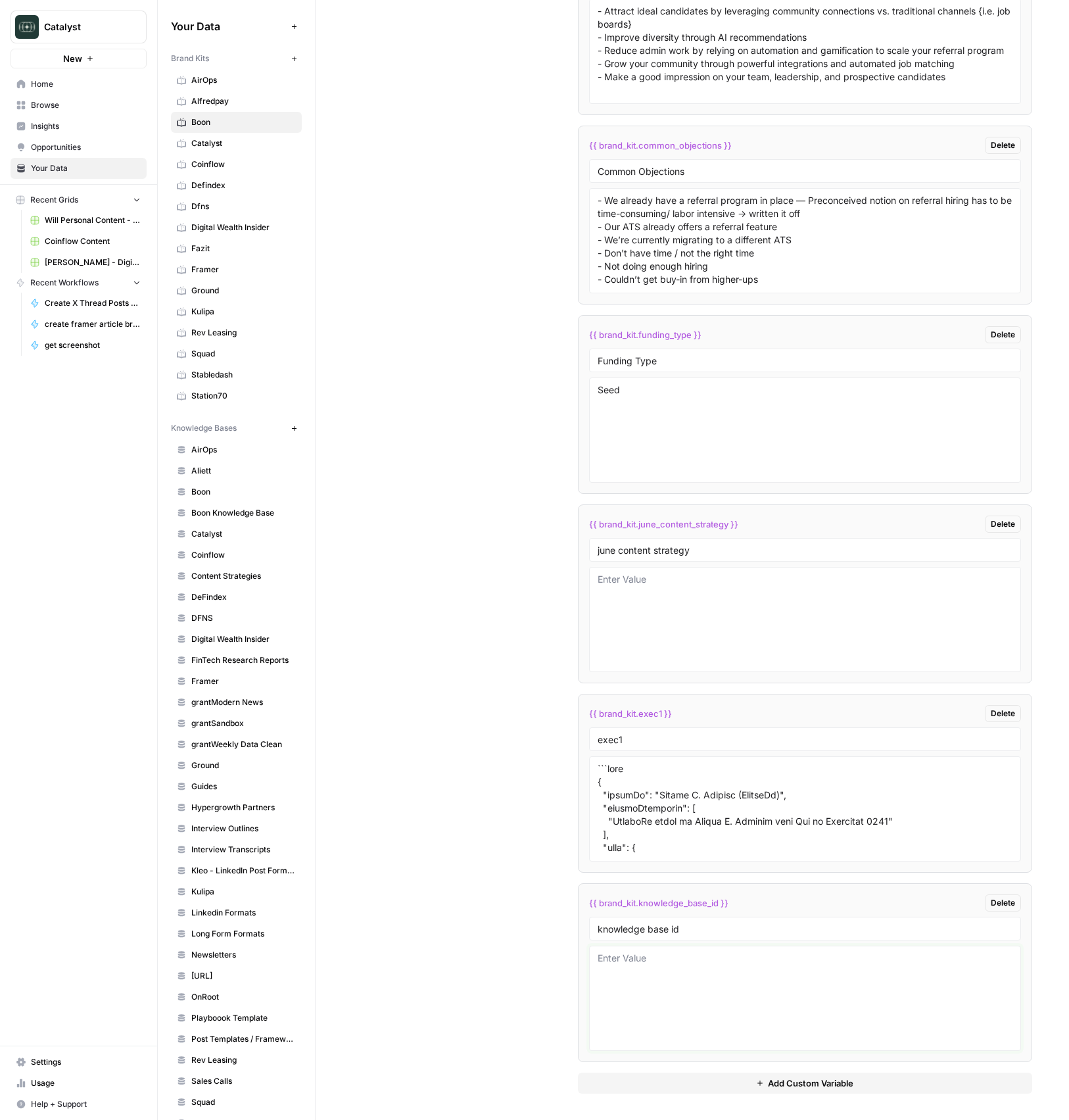
click at [779, 952] on textarea at bounding box center [805, 998] width 415 height 93
paste textarea "11487"
type textarea "11487"
click at [531, 941] on div "Custom Variables Create custom variables that will appear as global brand varia…" at bounding box center [692, 231] width 680 height 1778
drag, startPoint x: 531, startPoint y: 941, endPoint x: 686, endPoint y: 1043, distance: 185.6
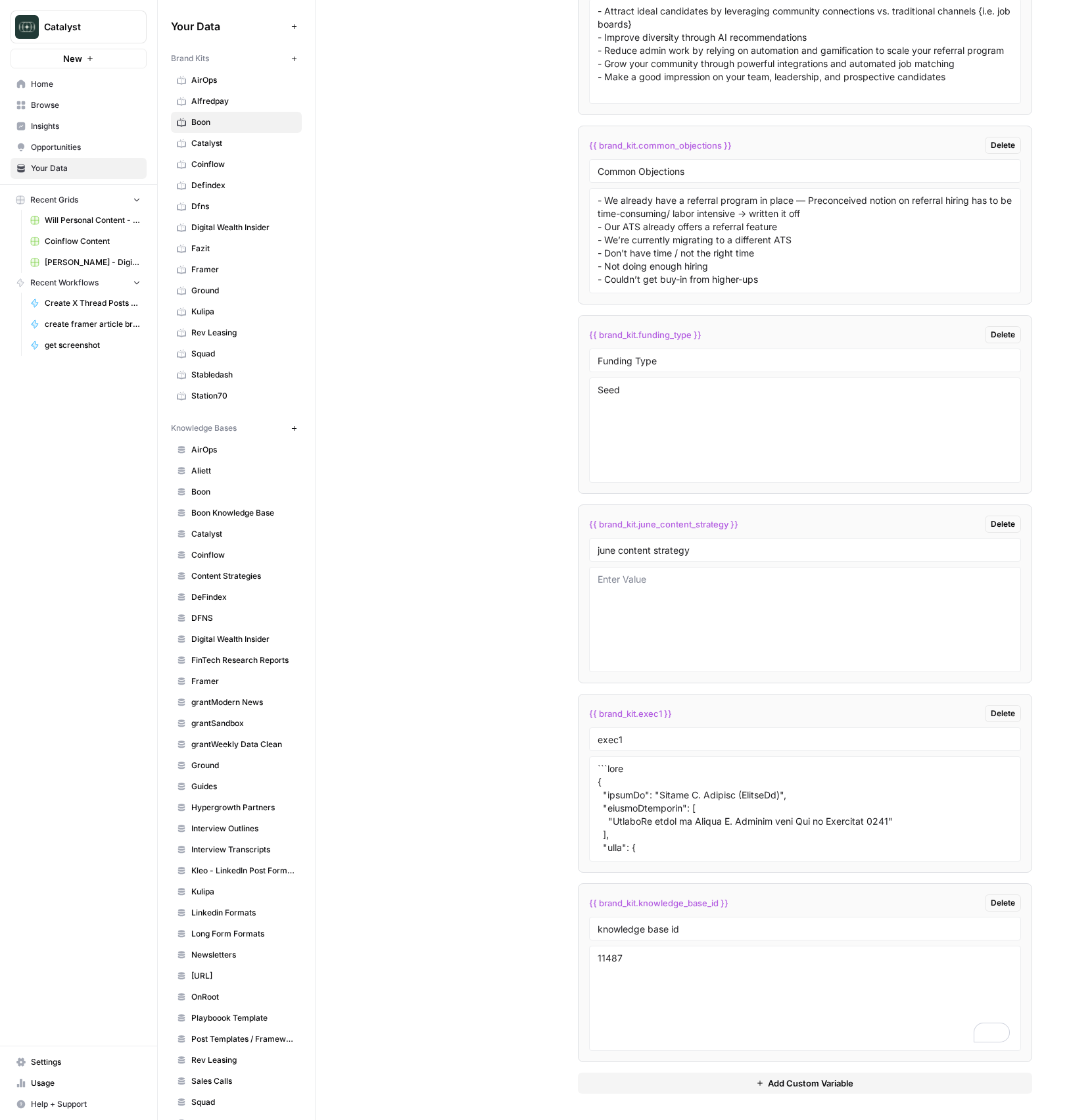
click at [531, 941] on div "Custom Variables Create custom variables that will appear as global brand varia…" at bounding box center [692, 231] width 680 height 1778
click at [707, 1077] on button "Add Custom Variable" at bounding box center [805, 1082] width 455 height 21
click at [731, 847] on textarea at bounding box center [805, 808] width 415 height 93
click at [730, 830] on textarea "To enrich screen reader interactions, please activate Accessibility in Grammarl…" at bounding box center [805, 808] width 415 height 93
click at [672, 615] on textarea at bounding box center [805, 619] width 415 height 93
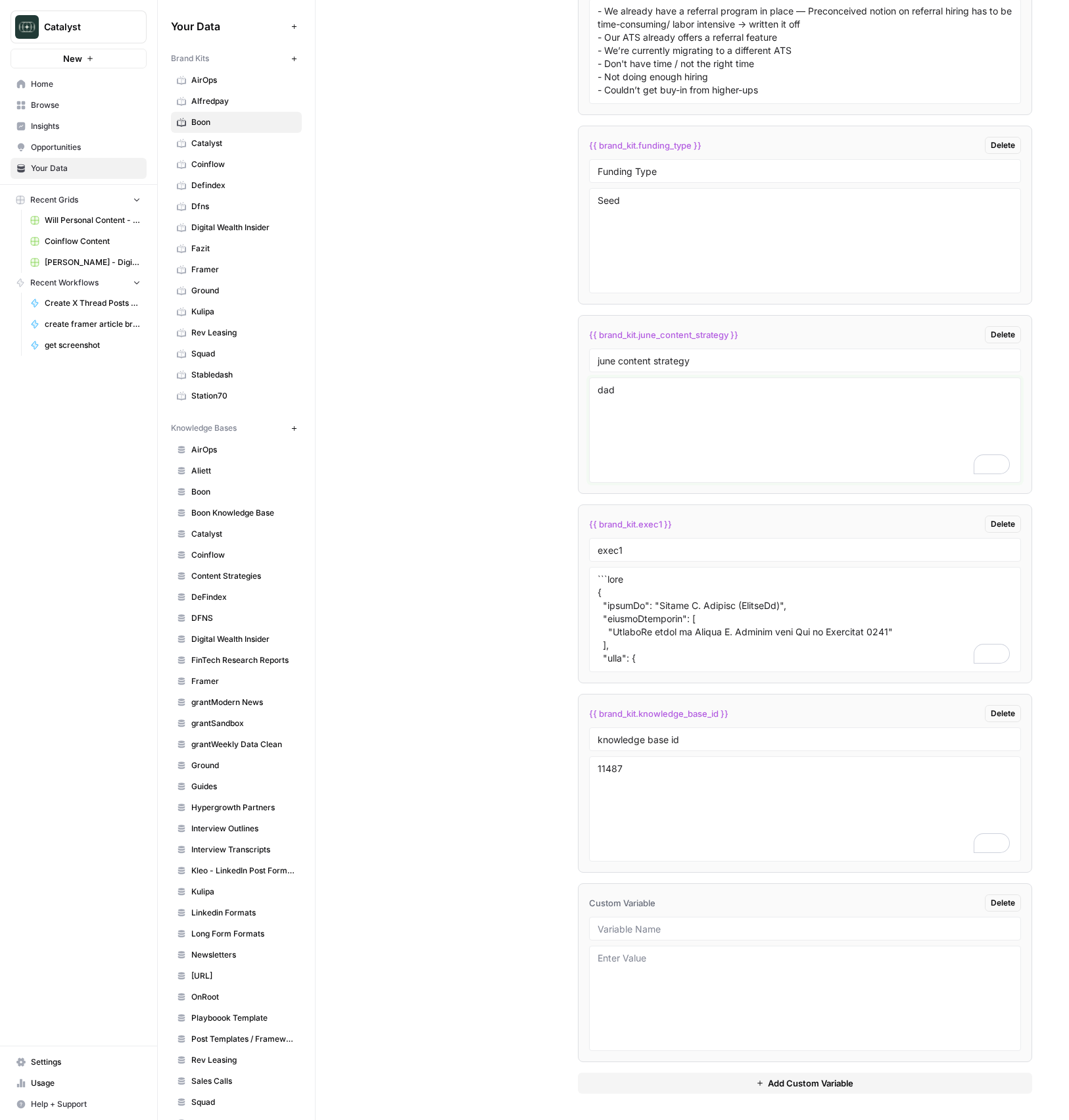
scroll to position [3005, 0]
type textarea "dad"
click at [728, 992] on textarea at bounding box center [805, 998] width 415 height 93
type textarea "adf"
click at [768, 473] on textarea "dad" at bounding box center [805, 429] width 415 height 93
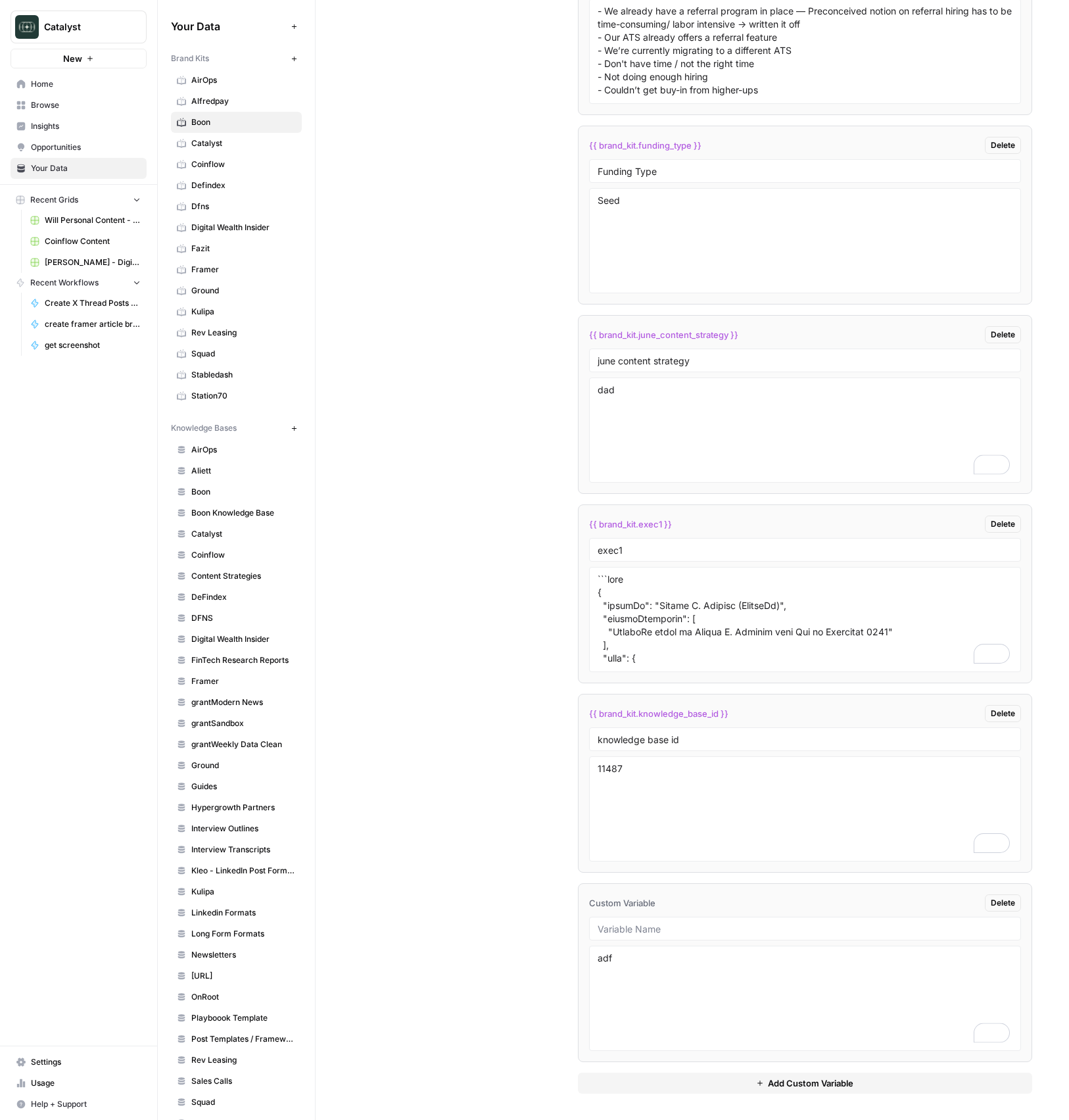
click at [407, 688] on div "Custom Variables Create custom variables that will appear as global brand varia…" at bounding box center [692, 135] width 680 height 1967
click at [611, 804] on textarea "11487" at bounding box center [805, 808] width 415 height 93
click at [552, 810] on div "Custom Variables Create custom variables that will appear as global brand varia…" at bounding box center [692, 135] width 680 height 1967
